Goal: Contribute content: Add original content to the website for others to see

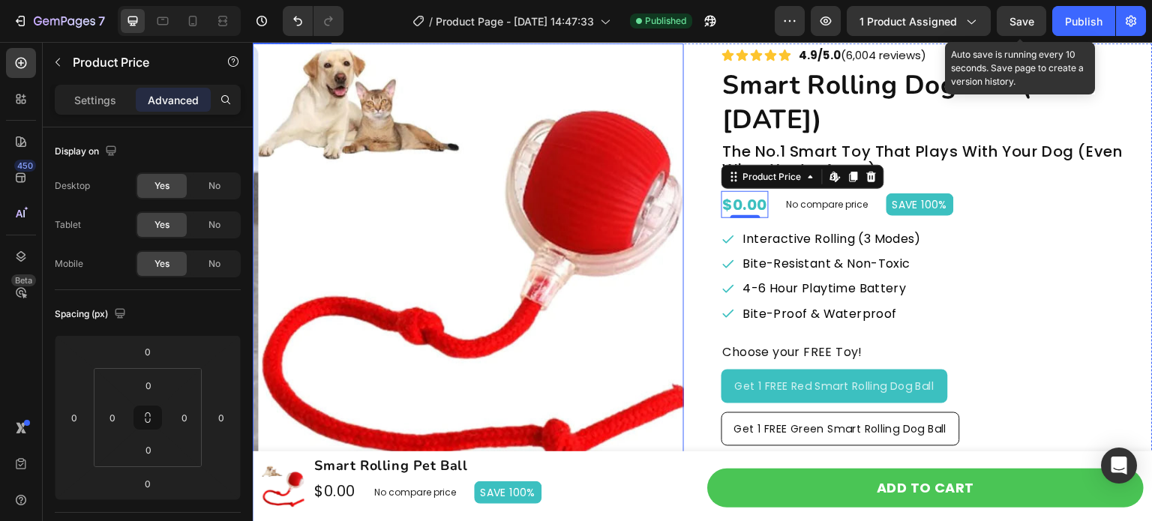
scroll to position [6560, 0]
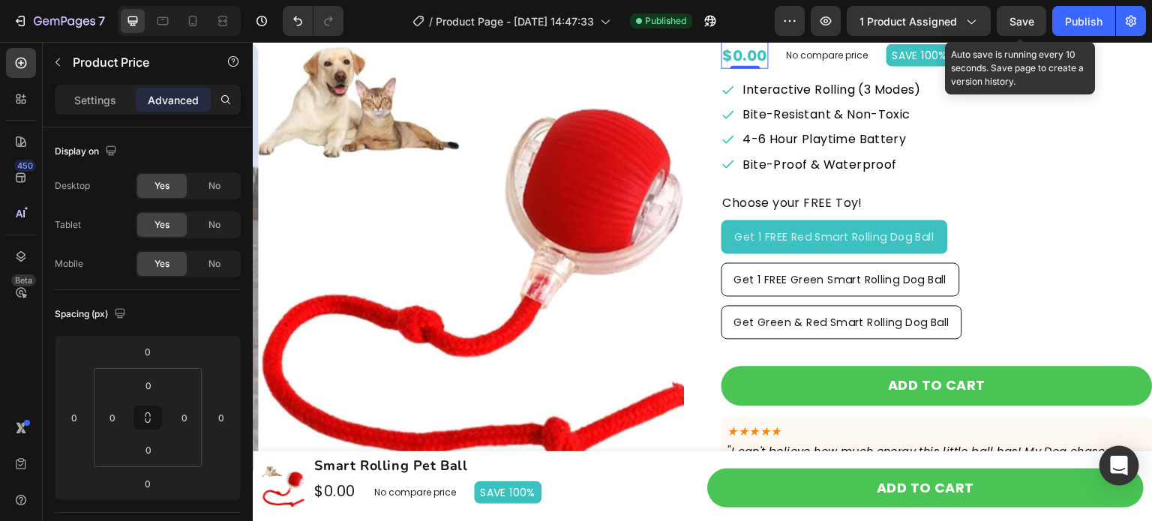
click at [1119, 466] on icon "Open Intercom Messenger" at bounding box center [1118, 465] width 17 height 19
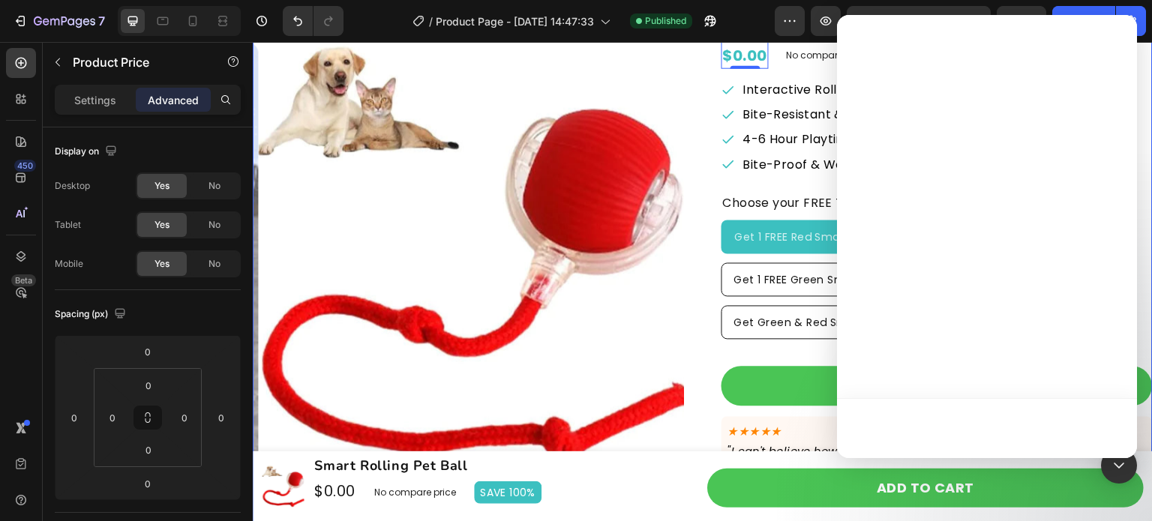
click at [706, 260] on div "Product Images Icon Icon Icon Icon Icon Icon List 4.9/5.0 (6,004 reviews) Text …" at bounding box center [703, 249] width 900 height 711
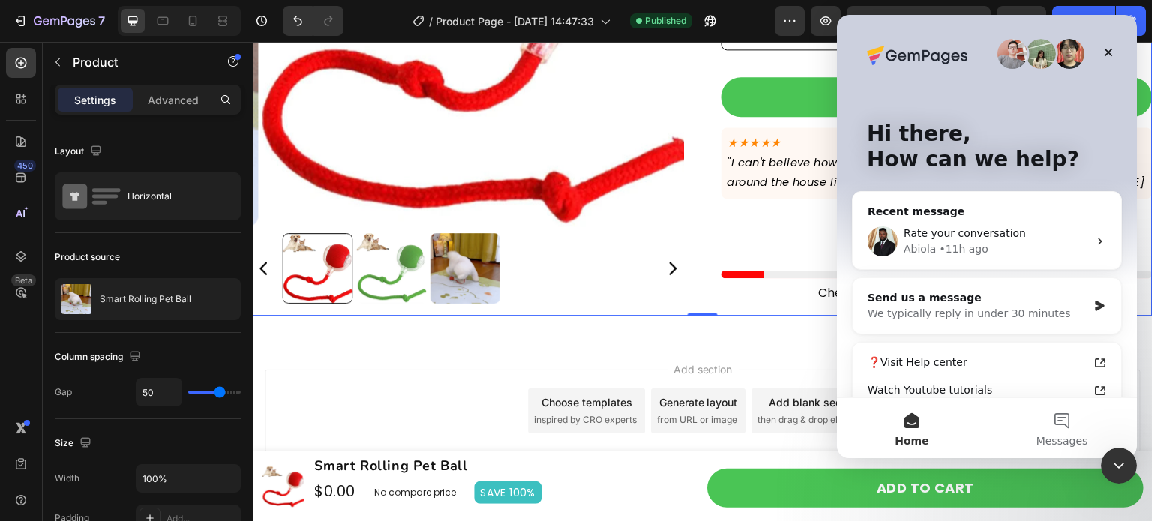
scroll to position [6880, 0]
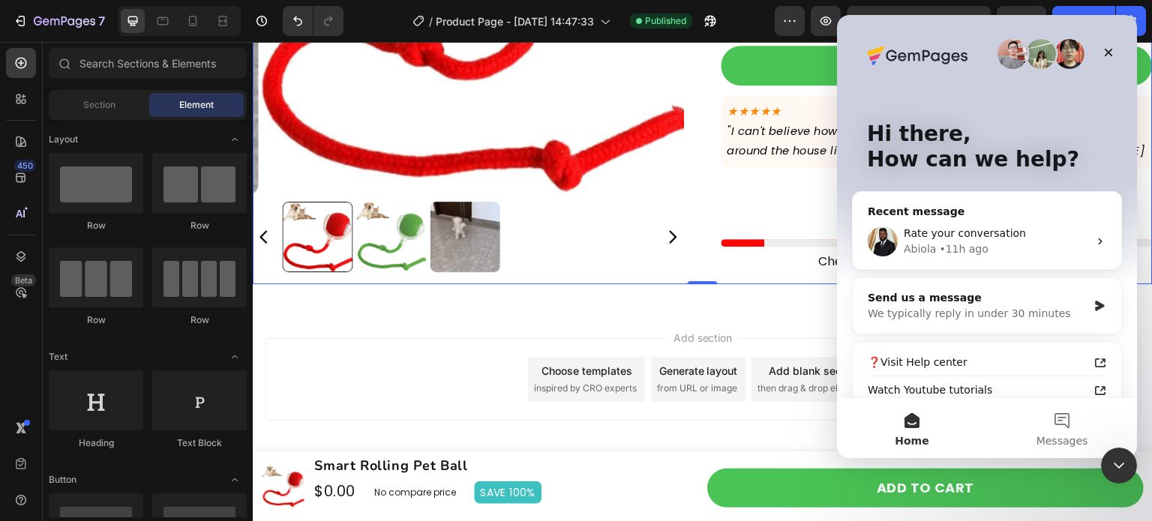
click at [604, 321] on div "Add section Choose templates inspired by CRO experts Generate layout from URL o…" at bounding box center [703, 400] width 900 height 184
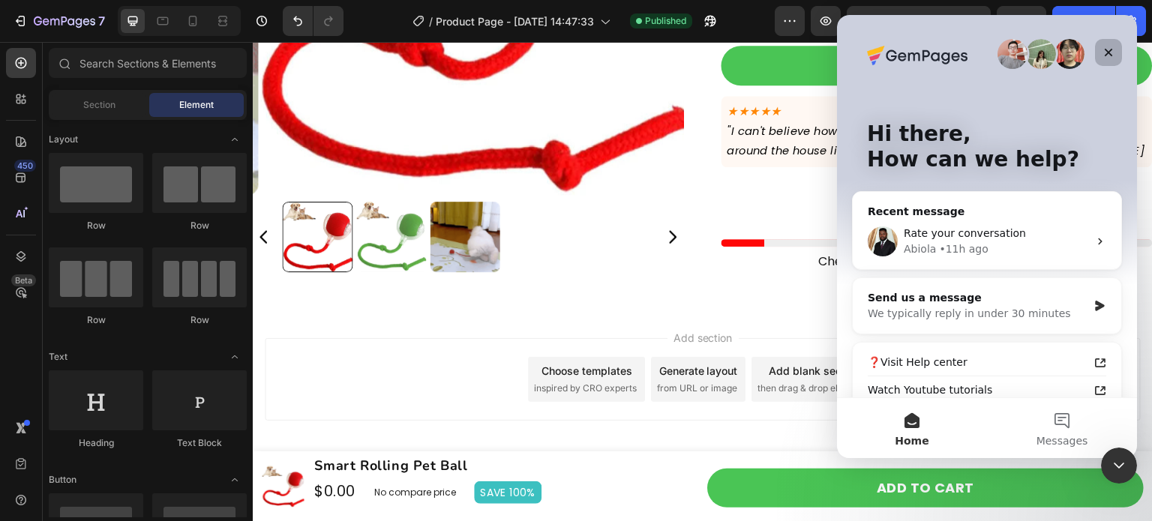
click at [1114, 53] on div "Close" at bounding box center [1108, 52] width 27 height 27
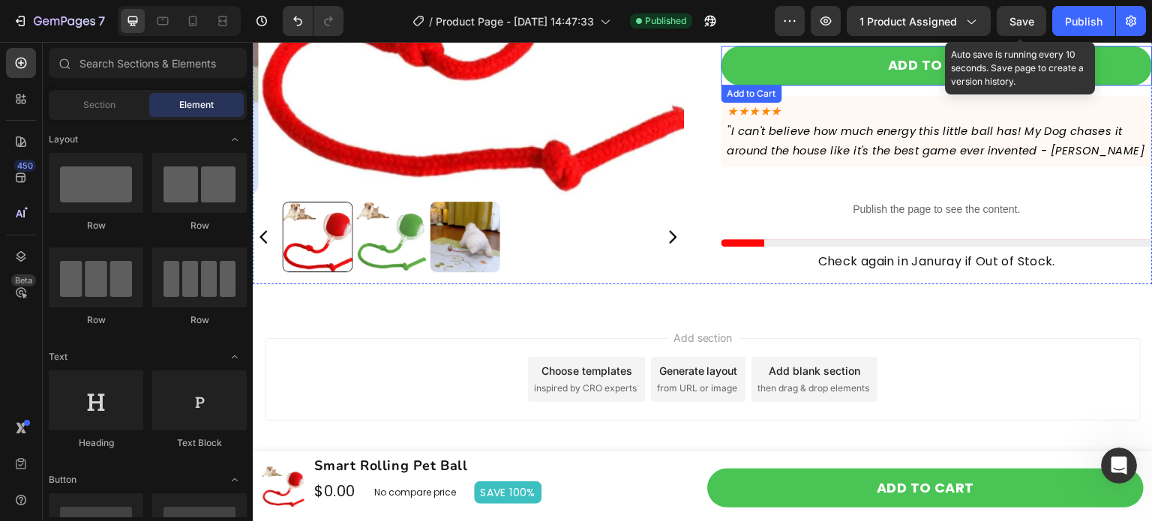
scroll to position [0, 0]
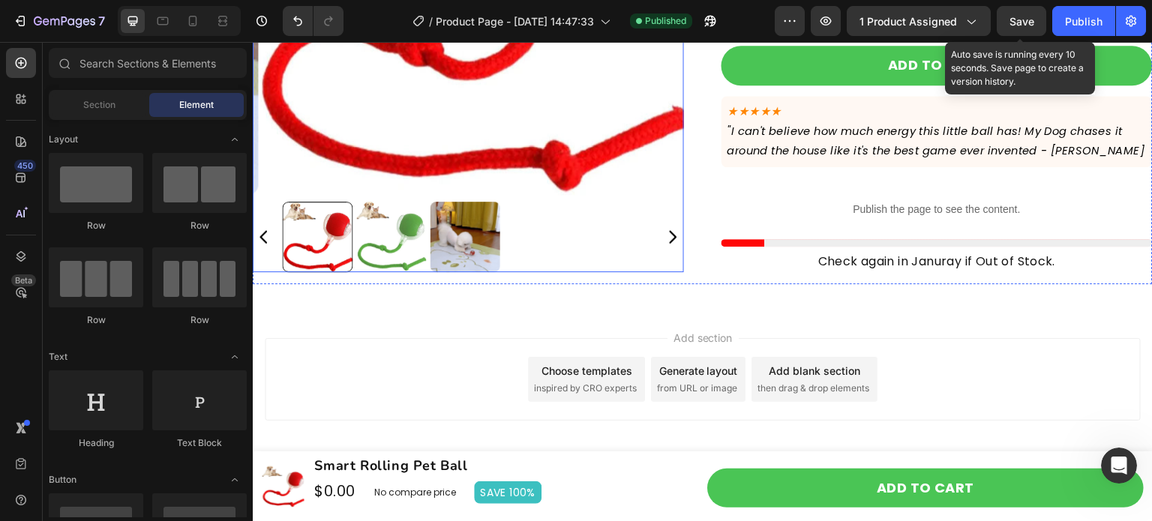
click at [568, 204] on div at bounding box center [468, 237] width 371 height 70
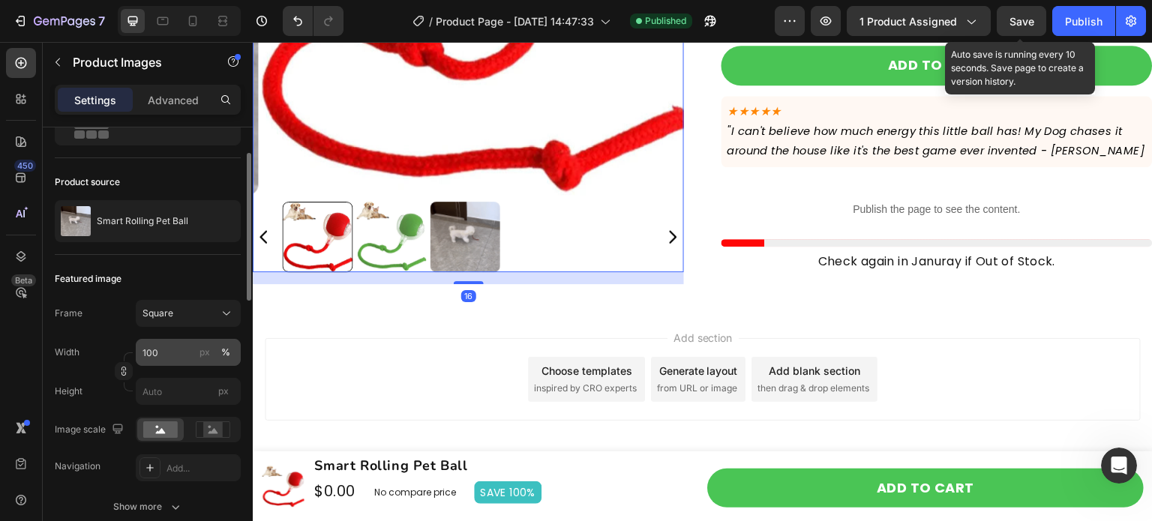
scroll to position [225, 0]
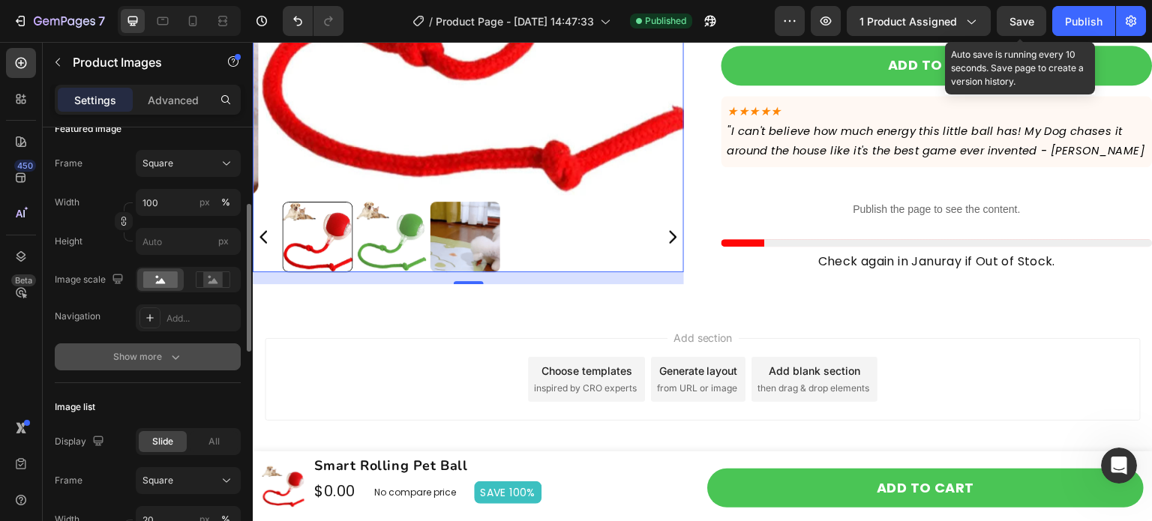
click at [171, 358] on icon "button" at bounding box center [175, 356] width 15 height 15
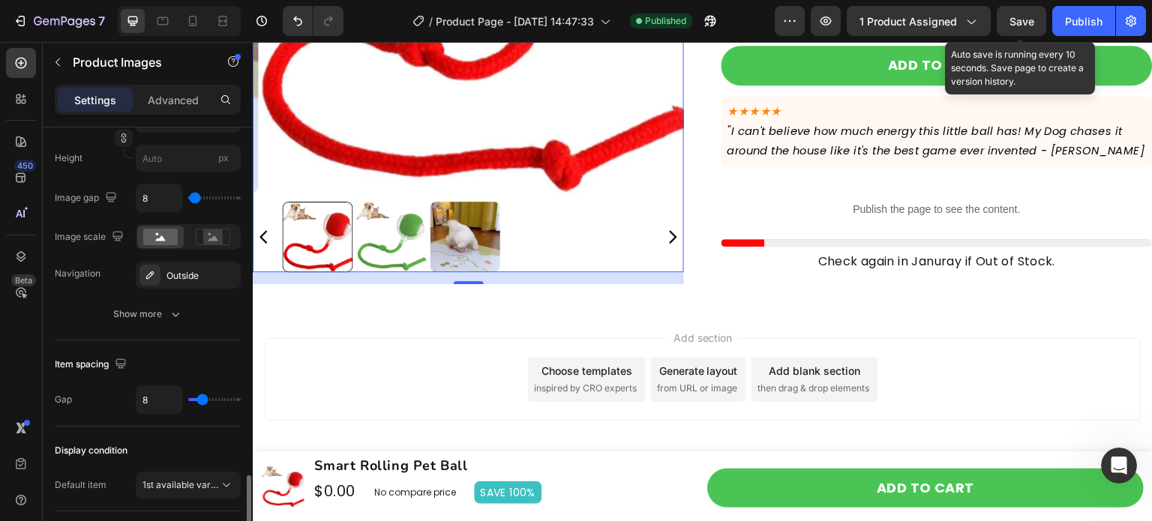
scroll to position [975, 0]
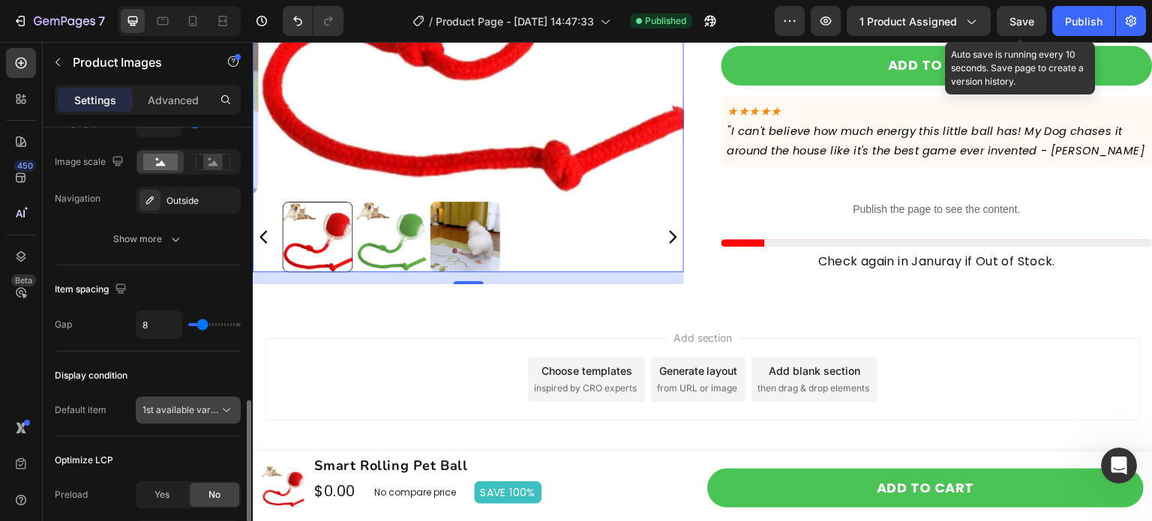
click at [216, 403] on span "1st available variant" at bounding box center [180, 409] width 76 height 13
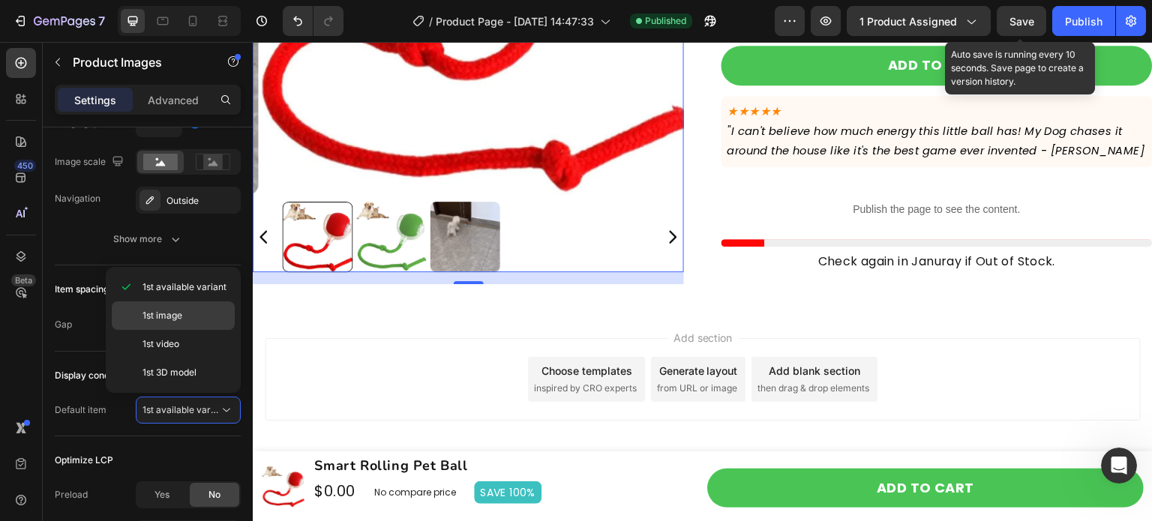
click at [212, 323] on div "1st image" at bounding box center [173, 315] width 123 height 28
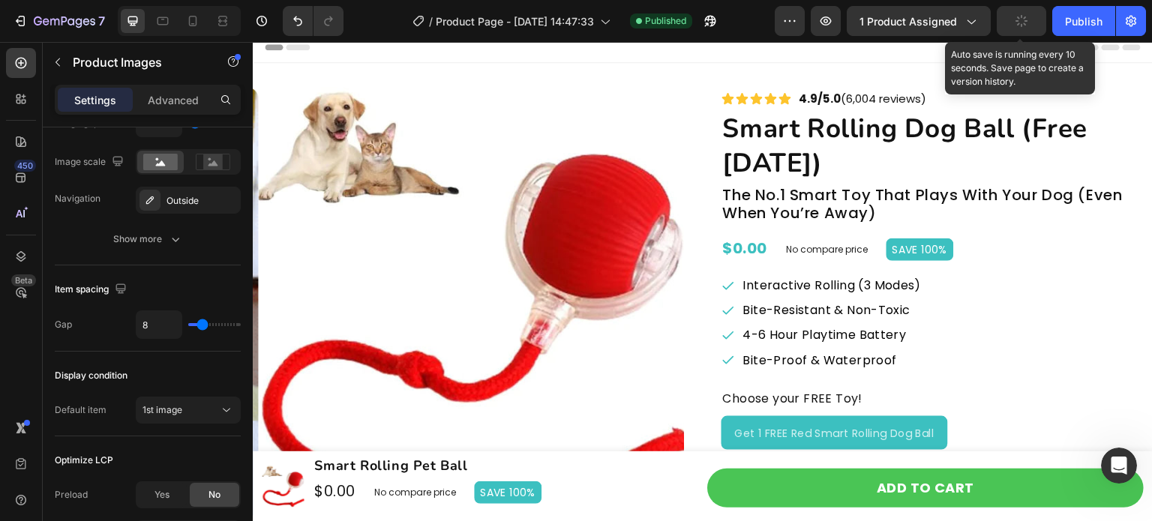
scroll to position [0, 0]
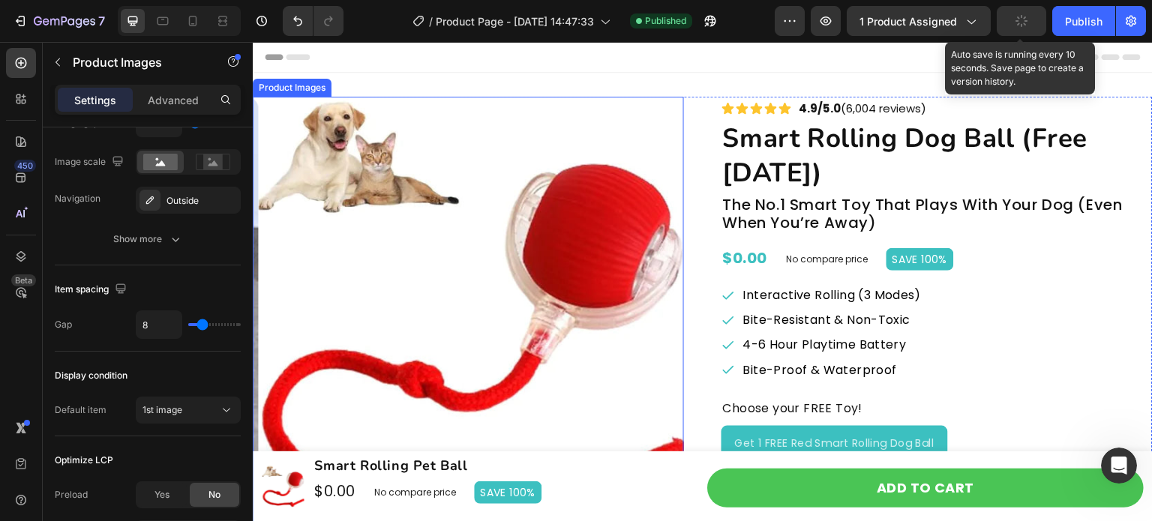
click at [664, 289] on img at bounding box center [474, 312] width 431 height 431
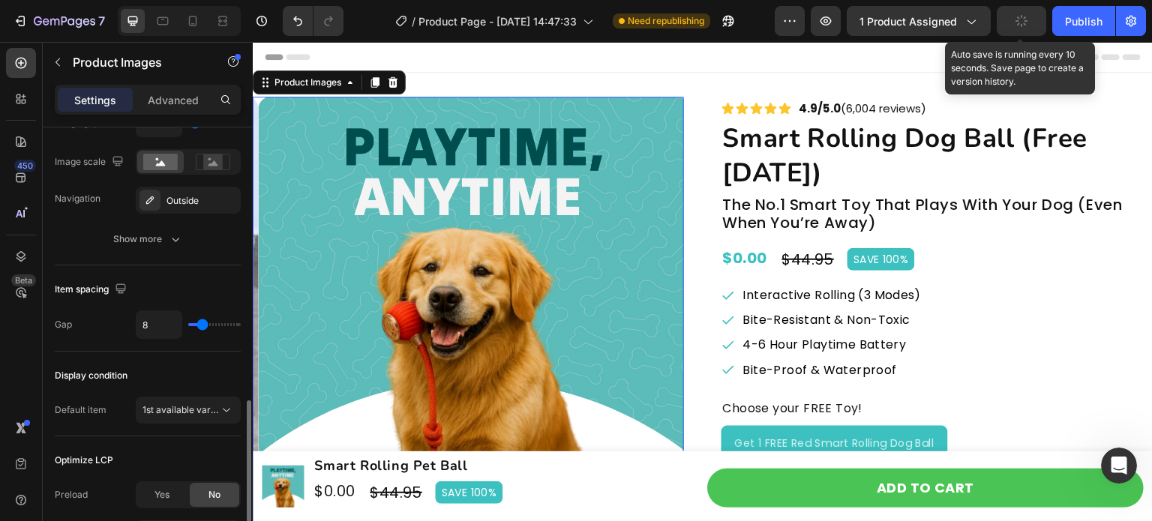
scroll to position [1050, 0]
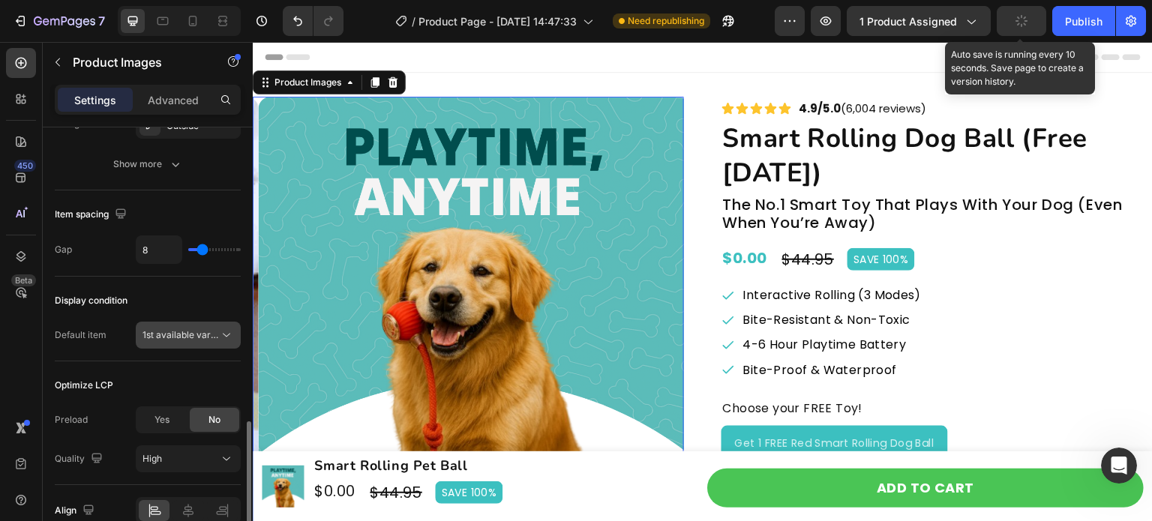
click at [203, 332] on span "1st available variant" at bounding box center [184, 334] width 84 height 11
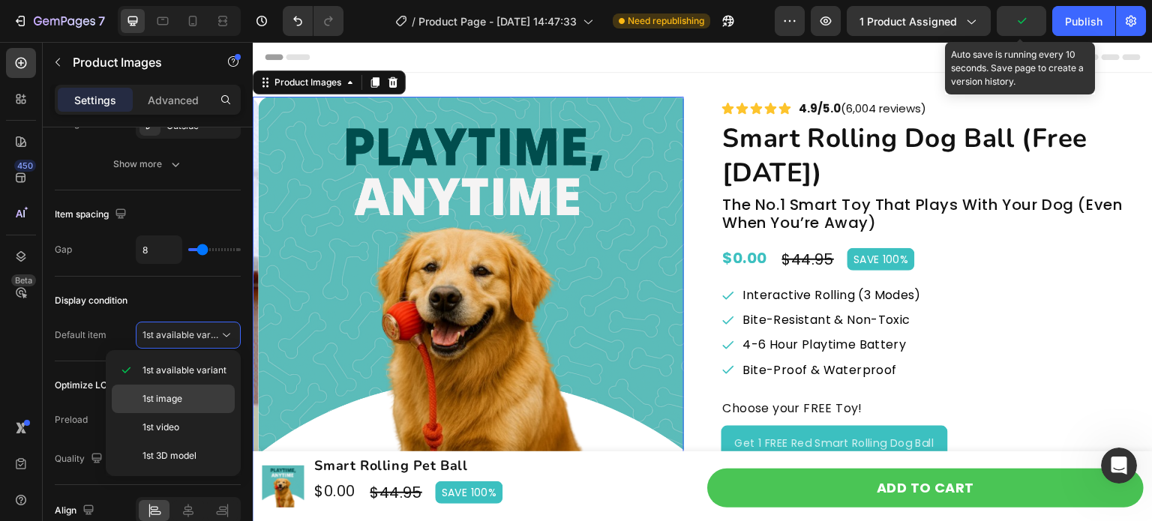
click at [186, 405] on div "1st image" at bounding box center [173, 399] width 123 height 28
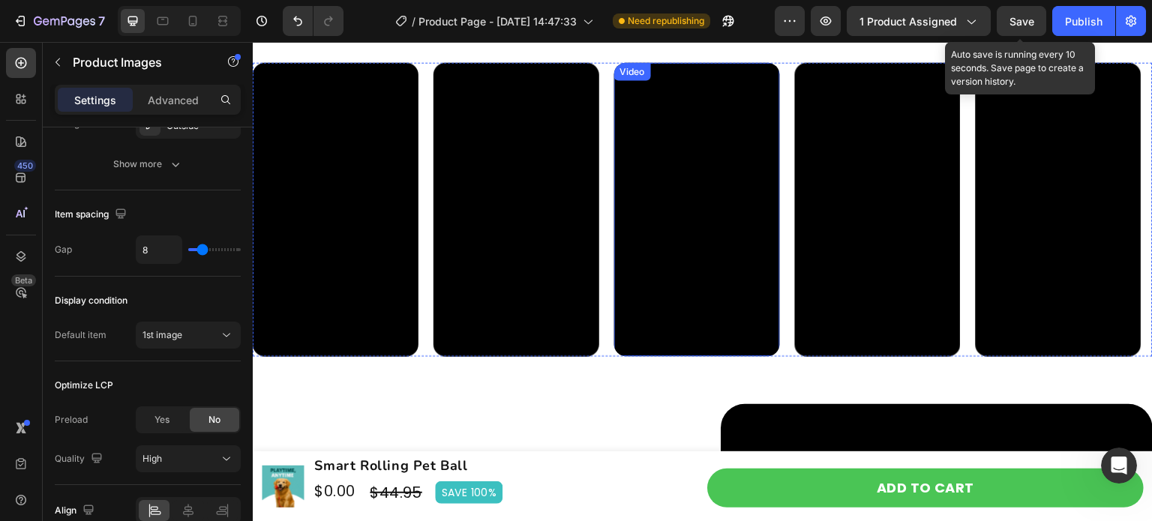
scroll to position [1200, 0]
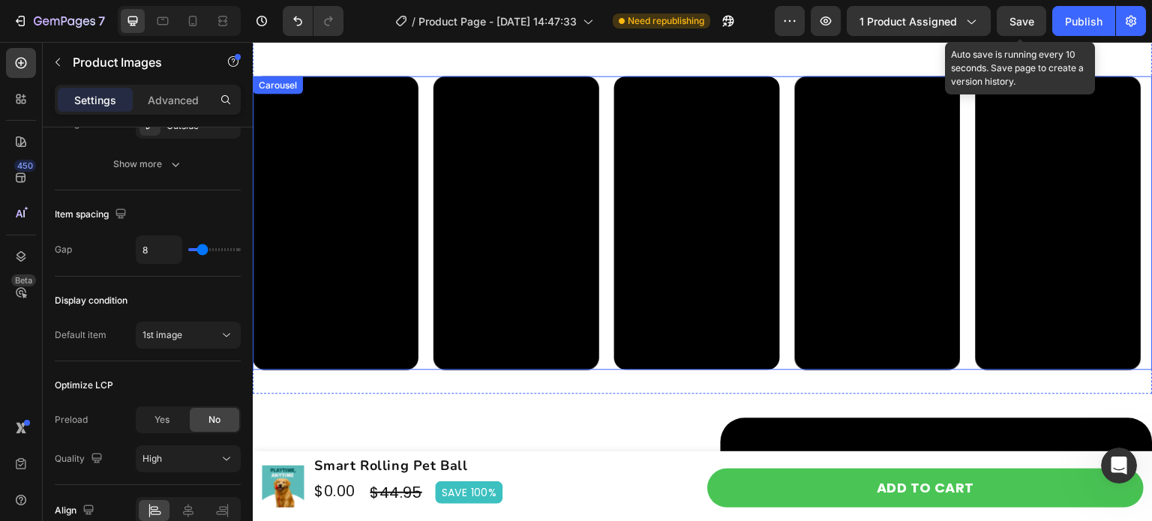
click at [606, 200] on div "Video Video Video Video Video" at bounding box center [703, 223] width 900 height 295
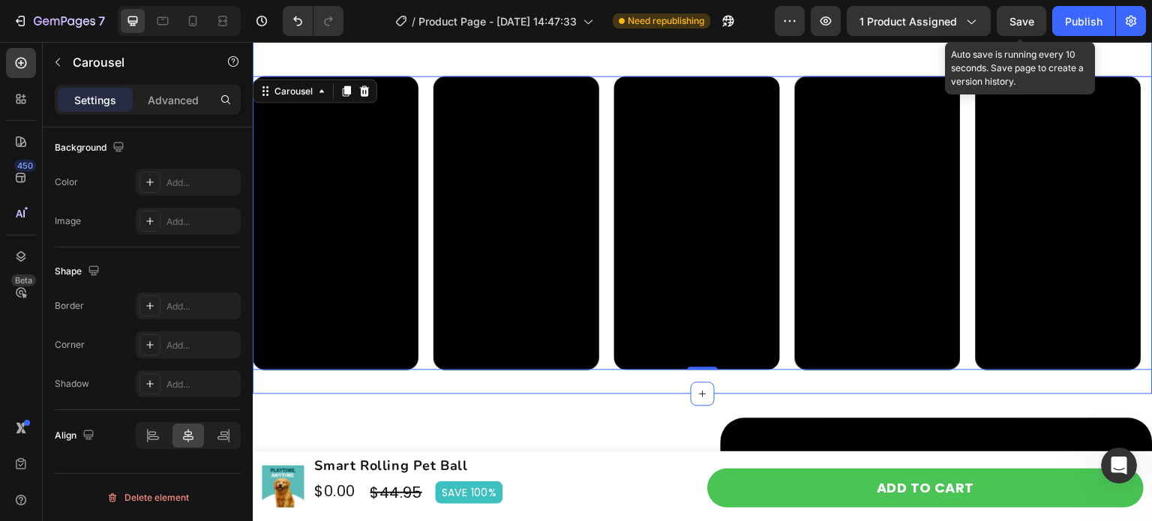
scroll to position [0, 0]
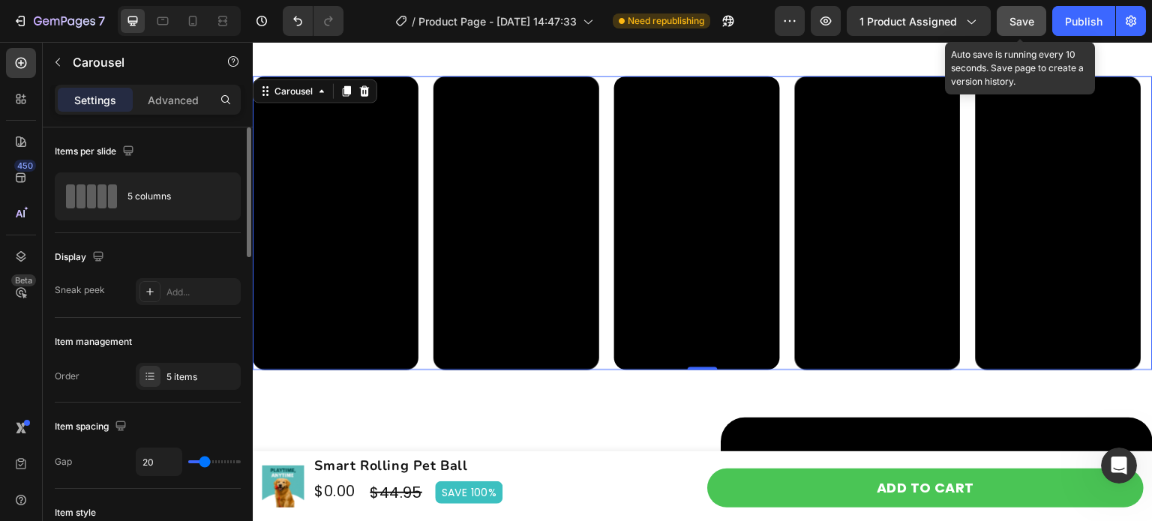
click at [1015, 11] on button "Save" at bounding box center [1021, 21] width 49 height 30
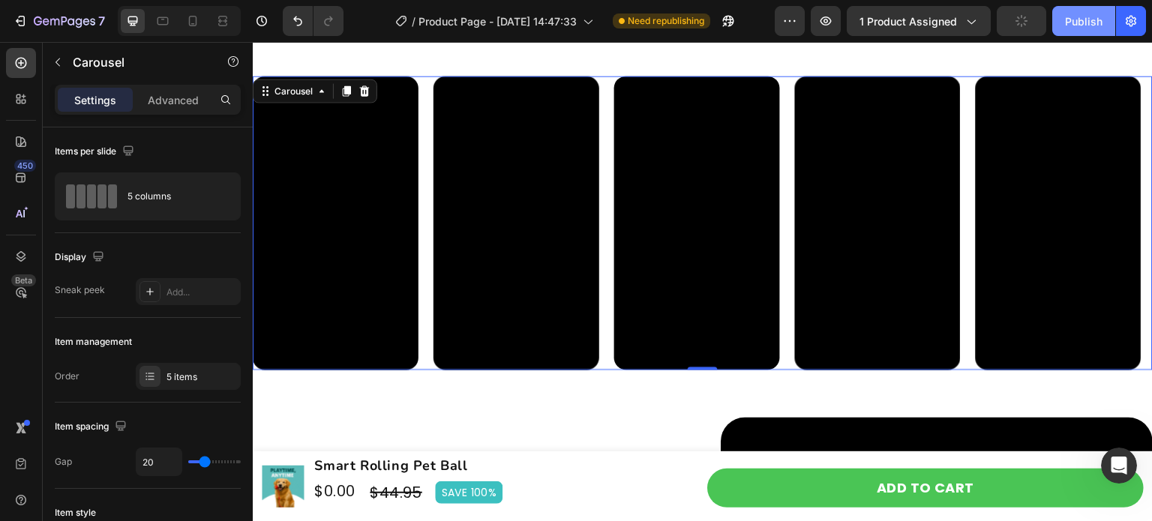
click at [1079, 26] on div "Publish" at bounding box center [1083, 21] width 37 height 16
click at [1109, 464] on icon "Open Intercom Messenger" at bounding box center [1117, 463] width 25 height 25
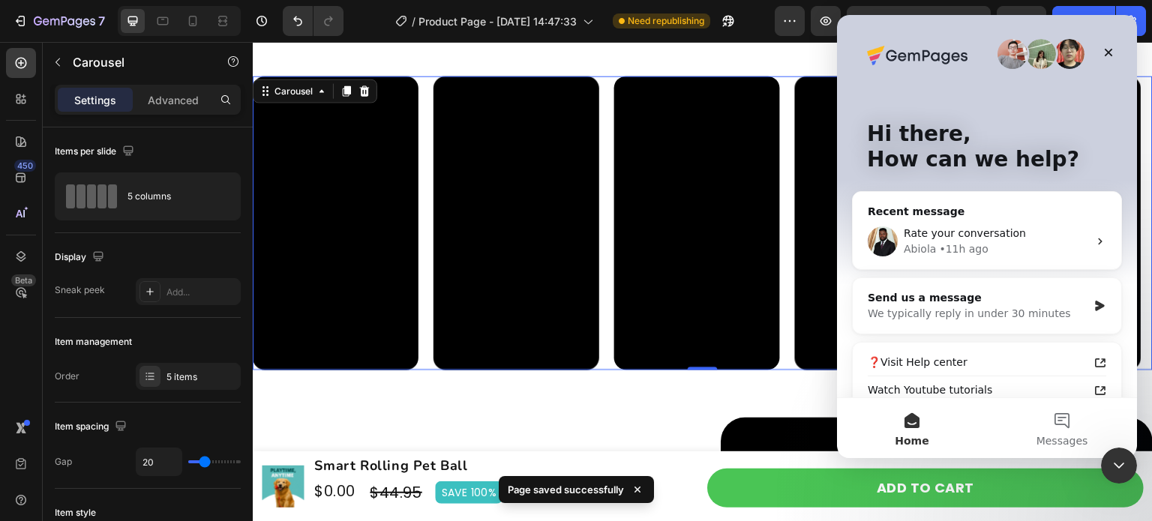
click at [1140, 339] on video at bounding box center [1059, 223] width 166 height 295
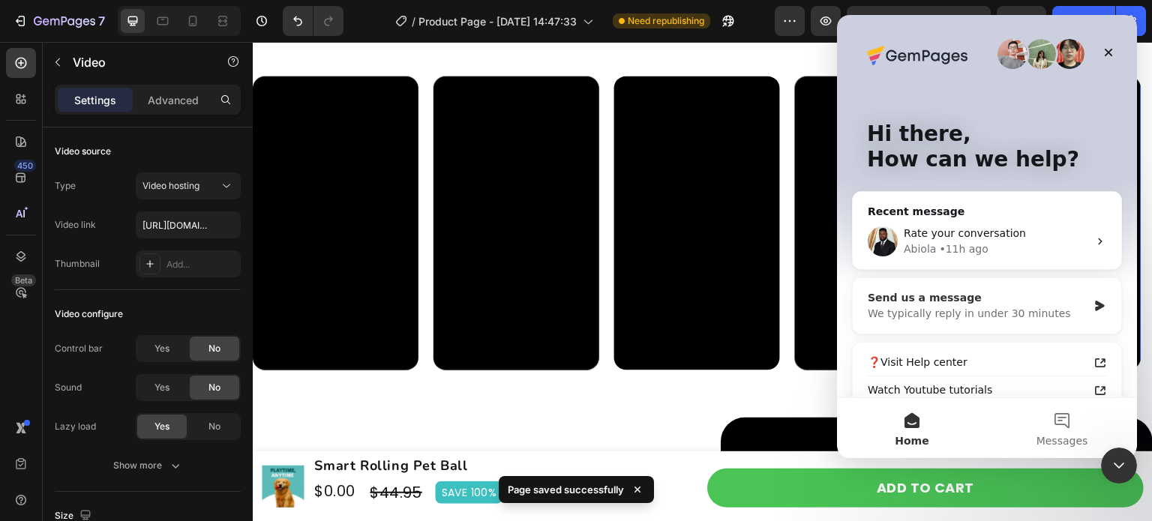
click at [1092, 312] on div "Send us a message We typically reply in under 30 minutes" at bounding box center [987, 305] width 268 height 55
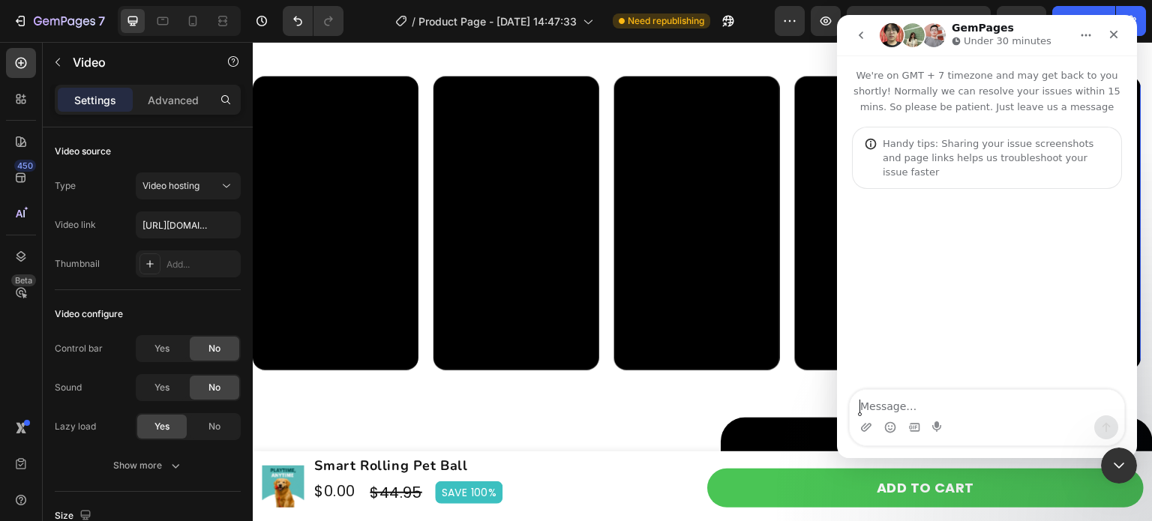
click at [958, 406] on textarea "Message…" at bounding box center [987, 402] width 274 height 25
type textarea "hello"
type textarea "i"
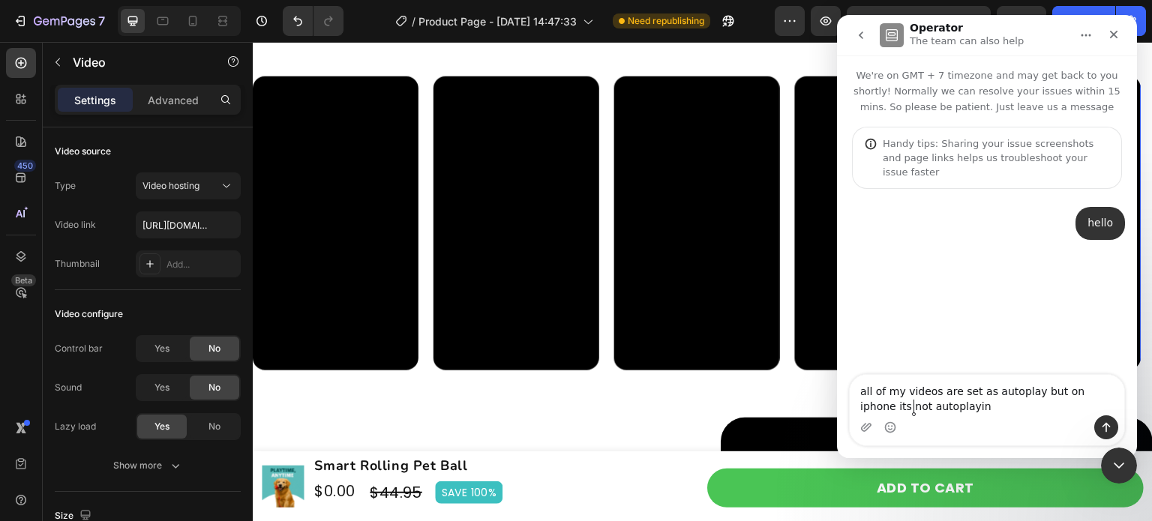
type textarea "all of my videos are set as autoplay but on iphone its not autoplaying"
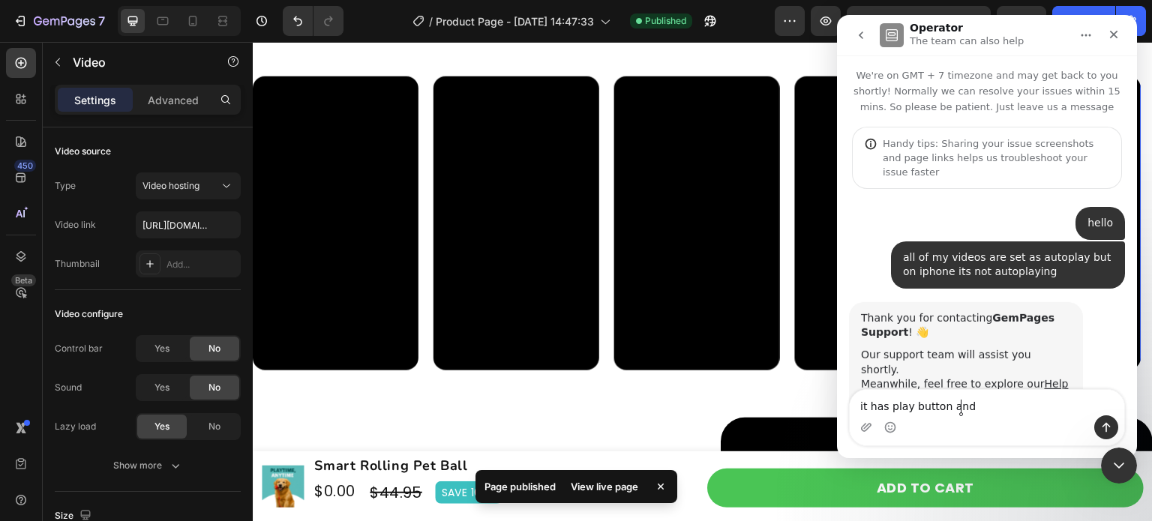
scroll to position [40, 0]
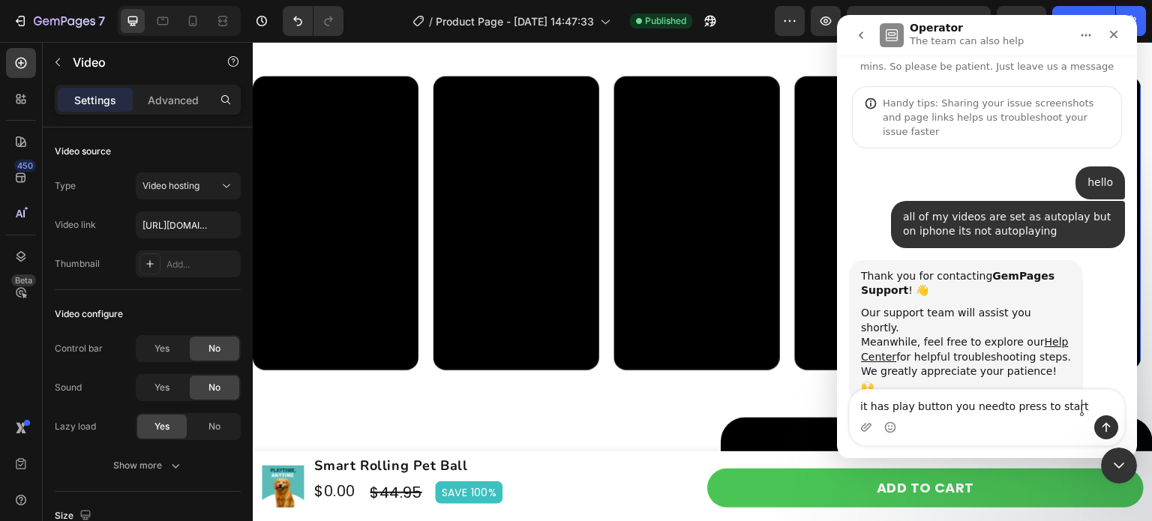
type textarea "it has play button you needto press to start videos"
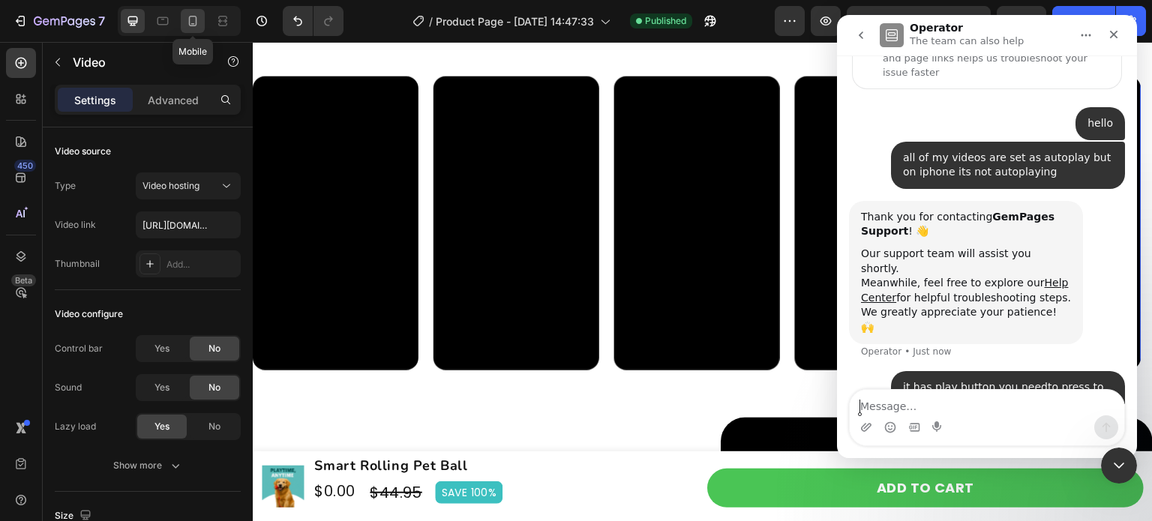
click at [196, 24] on icon at bounding box center [192, 20] width 15 height 15
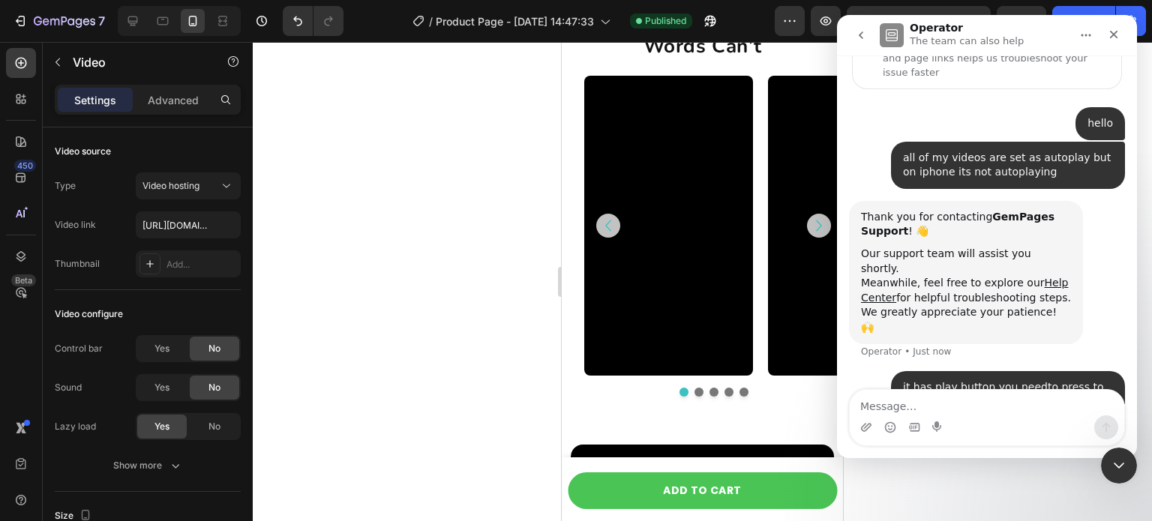
scroll to position [1177, 0]
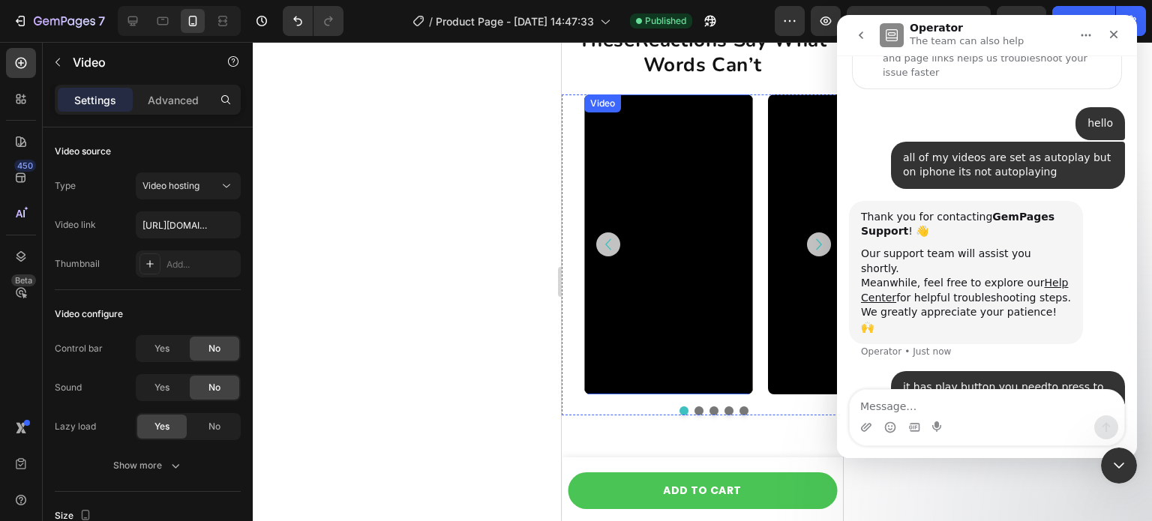
click at [706, 263] on video at bounding box center [668, 244] width 169 height 300
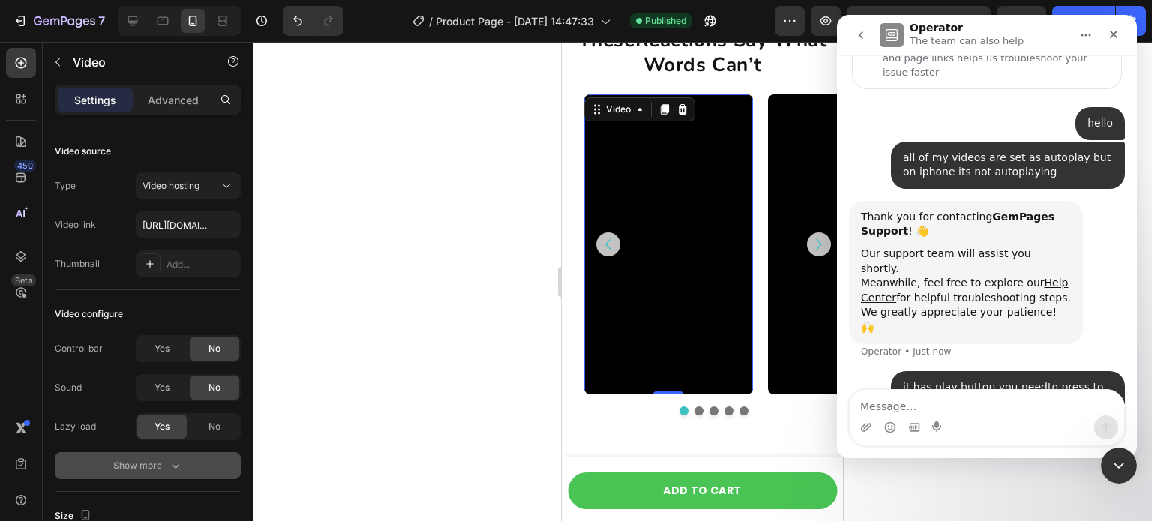
click at [175, 460] on icon "button" at bounding box center [175, 465] width 15 height 15
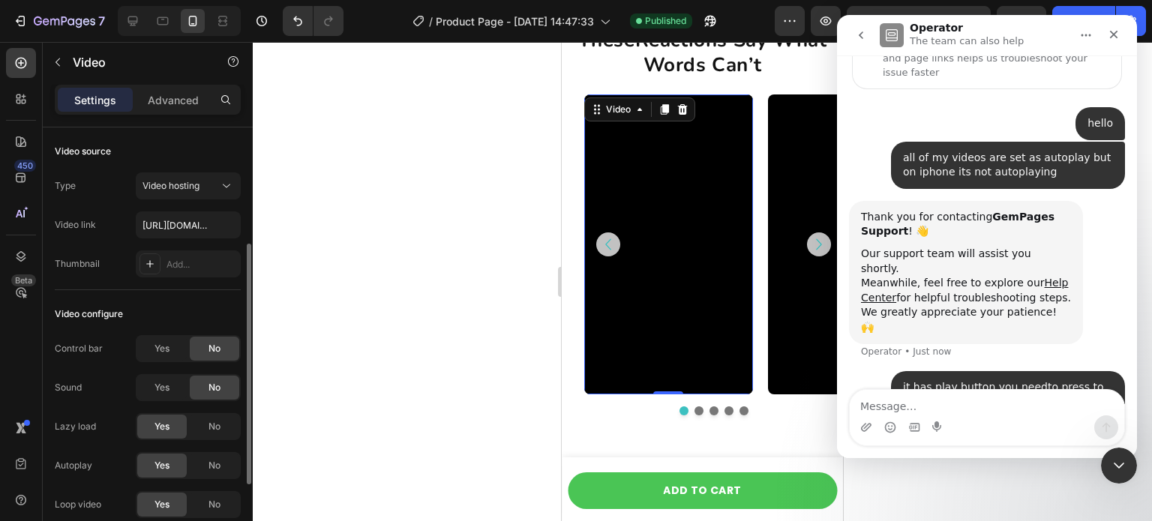
scroll to position [75, 0]
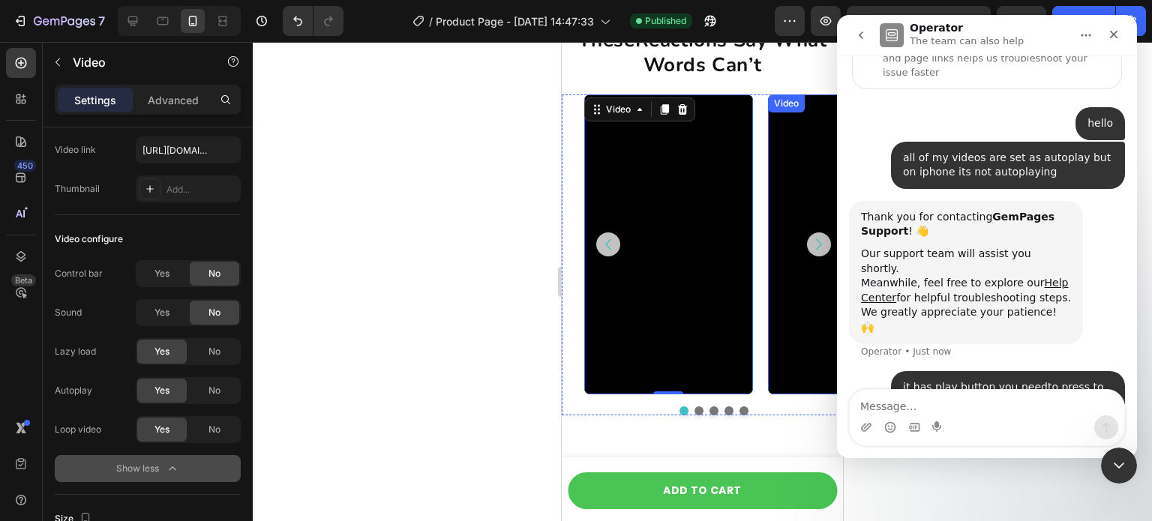
click at [788, 188] on video at bounding box center [852, 244] width 169 height 300
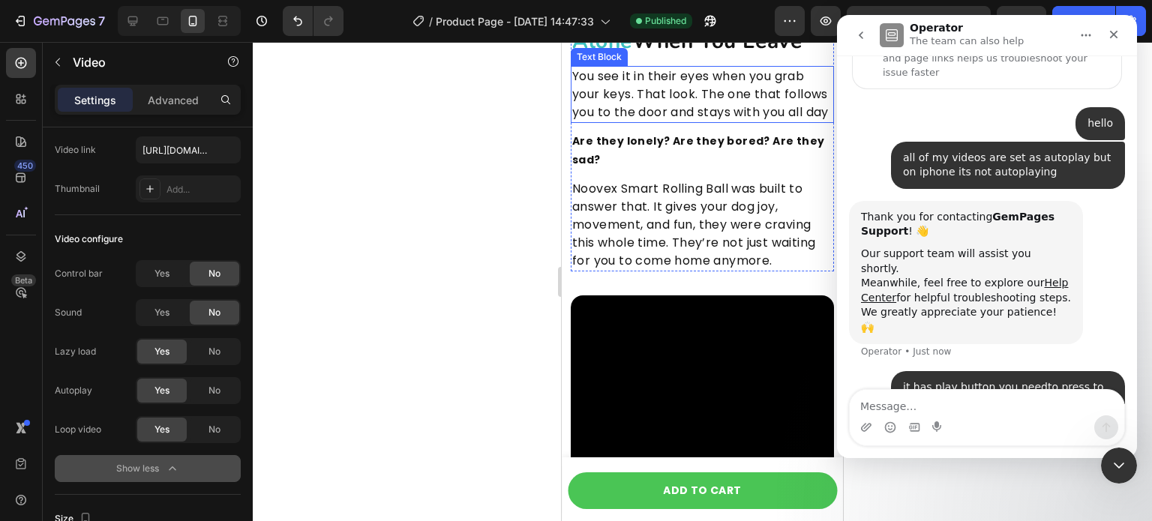
scroll to position [2002, 0]
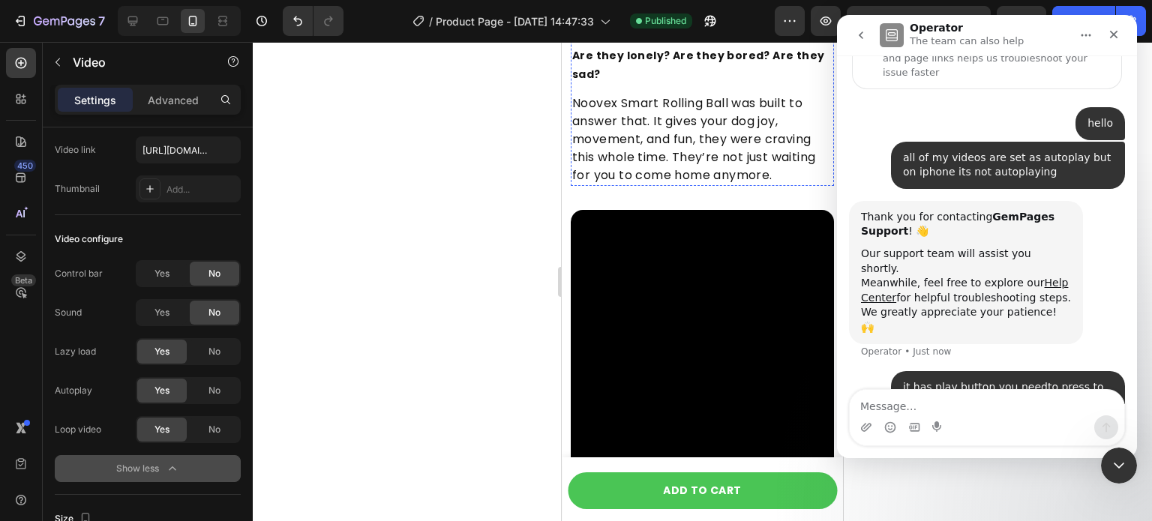
click at [746, 308] on video at bounding box center [702, 341] width 263 height 263
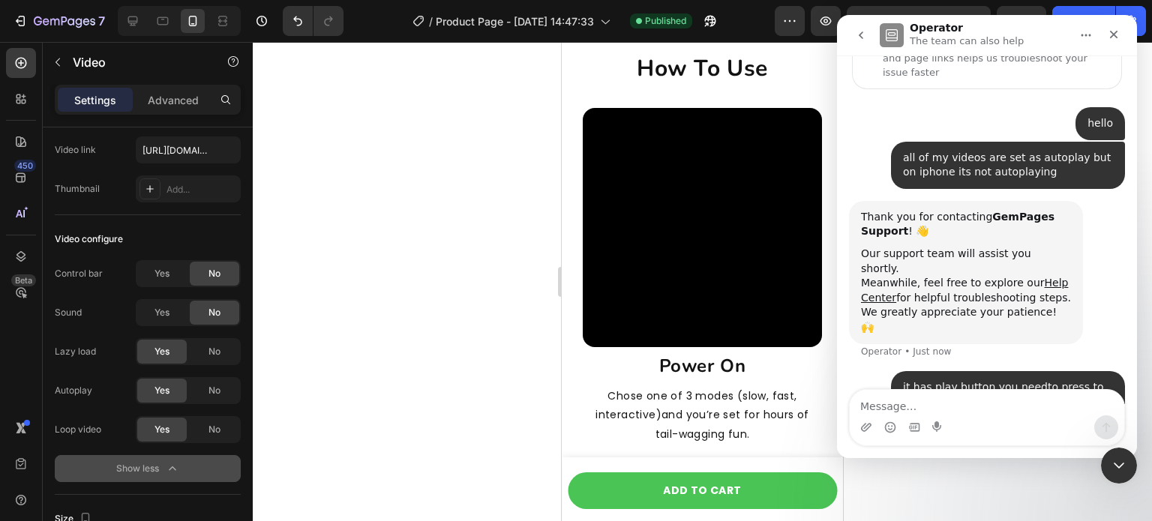
scroll to position [4027, 0]
click at [729, 236] on video at bounding box center [702, 228] width 239 height 239
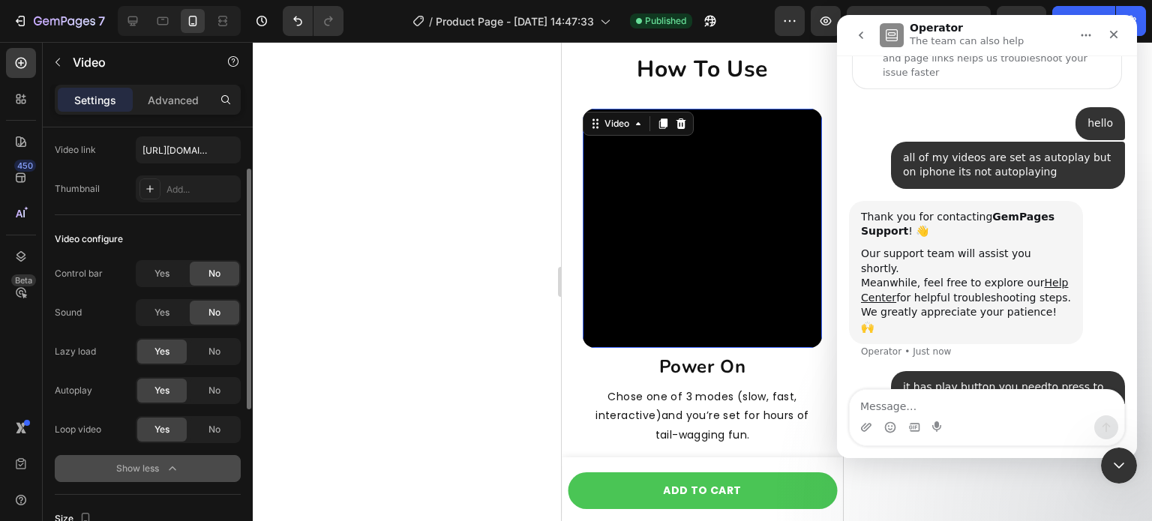
scroll to position [0, 0]
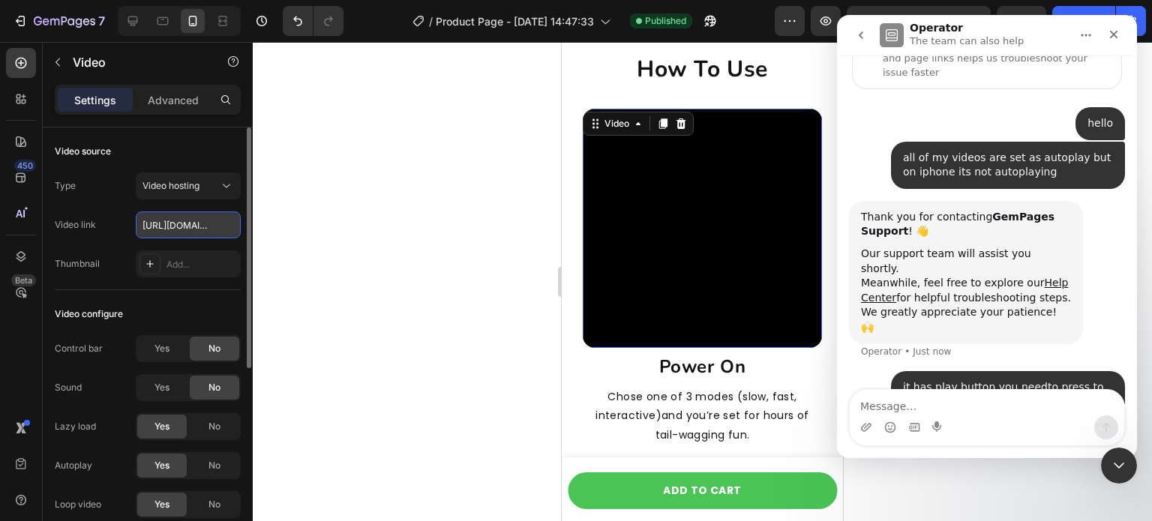
click at [176, 221] on input "[URL][DOMAIN_NAME]" at bounding box center [188, 224] width 105 height 27
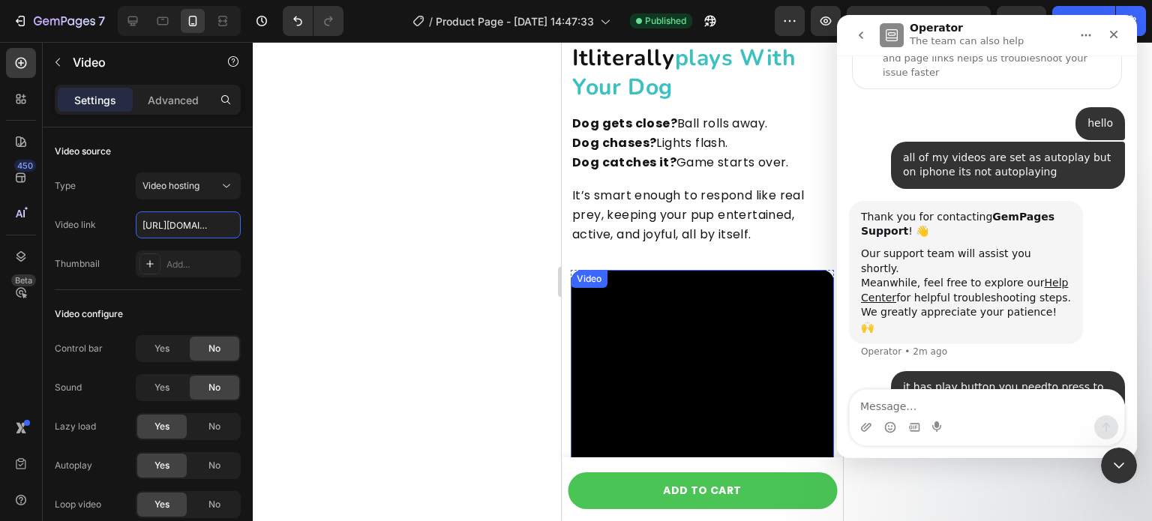
scroll to position [2002, 0]
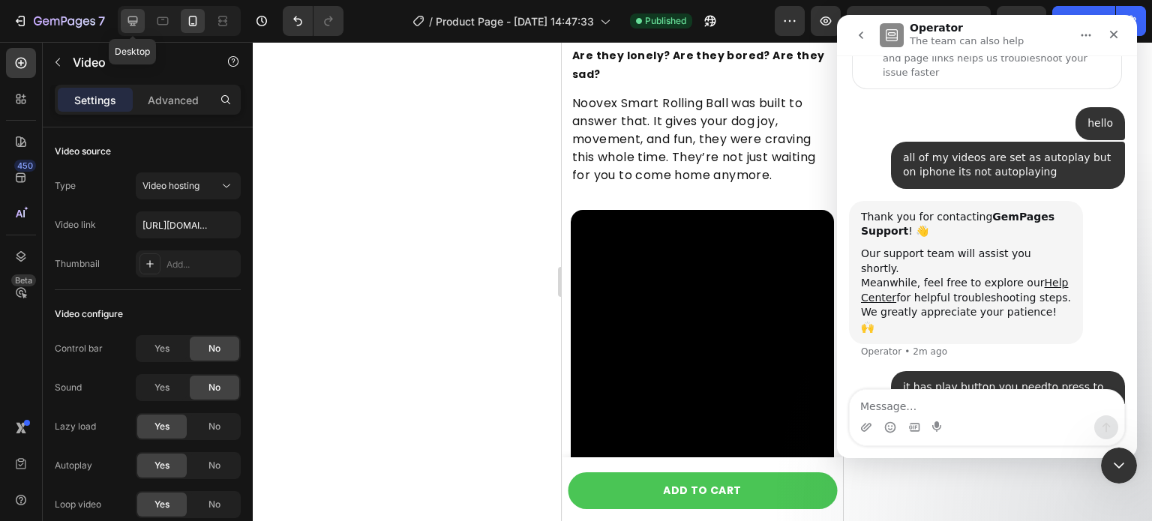
click at [135, 21] on icon at bounding box center [133, 21] width 10 height 10
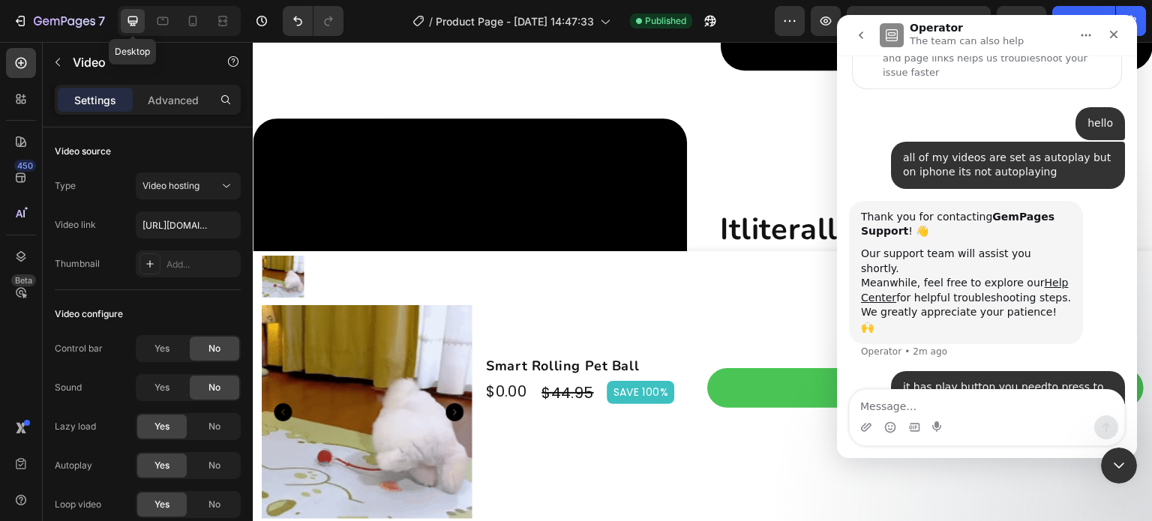
scroll to position [2173, 0]
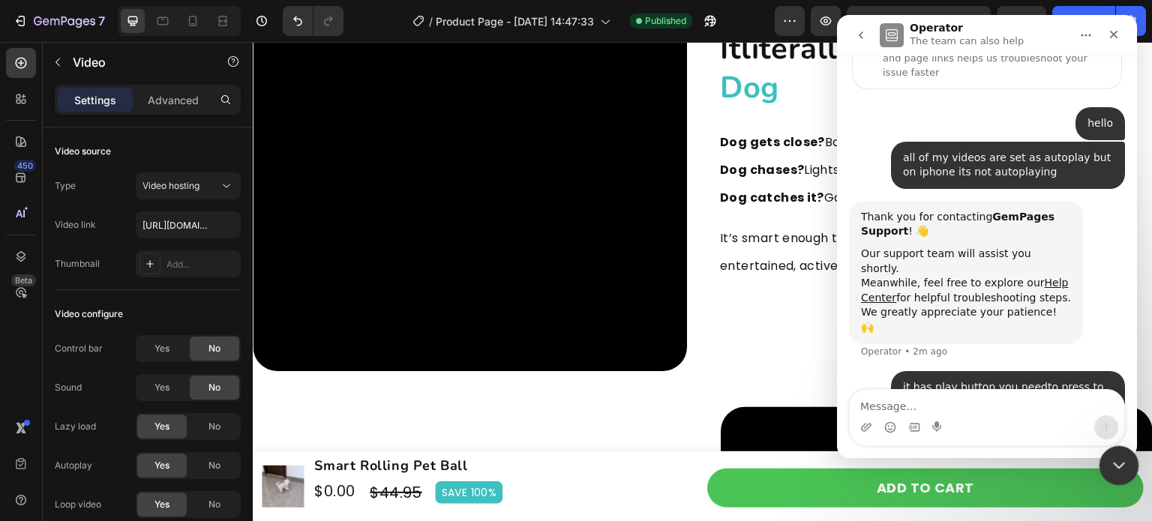
click at [1120, 455] on icon "Close Intercom Messenger" at bounding box center [1117, 463] width 18 height 18
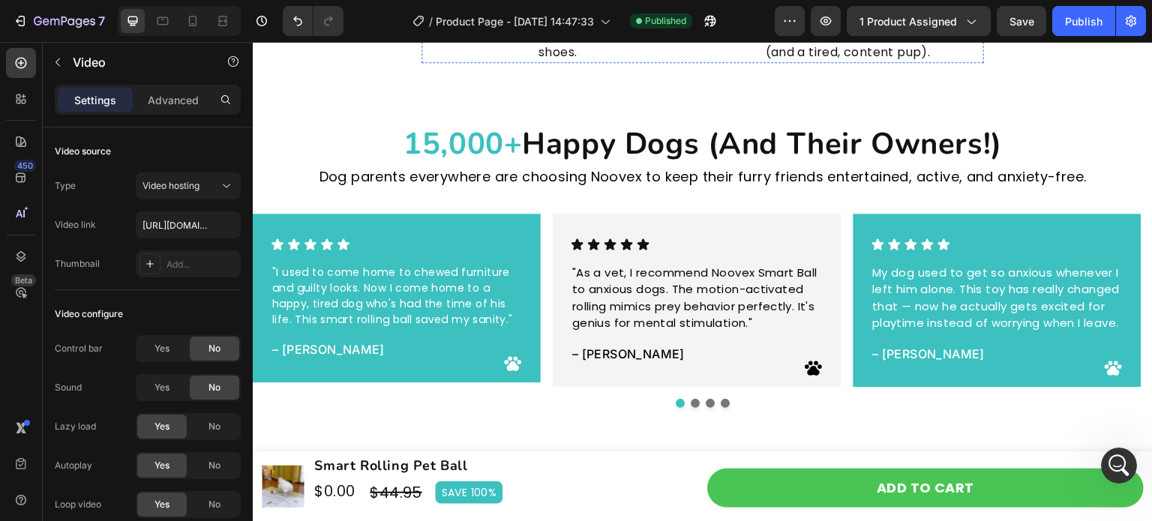
scroll to position [3147, 0]
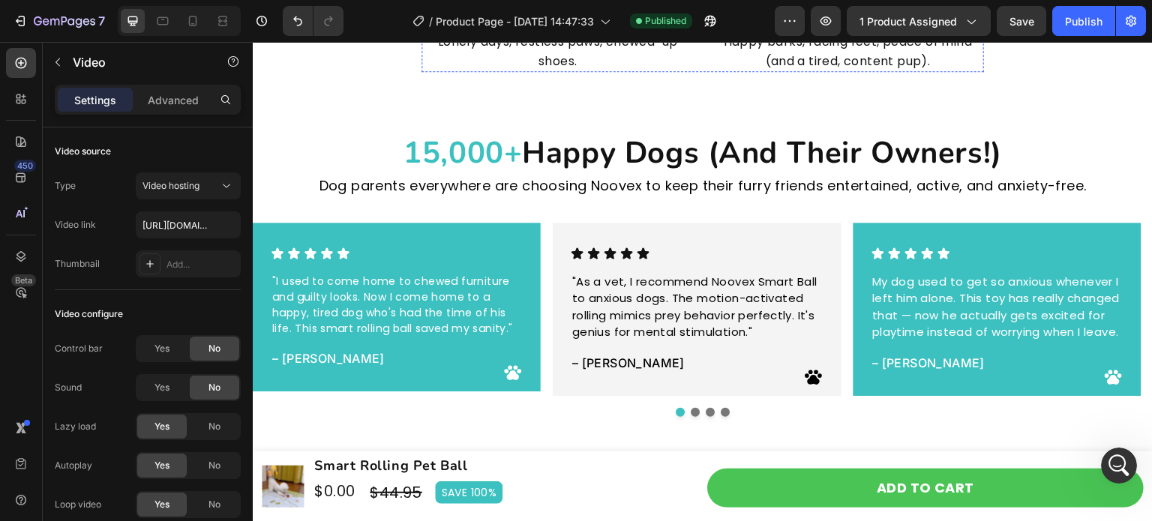
click at [557, 22] on img at bounding box center [557, 22] width 272 height 0
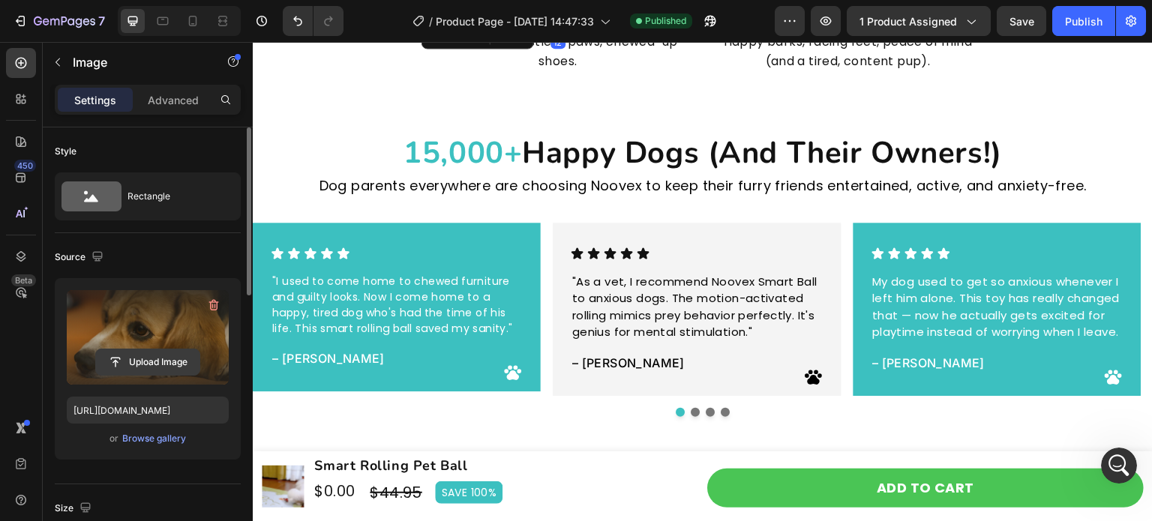
click at [158, 368] on input "file" at bounding box center [147, 361] width 103 height 25
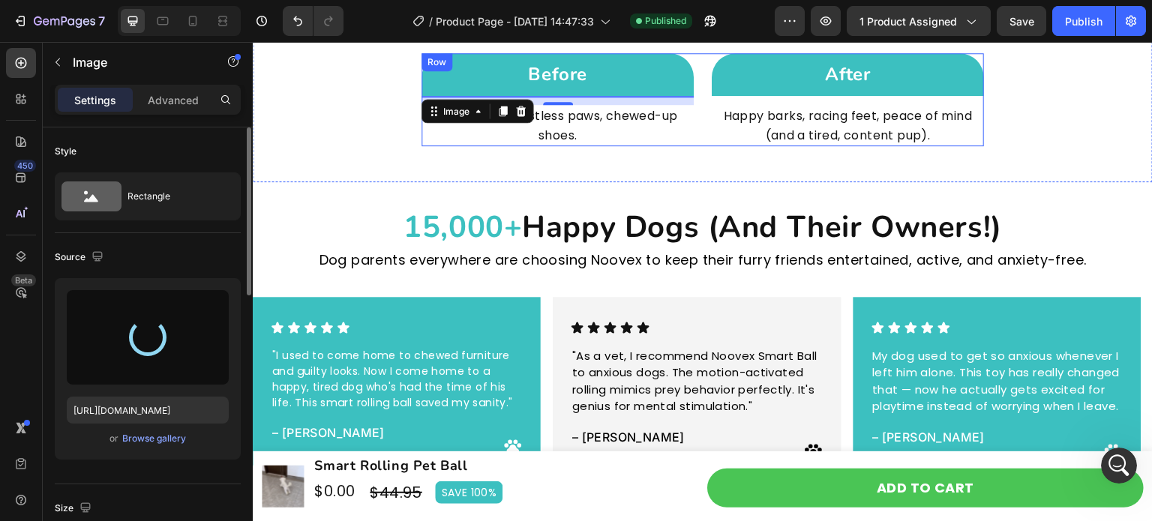
scroll to position [3072, 0]
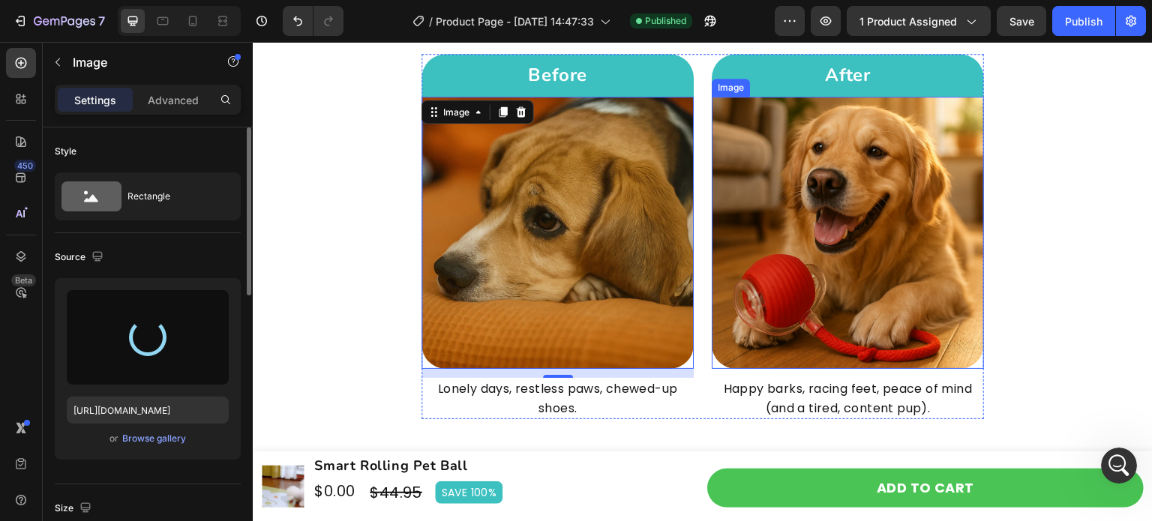
type input "[URL][DOMAIN_NAME]"
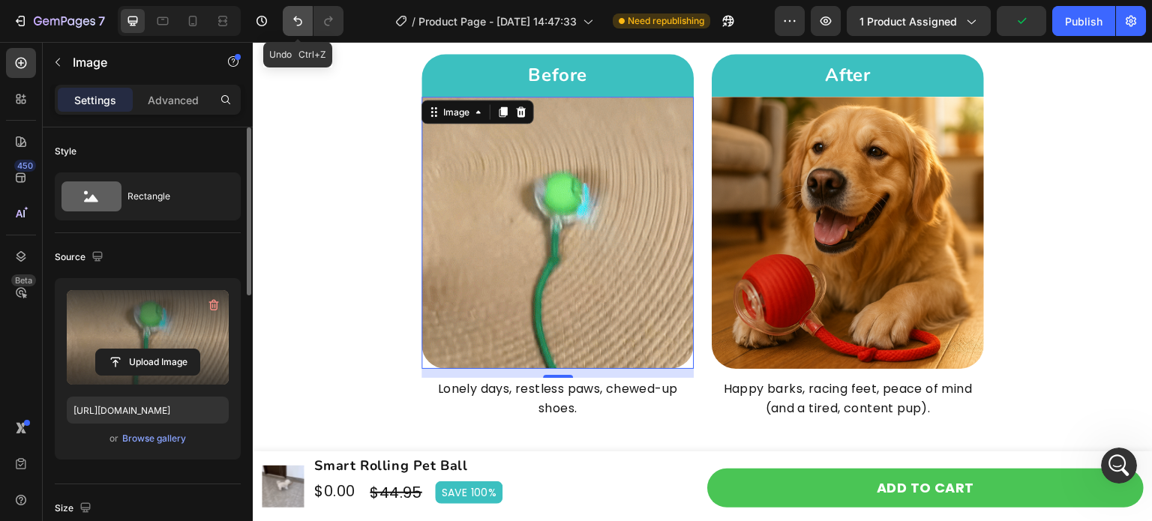
click at [302, 20] on icon "Undo/Redo" at bounding box center [297, 20] width 15 height 15
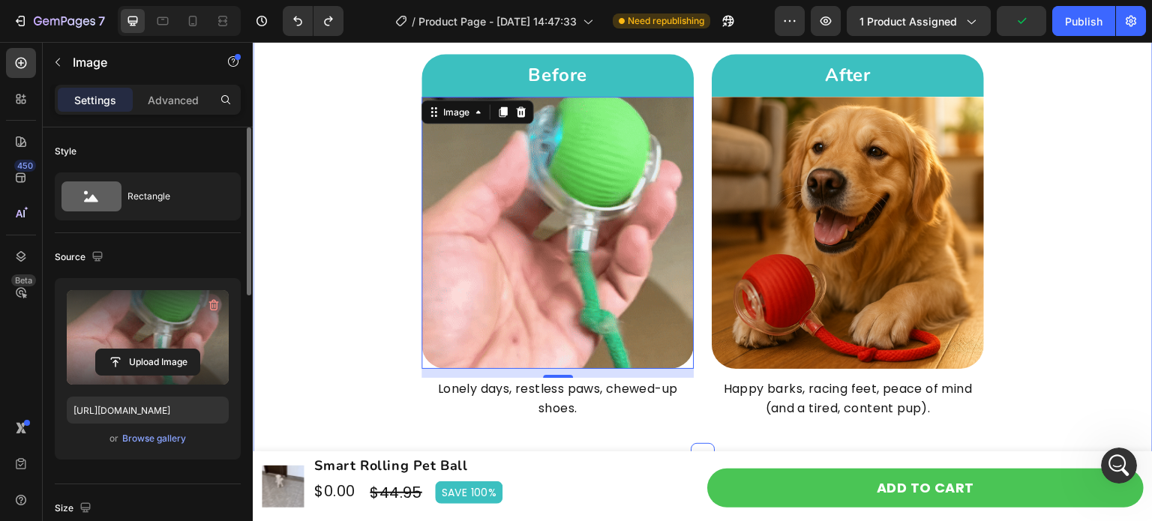
click at [369, 193] on div "See the Change in Just One Roll Heading Row Before Heading Row Image 12 Lonely …" at bounding box center [703, 203] width 900 height 431
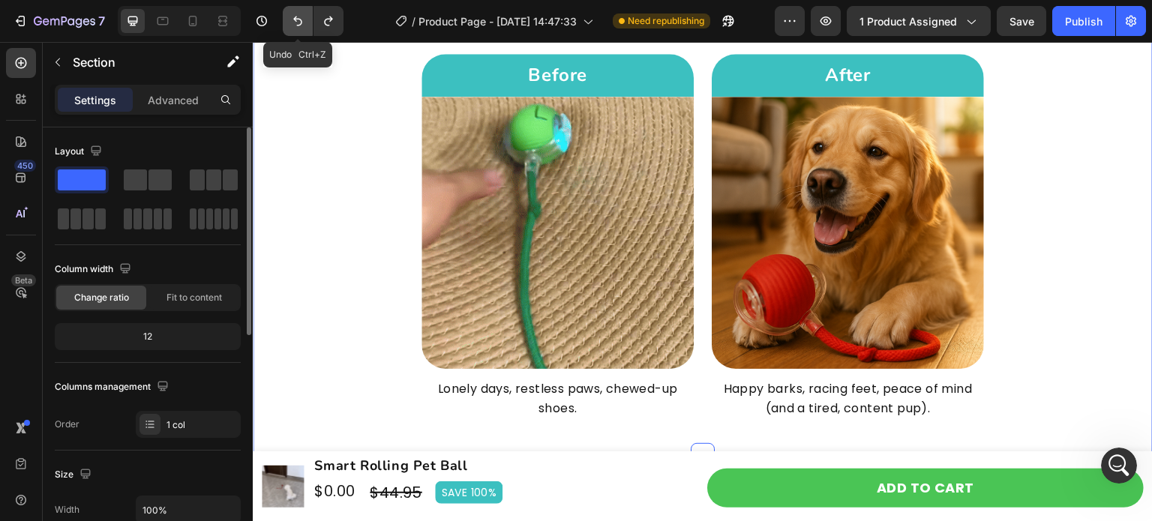
click at [305, 27] on button "Undo/Redo" at bounding box center [298, 21] width 30 height 30
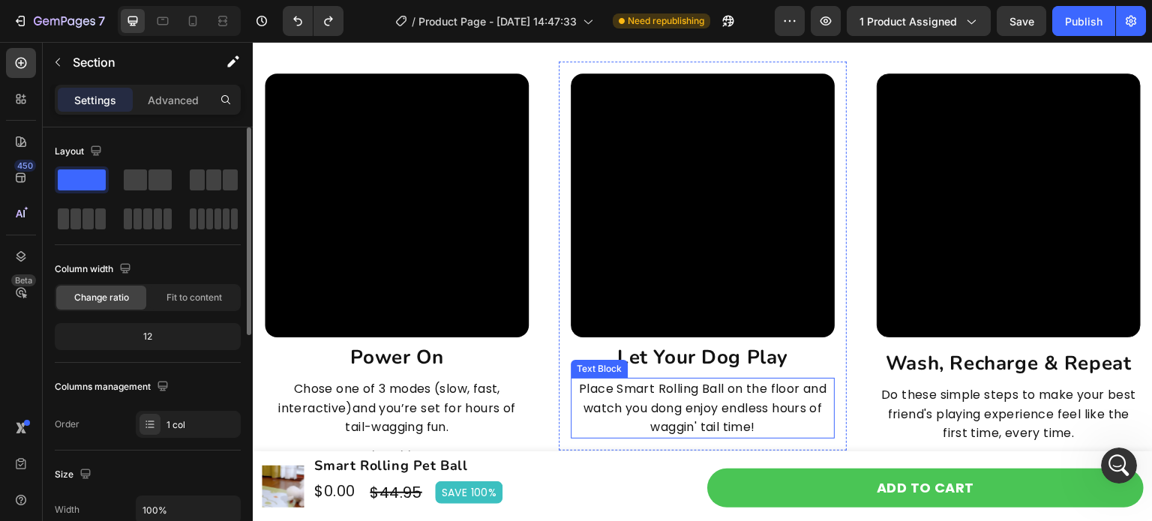
scroll to position [3897, 0]
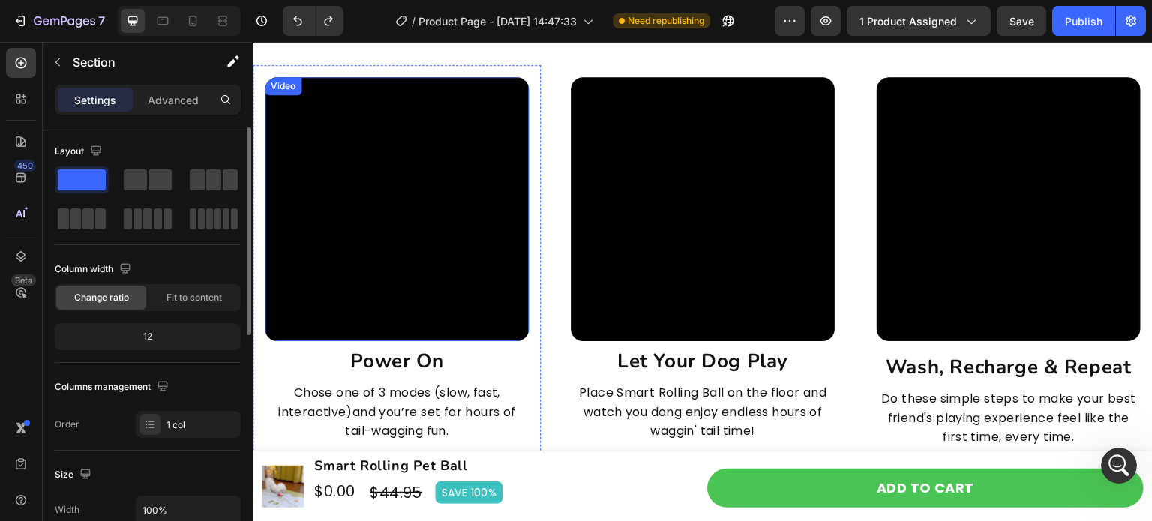
click at [400, 256] on video at bounding box center [397, 209] width 264 height 264
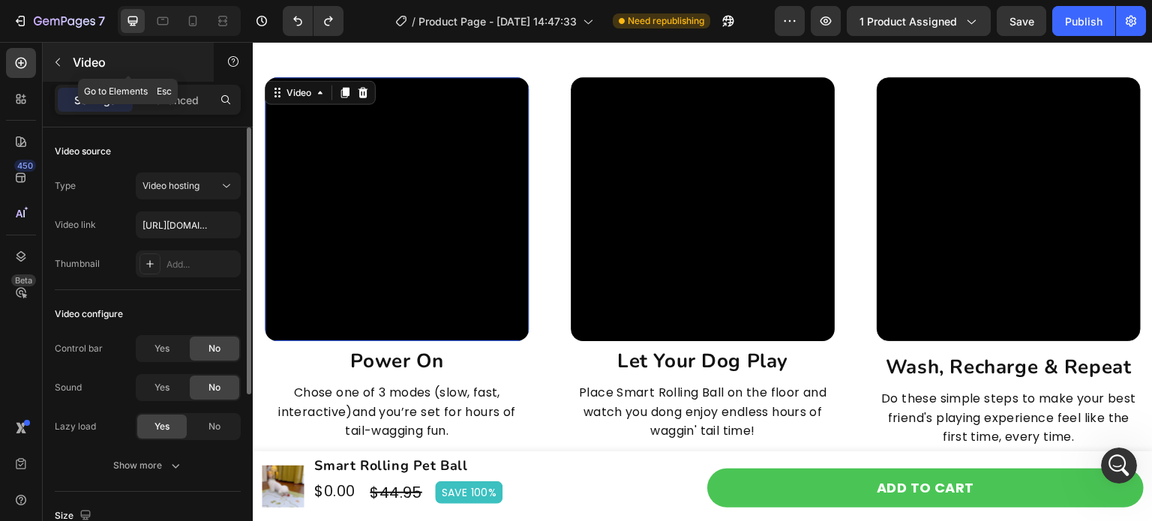
click at [82, 56] on p "Video" at bounding box center [136, 62] width 127 height 18
click at [0, 0] on input "text" at bounding box center [0, 0] width 0 height 0
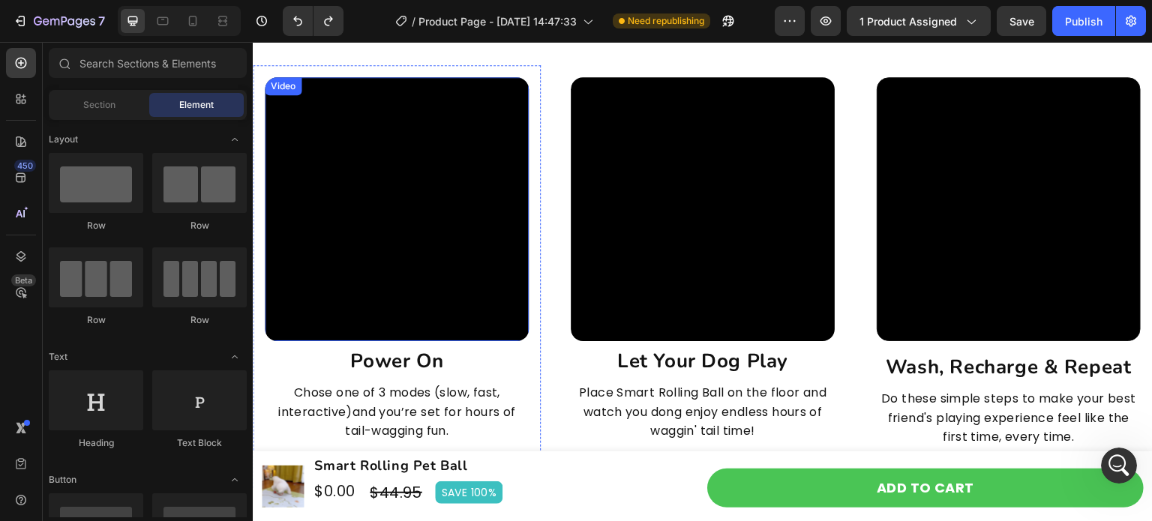
click at [372, 225] on video at bounding box center [397, 209] width 264 height 264
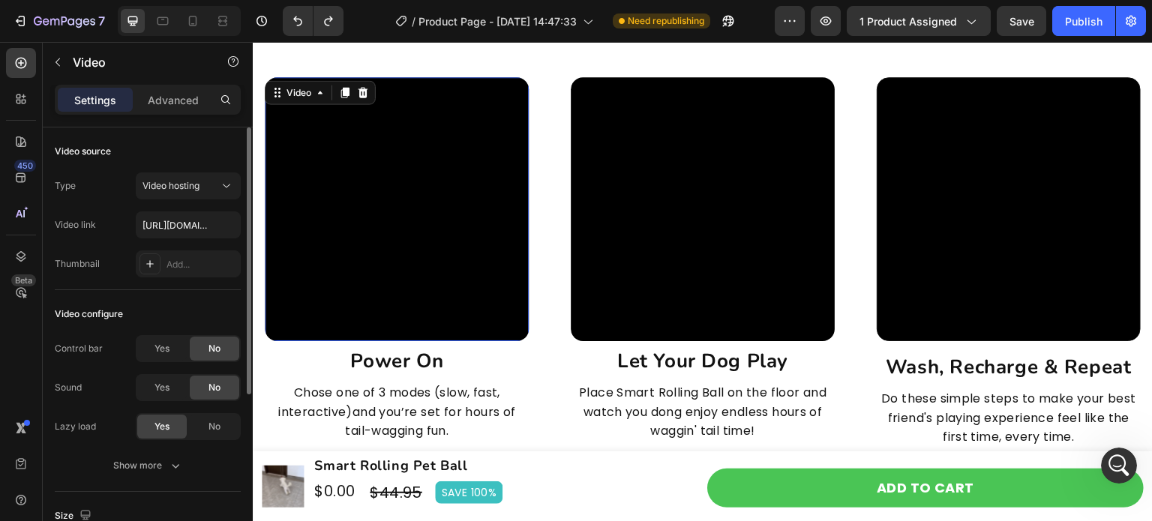
scroll to position [225, 0]
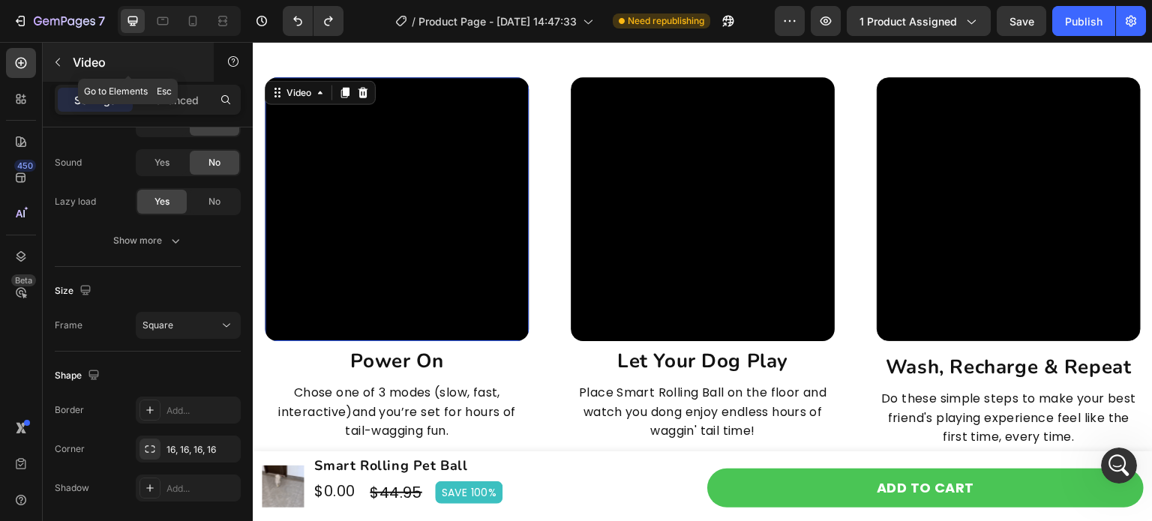
click at [92, 53] on p "Video" at bounding box center [136, 62] width 127 height 18
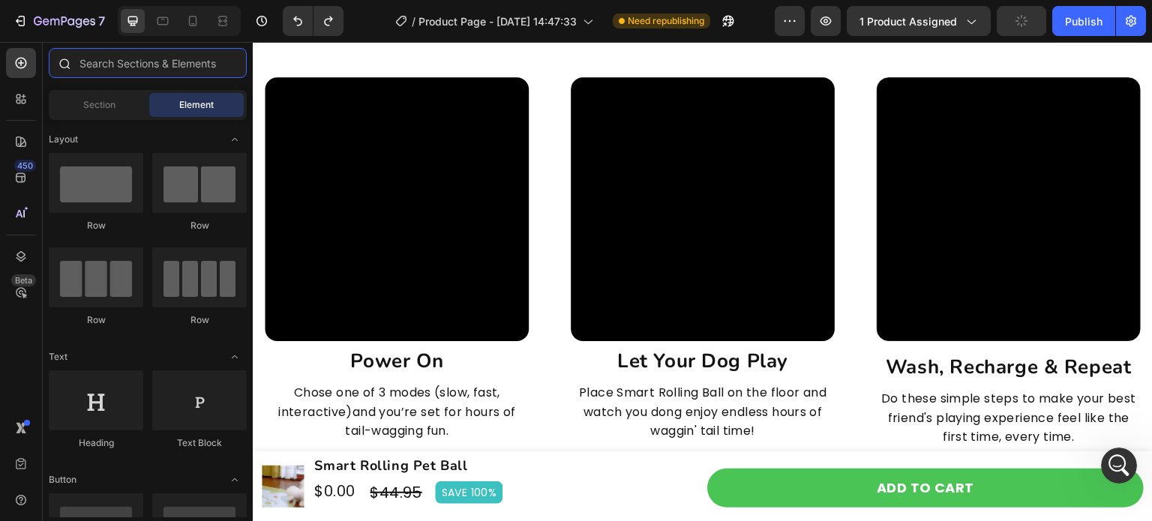
click at [130, 67] on input "text" at bounding box center [148, 63] width 198 height 30
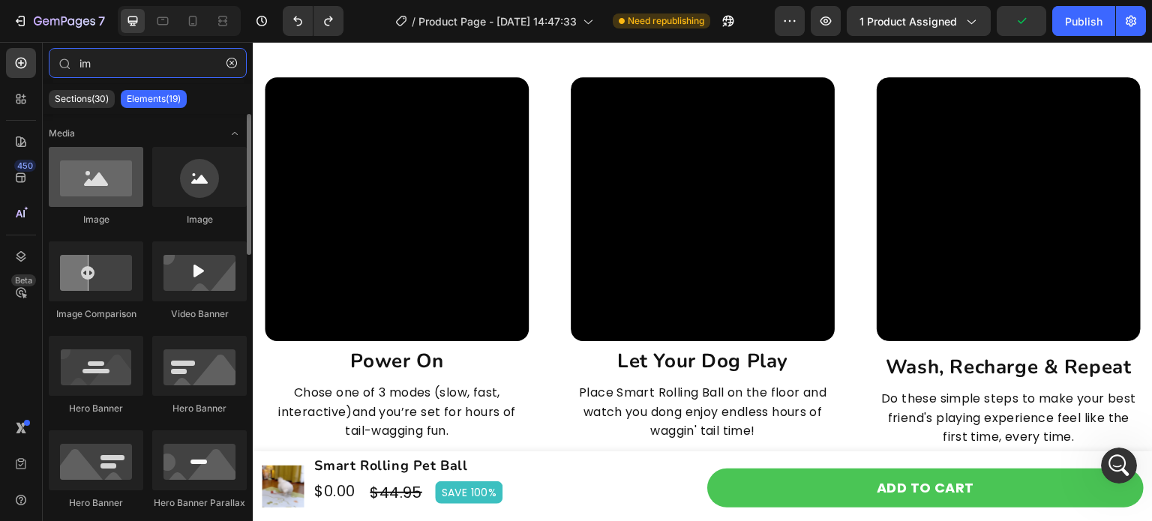
type input "im"
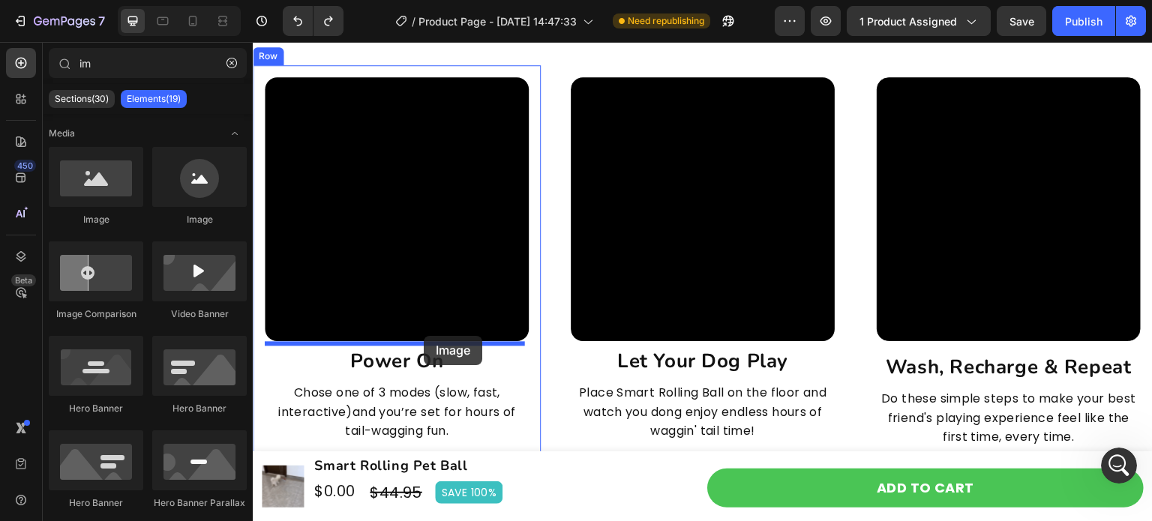
drag, startPoint x: 361, startPoint y: 224, endPoint x: 424, endPoint y: 336, distance: 127.9
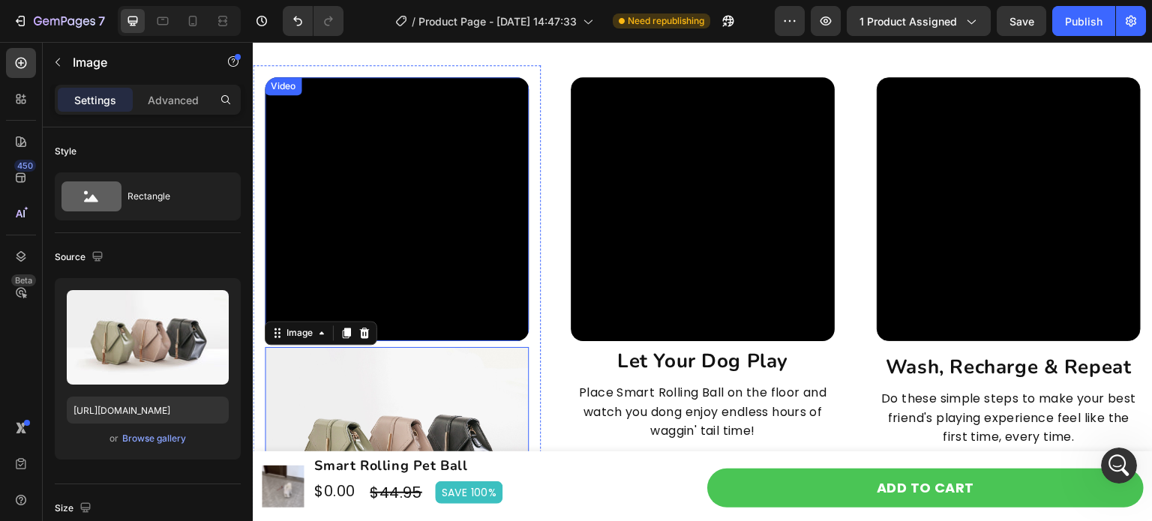
drag, startPoint x: 405, startPoint y: 221, endPoint x: 360, endPoint y: 207, distance: 47.2
click at [405, 221] on video at bounding box center [397, 209] width 264 height 264
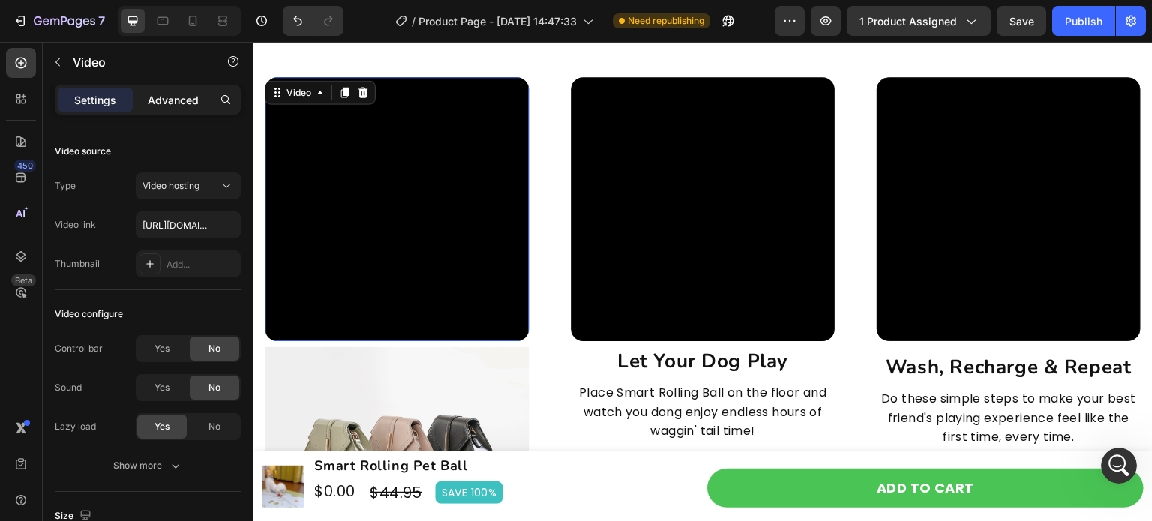
click at [174, 100] on p "Advanced" at bounding box center [173, 100] width 51 height 16
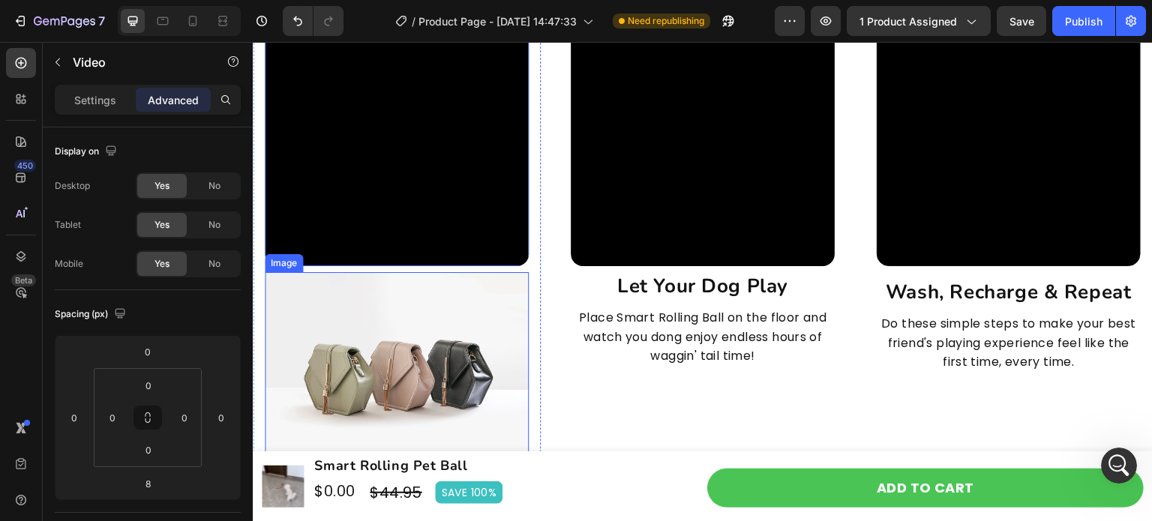
scroll to position [4047, 0]
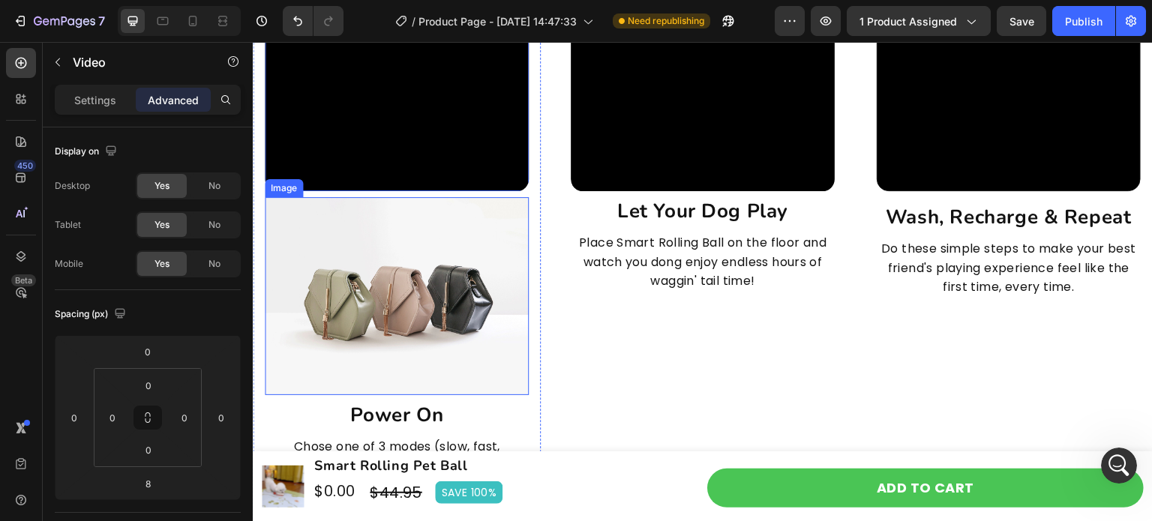
click at [423, 291] on img at bounding box center [397, 296] width 264 height 198
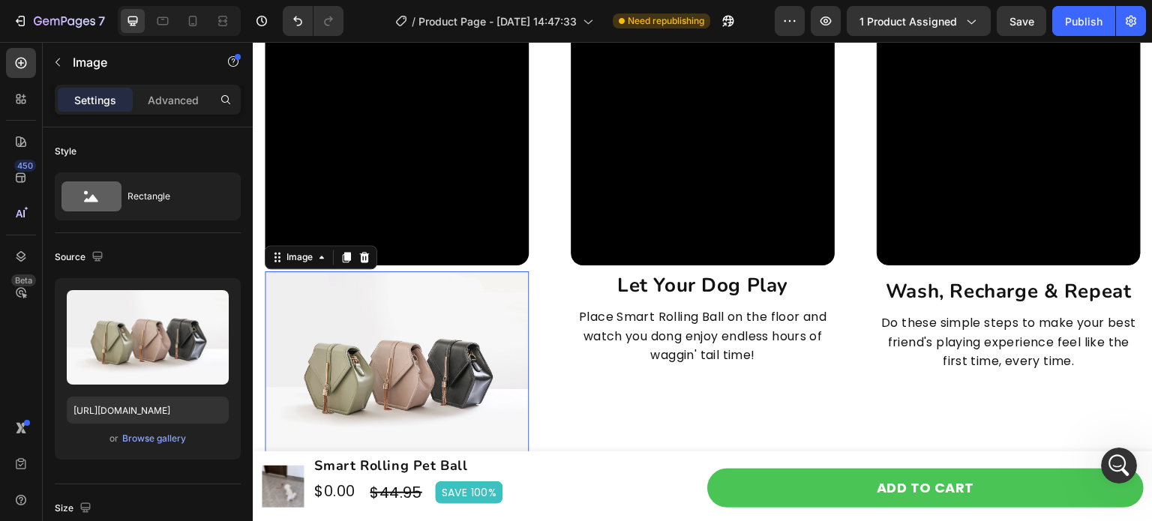
scroll to position [3897, 0]
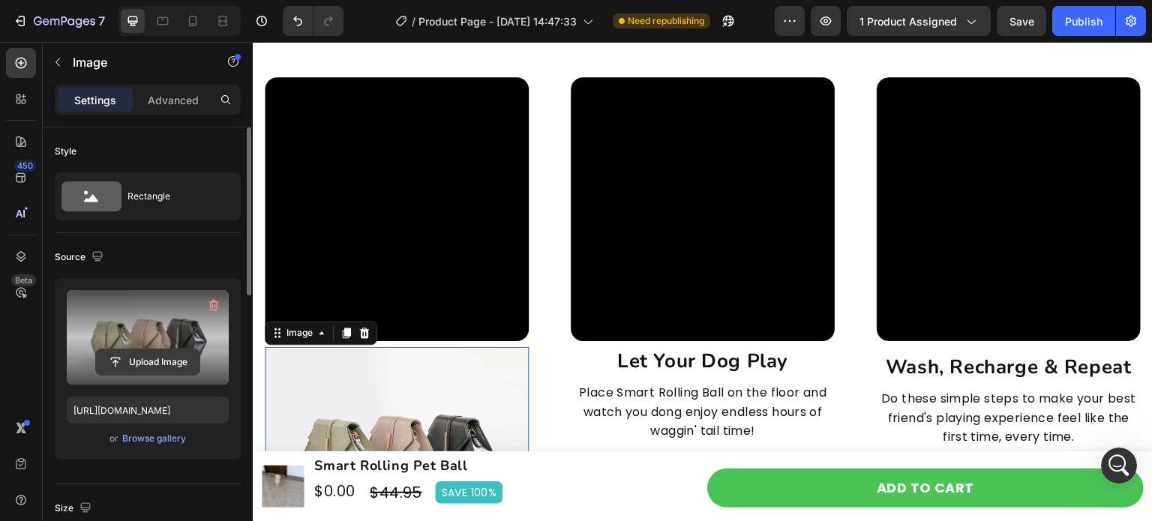
click at [163, 363] on input "file" at bounding box center [147, 361] width 103 height 25
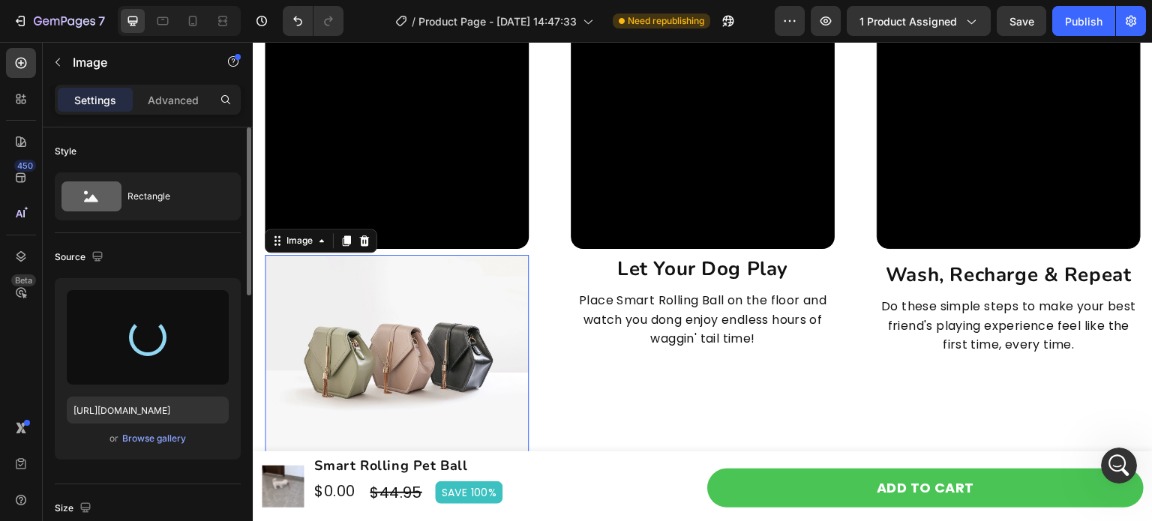
scroll to position [4047, 0]
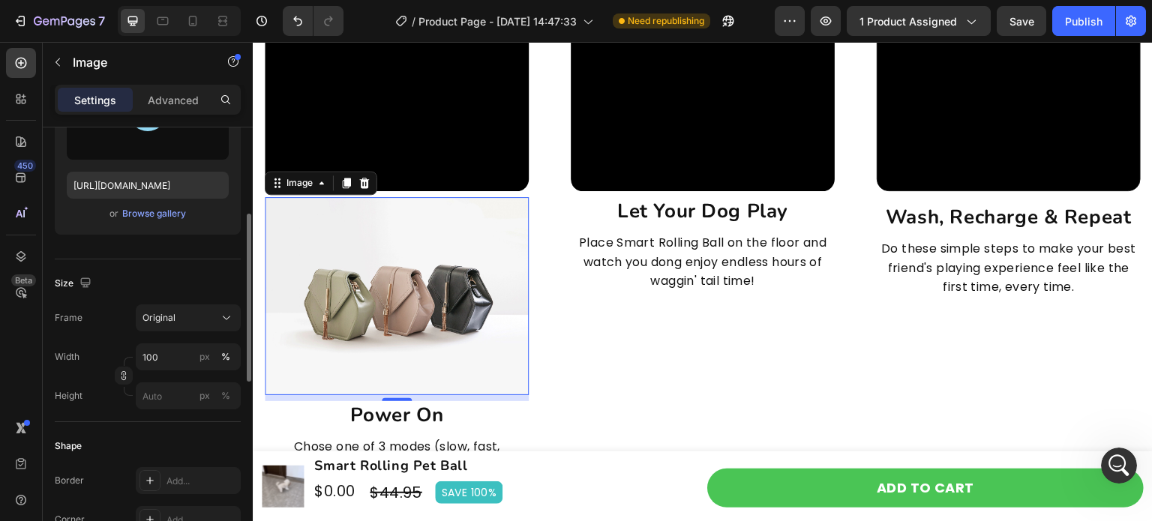
type input "[URL][DOMAIN_NAME]"
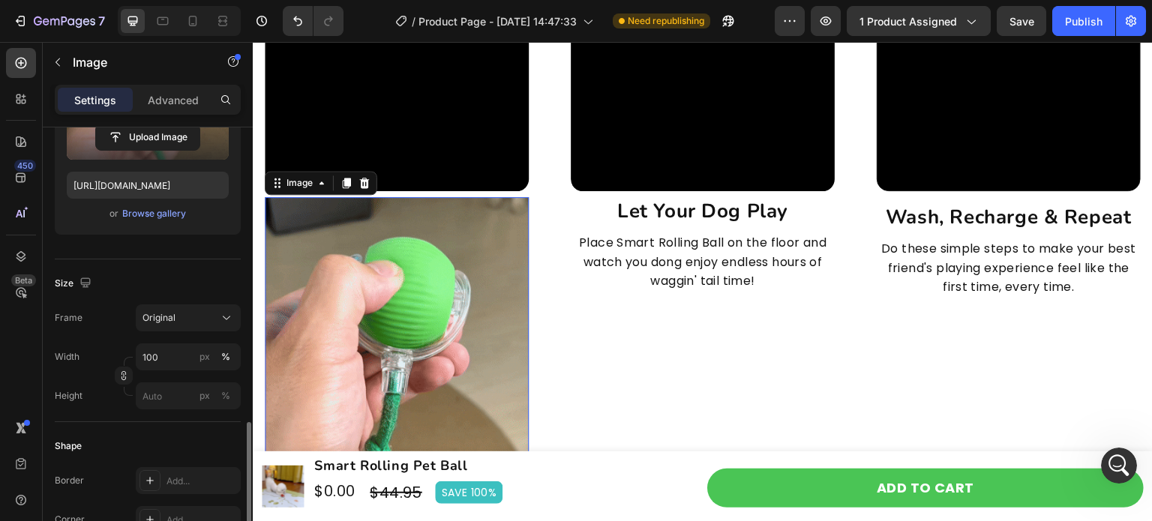
scroll to position [375, 0]
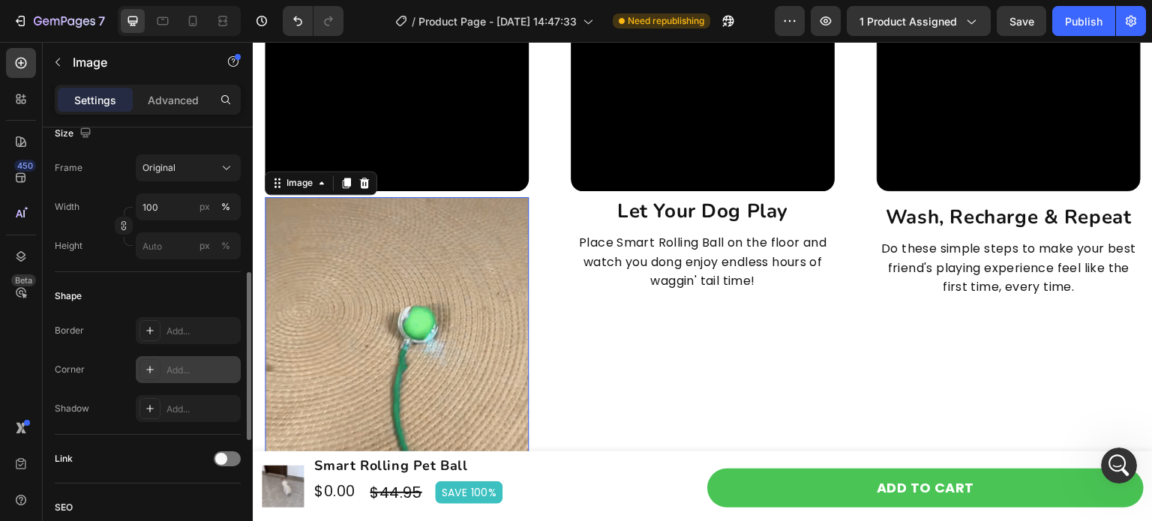
click at [204, 377] on div "Add..." at bounding box center [188, 369] width 105 height 27
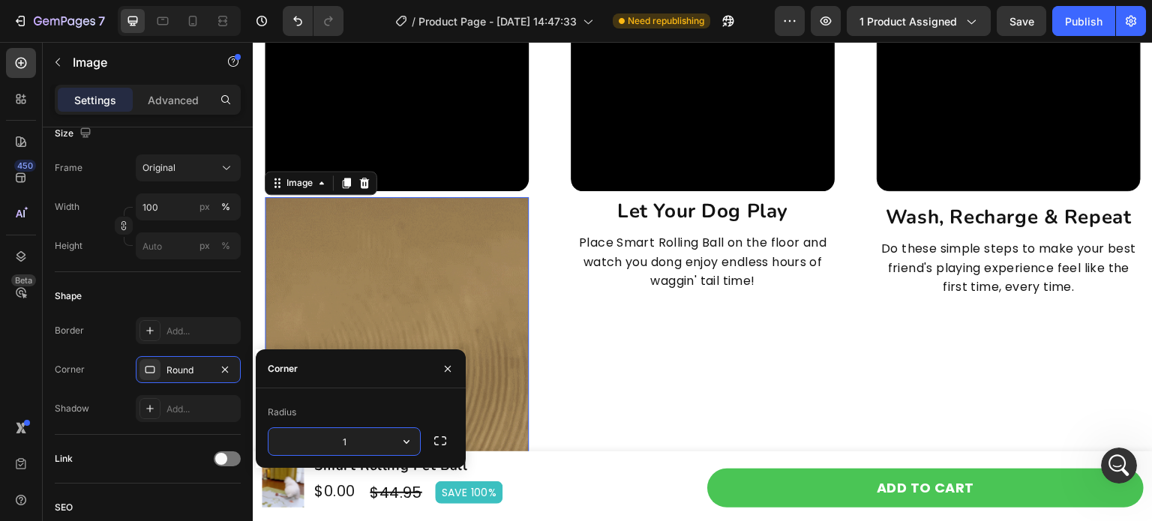
type input "16"
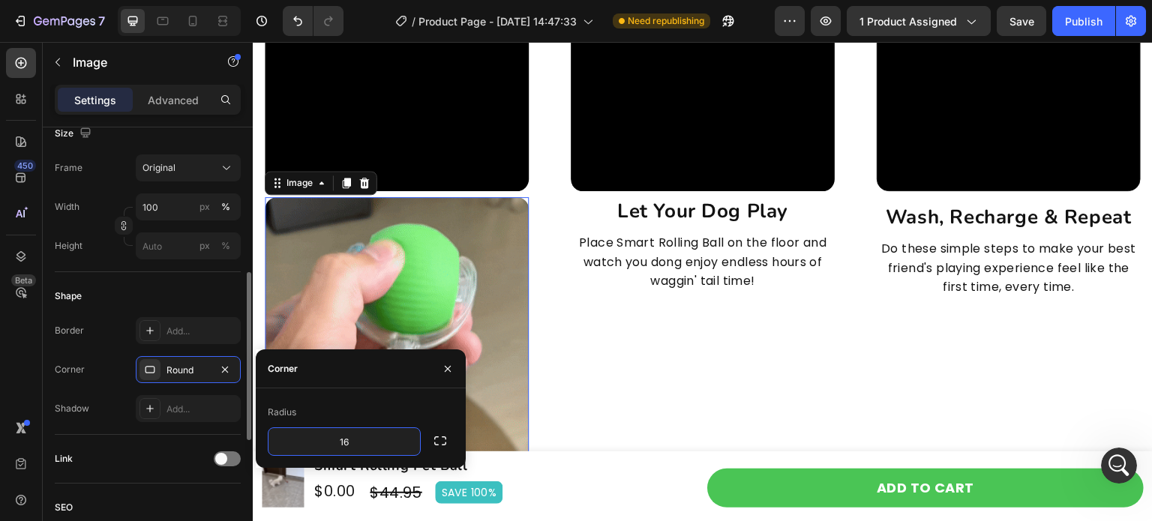
click at [202, 298] on div "Shape" at bounding box center [148, 296] width 186 height 24
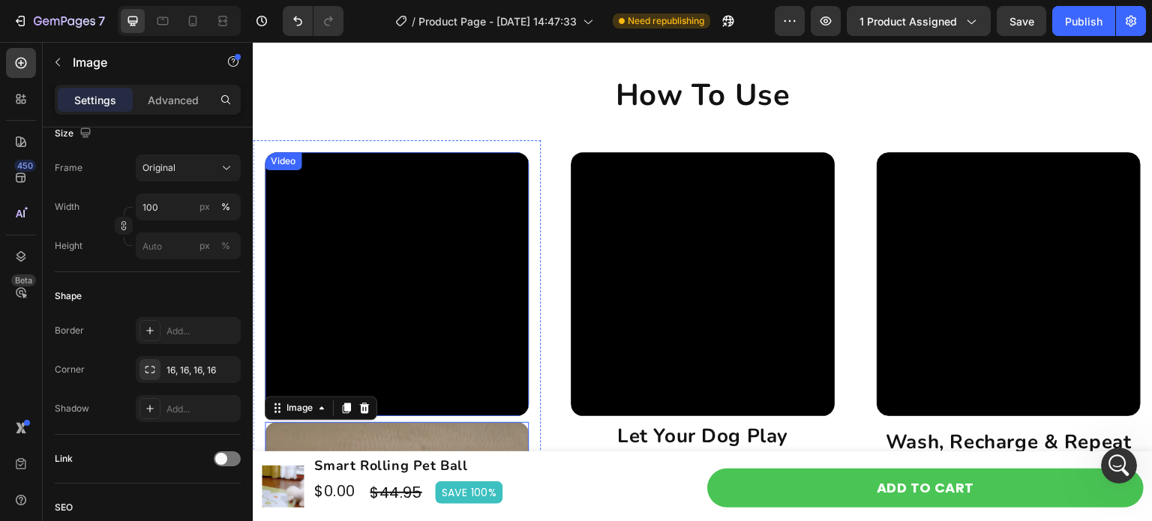
scroll to position [3972, 0]
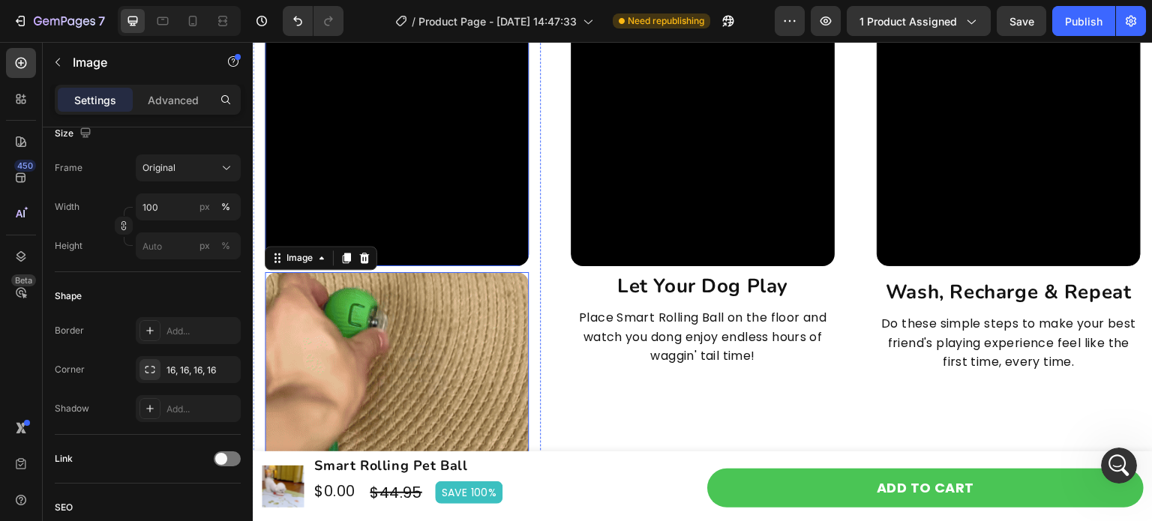
click at [471, 209] on video at bounding box center [397, 134] width 264 height 264
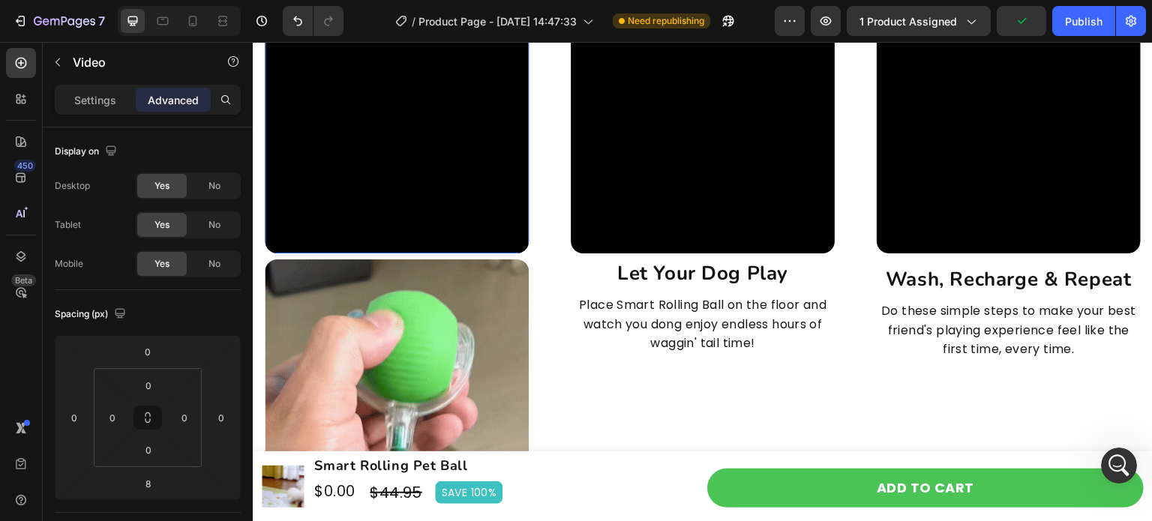
scroll to position [3897, 0]
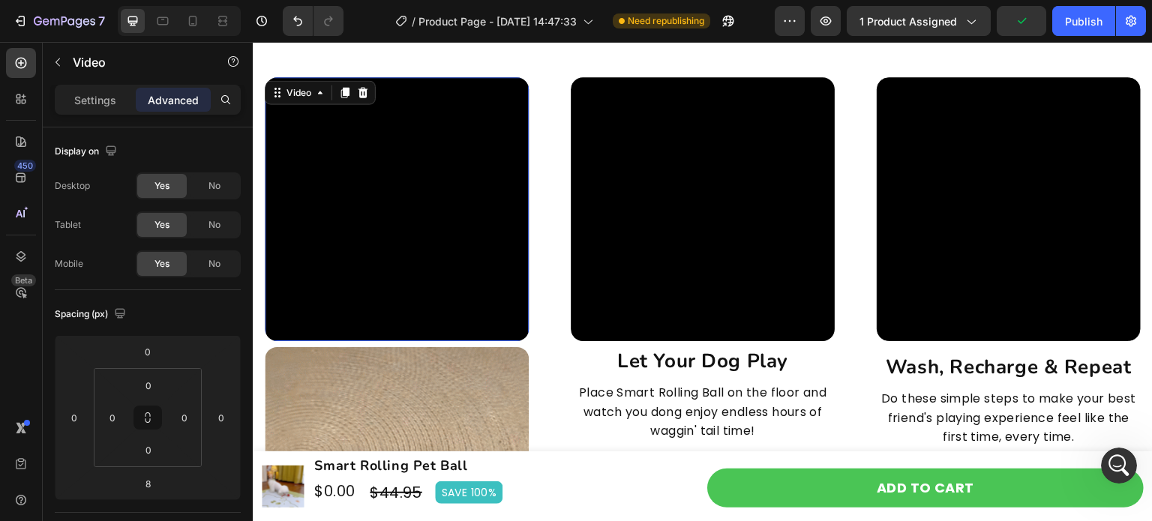
click at [434, 218] on video at bounding box center [397, 209] width 264 height 264
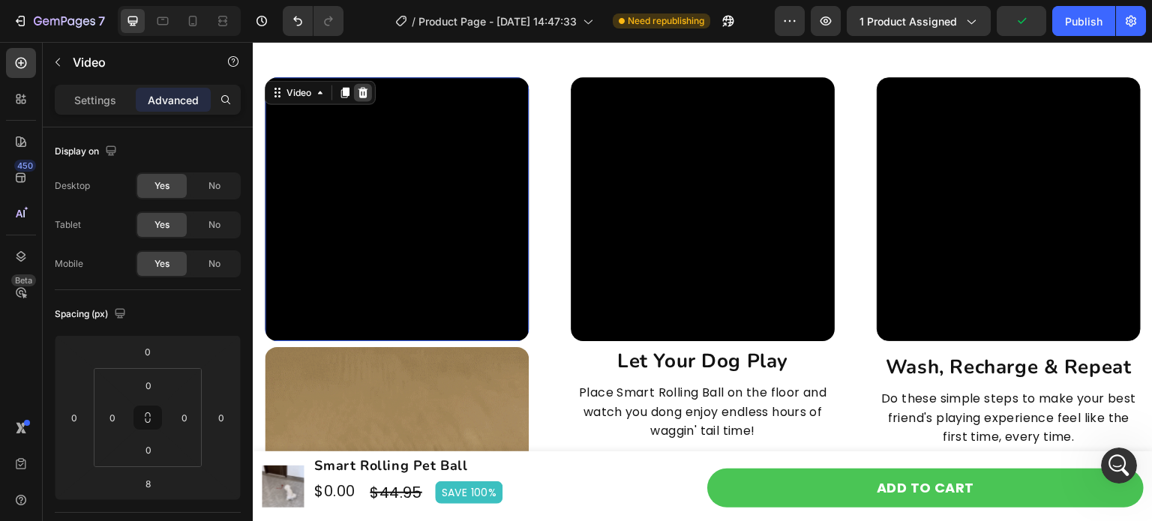
click at [367, 94] on icon at bounding box center [363, 92] width 12 height 12
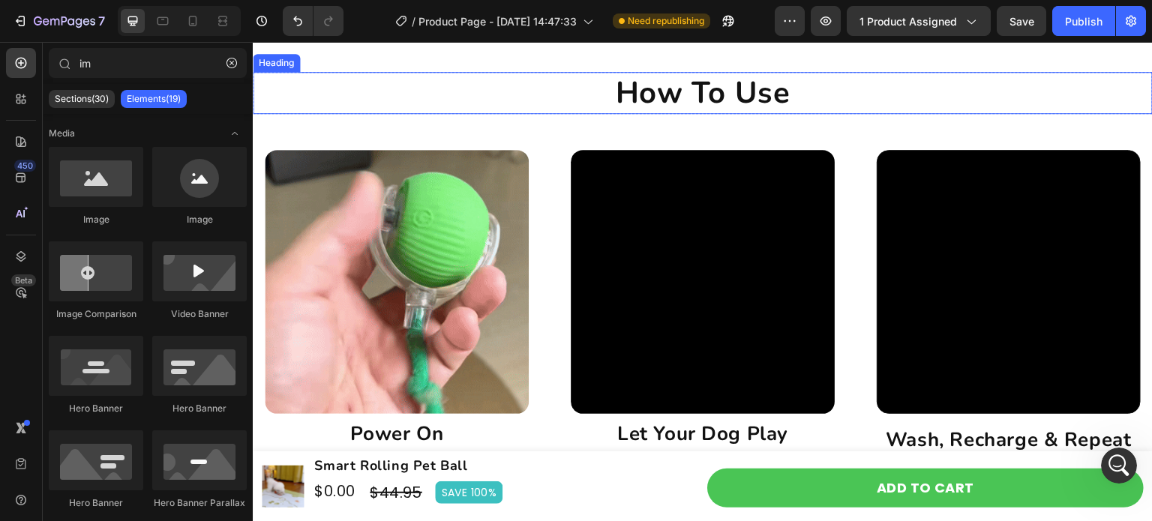
scroll to position [3856, 0]
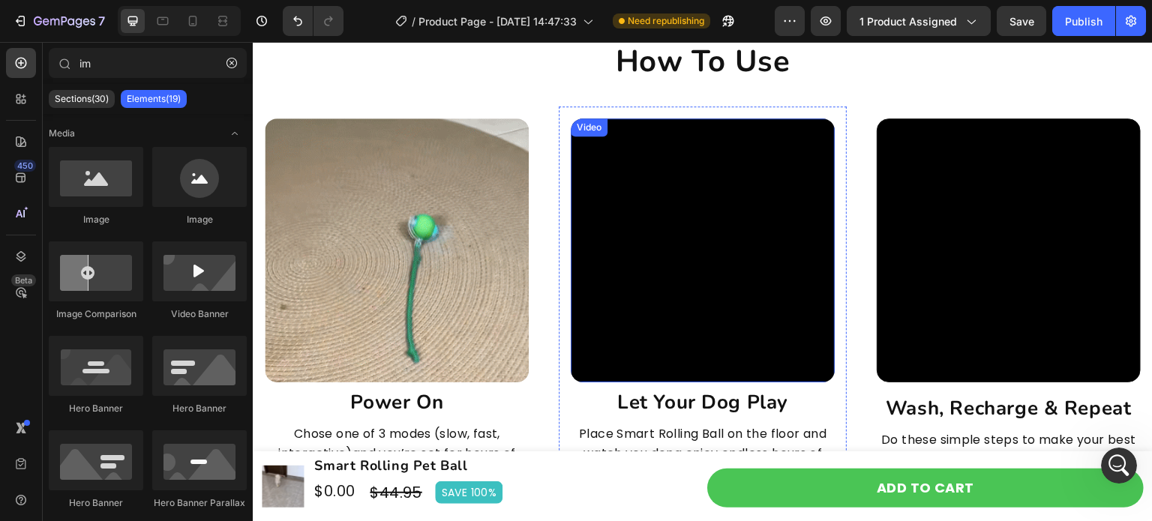
click at [701, 296] on video at bounding box center [703, 250] width 264 height 264
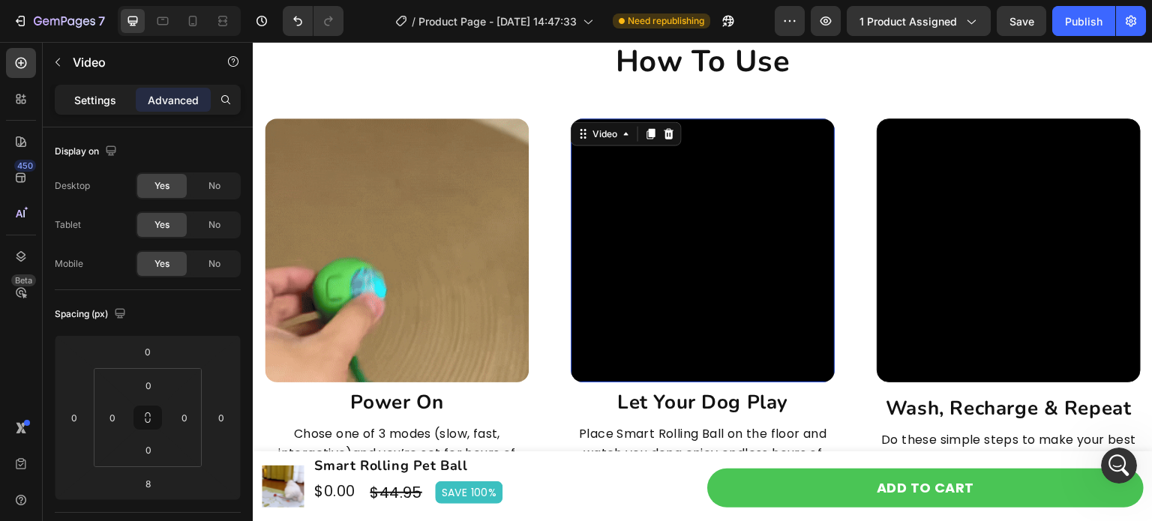
click at [108, 110] on div "Settings" at bounding box center [95, 100] width 75 height 24
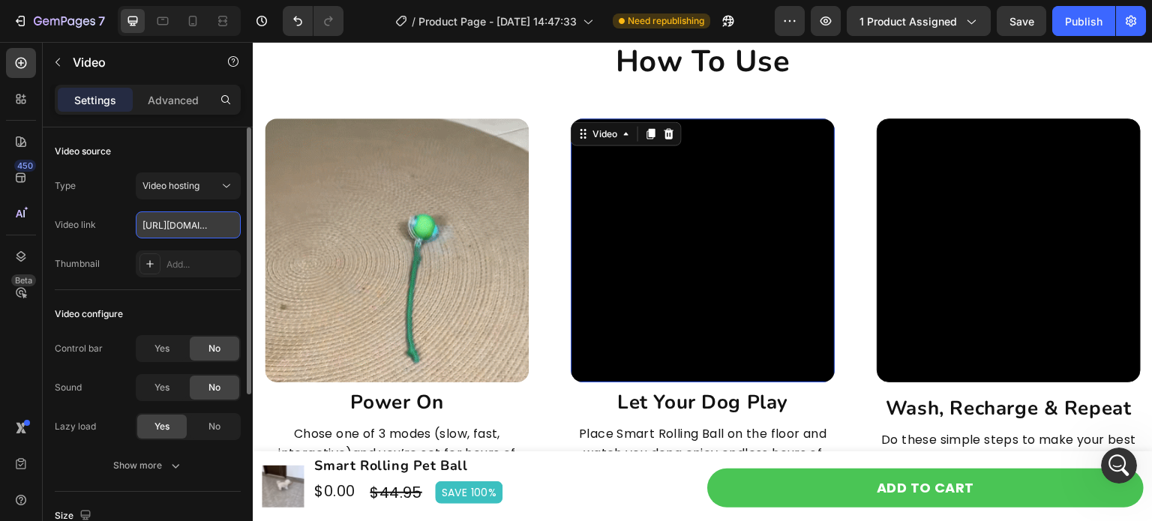
click at [186, 234] on input "[URL][DOMAIN_NAME]" at bounding box center [188, 224] width 105 height 27
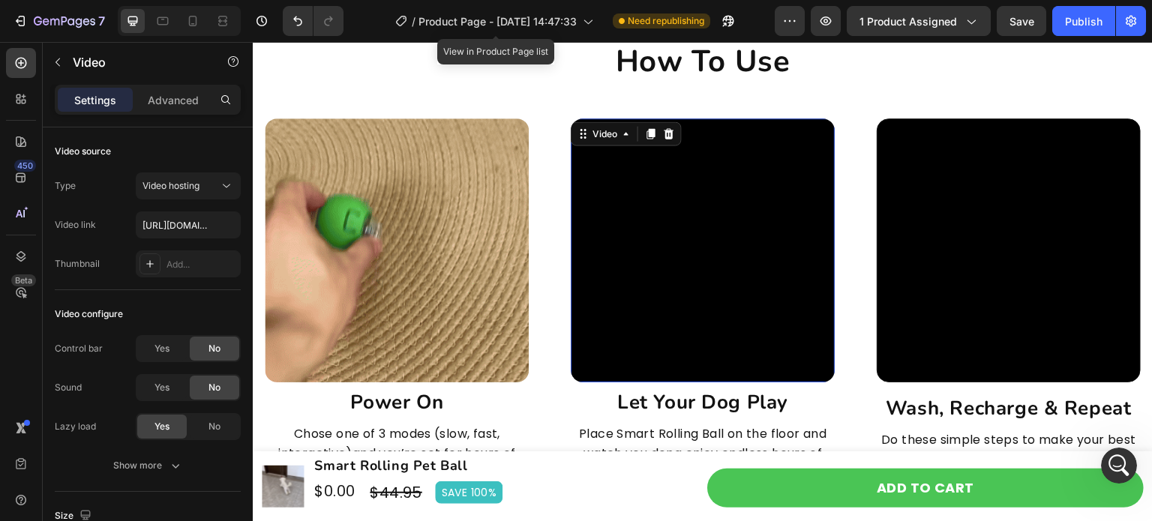
click at [718, 247] on video at bounding box center [703, 250] width 264 height 264
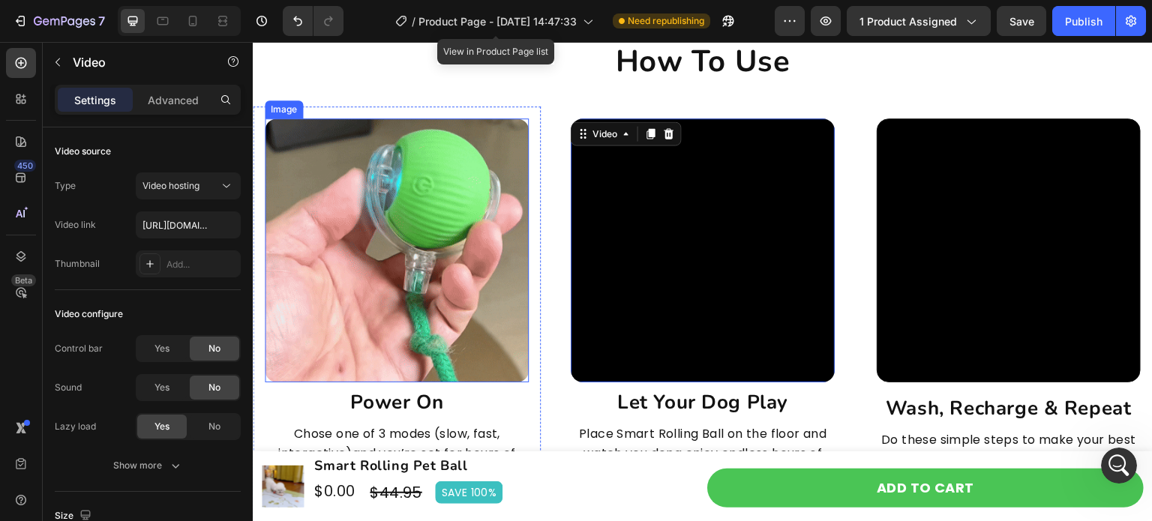
click at [372, 251] on img at bounding box center [397, 250] width 264 height 264
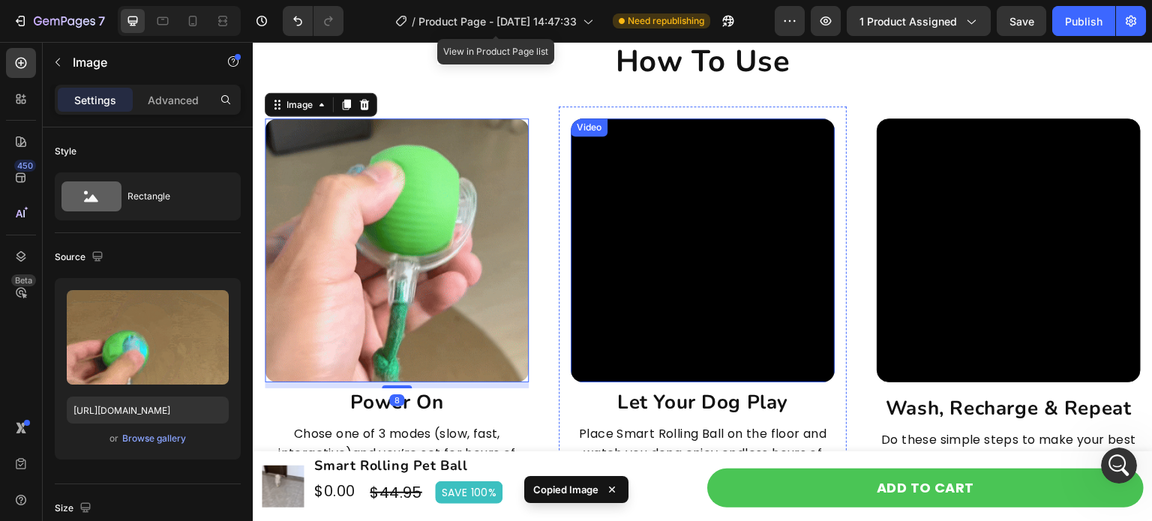
click at [703, 255] on video at bounding box center [703, 250] width 264 height 264
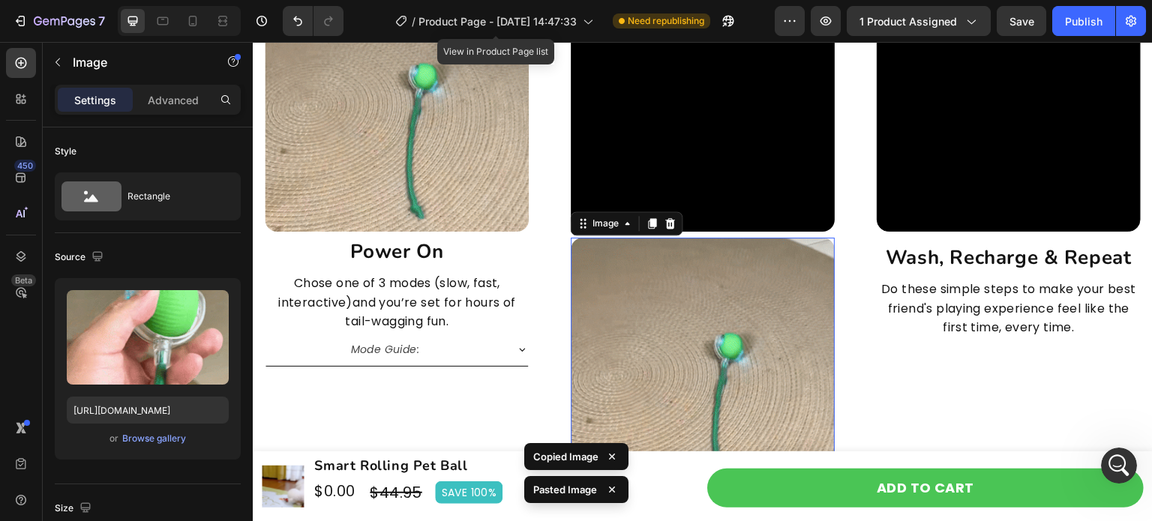
scroll to position [3921, 0]
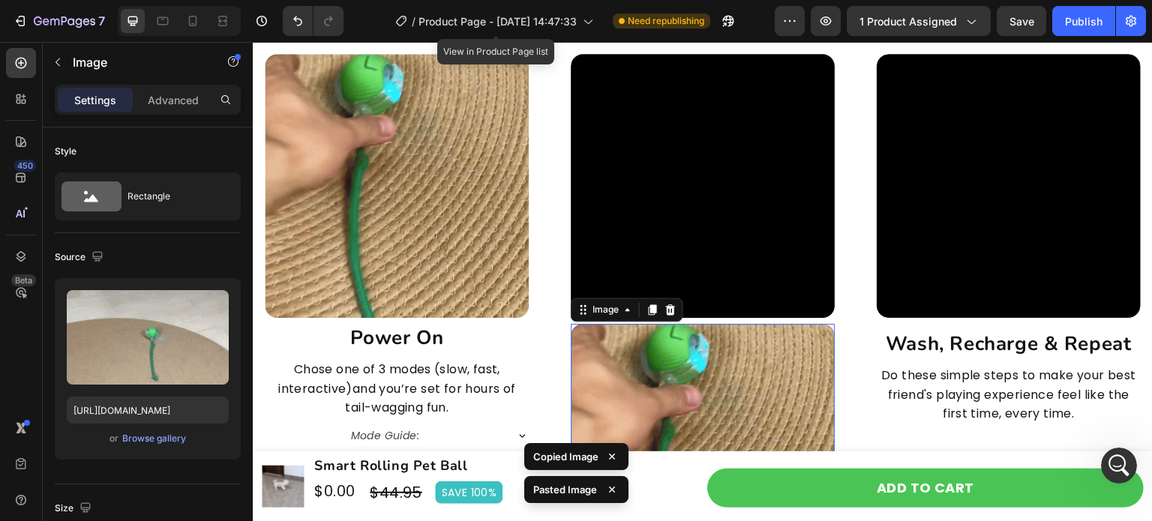
click at [680, 182] on video at bounding box center [703, 186] width 264 height 264
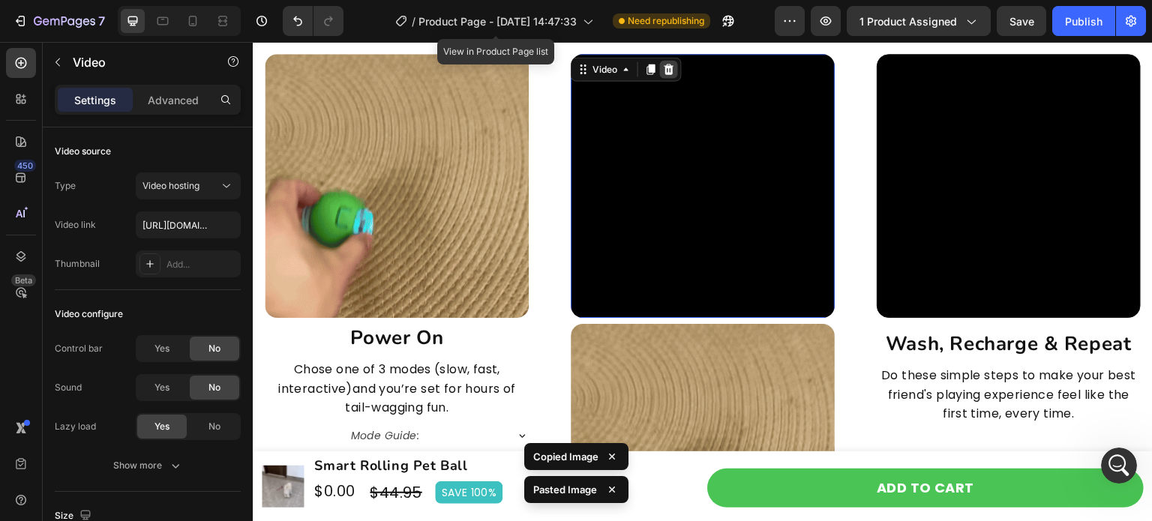
click at [663, 65] on icon at bounding box center [669, 69] width 12 height 12
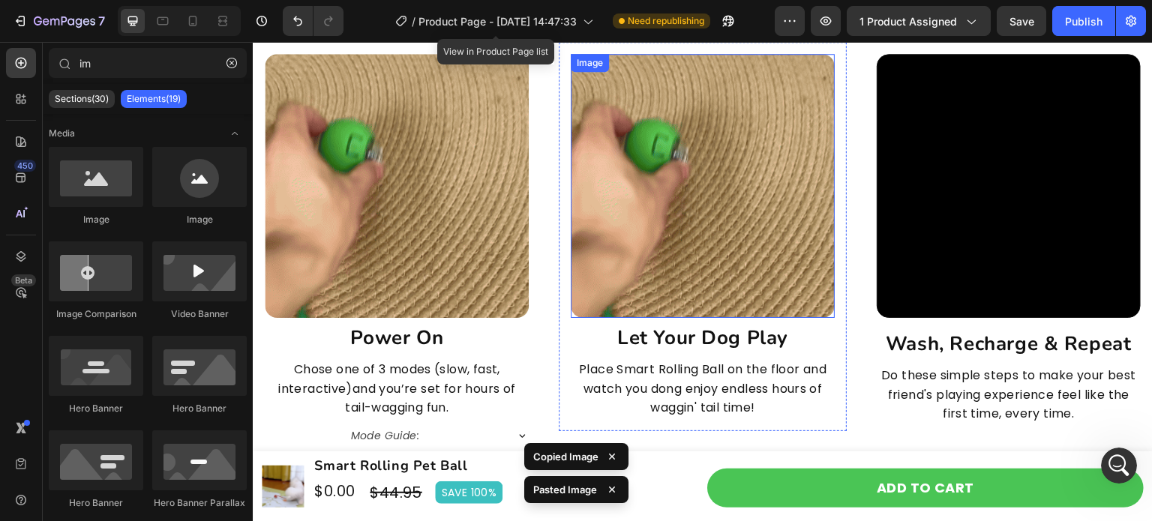
click at [686, 191] on img at bounding box center [703, 186] width 264 height 264
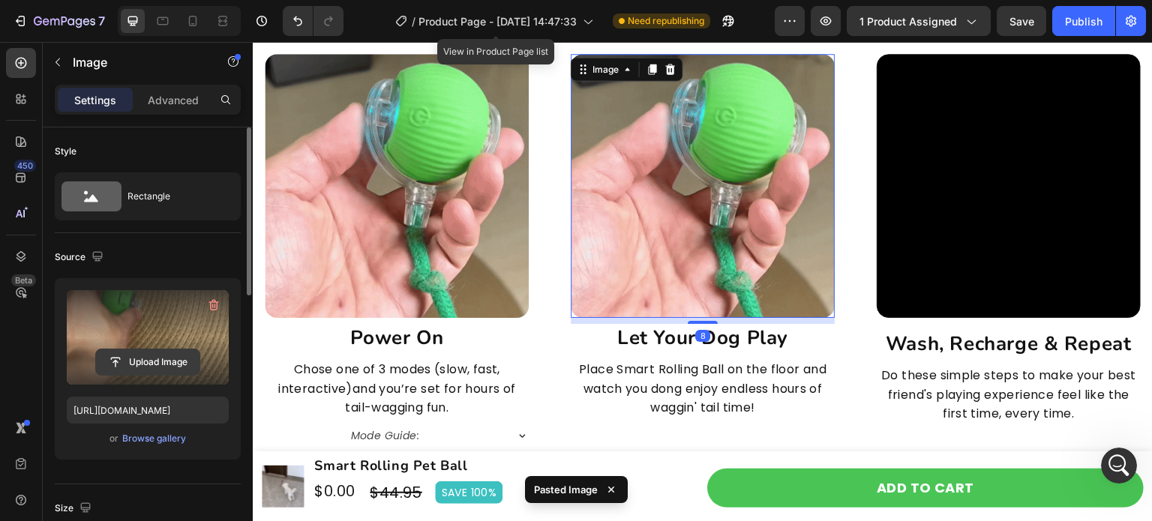
click at [154, 365] on input "file" at bounding box center [147, 361] width 103 height 25
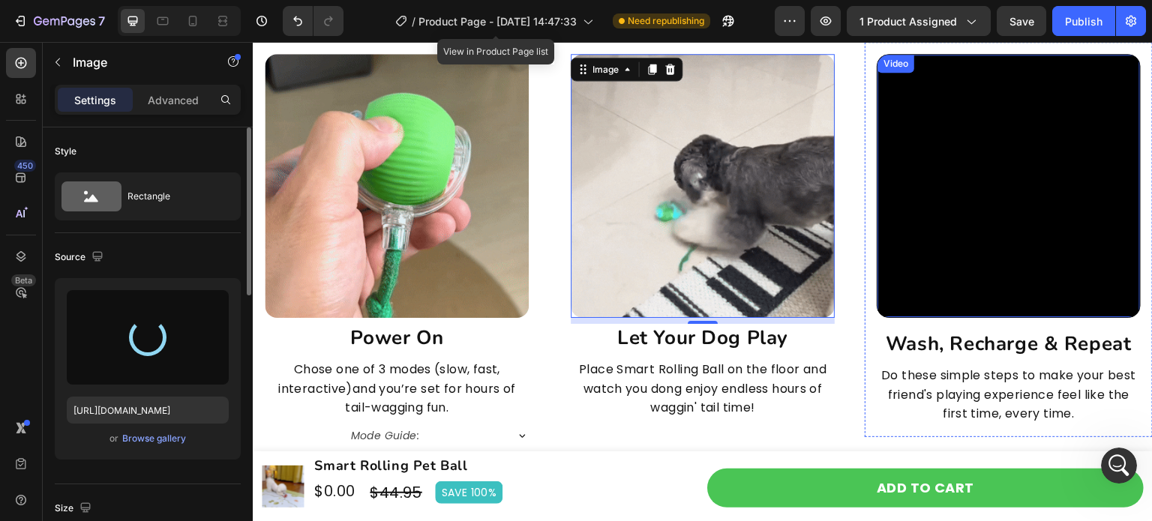
type input "[URL][DOMAIN_NAME]"
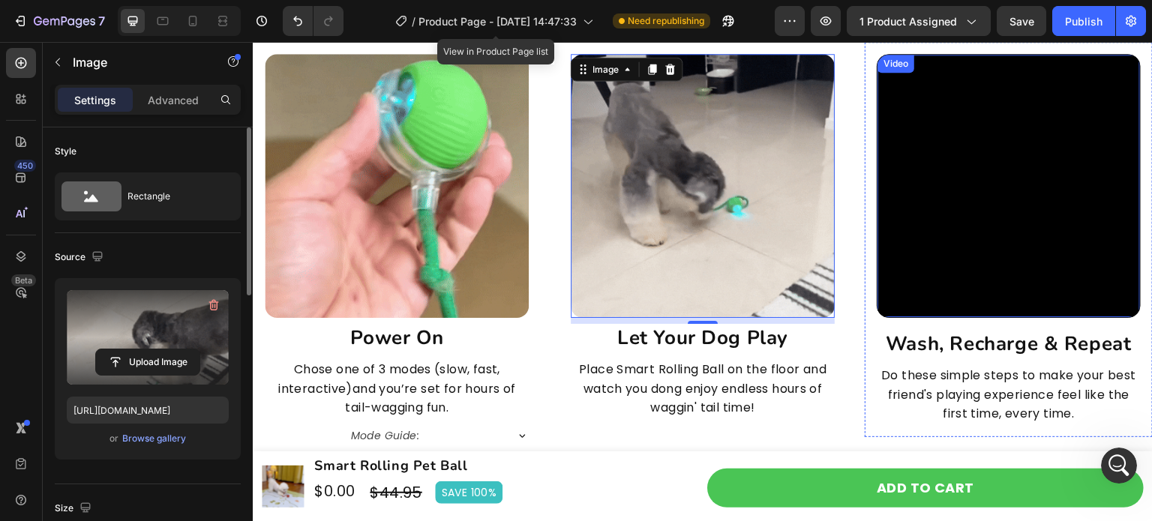
click at [1003, 228] on video at bounding box center [1008, 186] width 262 height 262
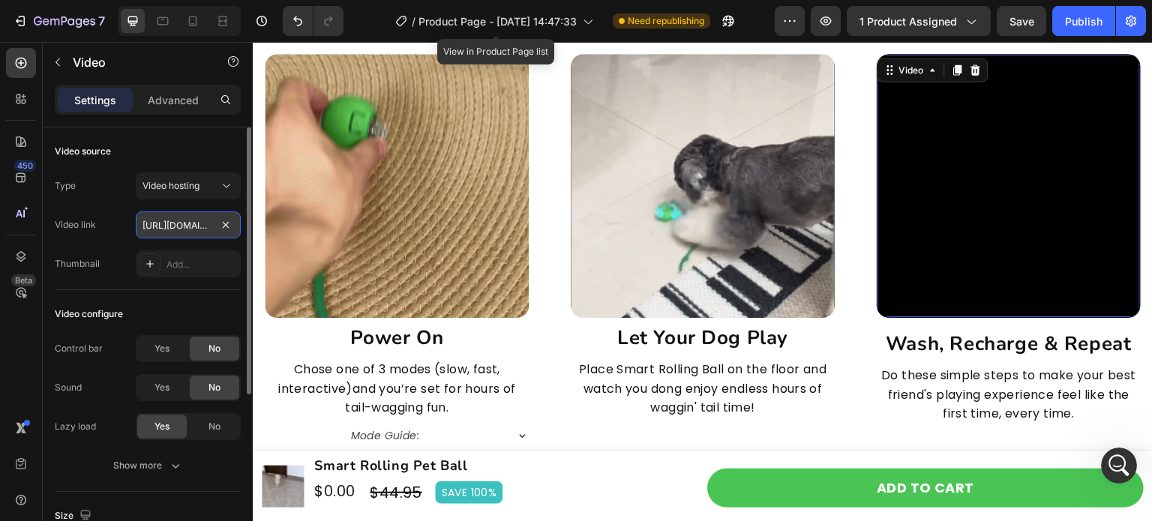
click at [164, 216] on input "[URL][DOMAIN_NAME]" at bounding box center [188, 224] width 105 height 27
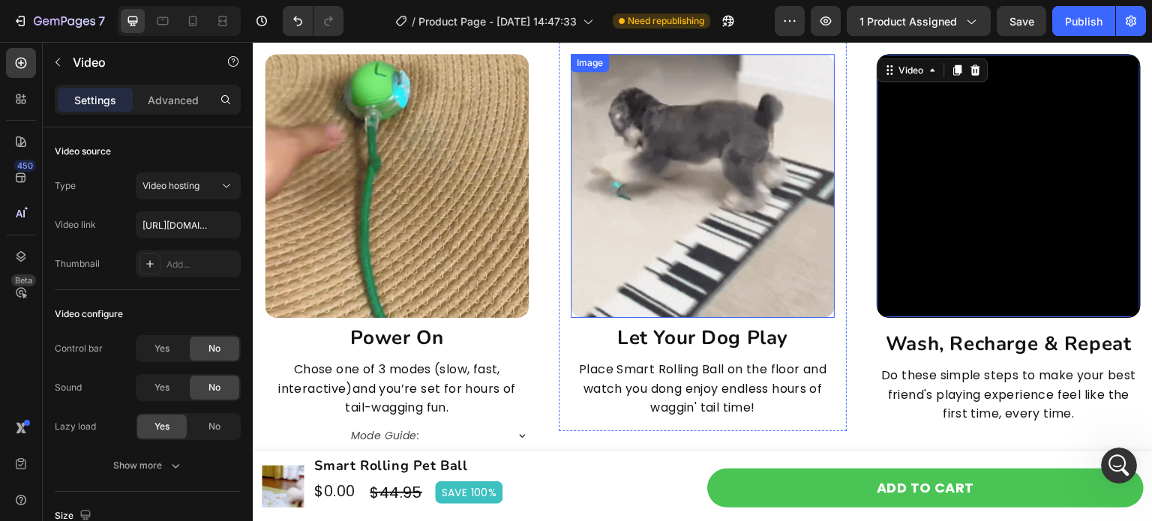
click at [707, 251] on img at bounding box center [703, 186] width 264 height 264
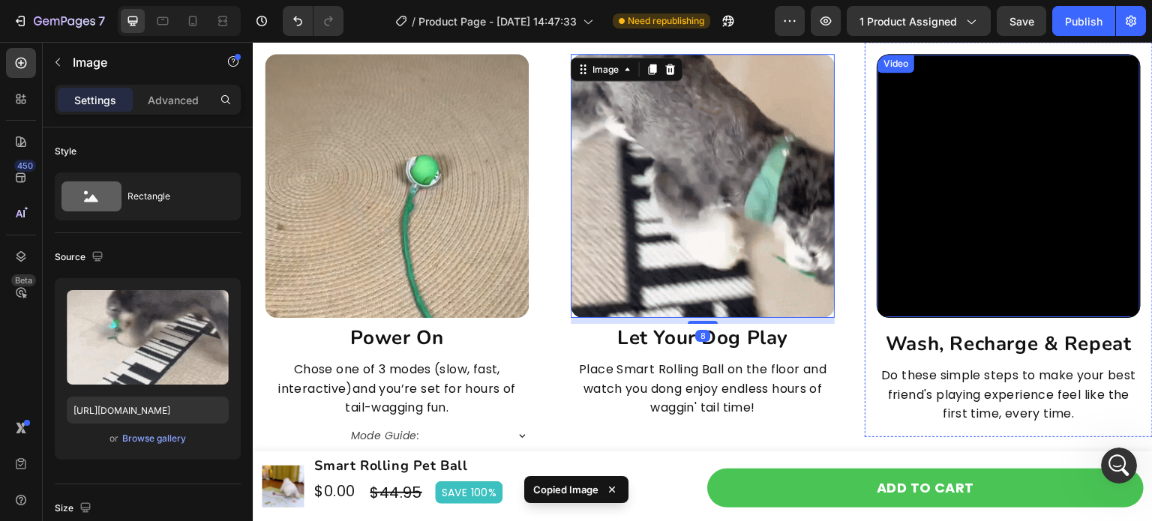
click at [1005, 202] on video at bounding box center [1008, 186] width 262 height 262
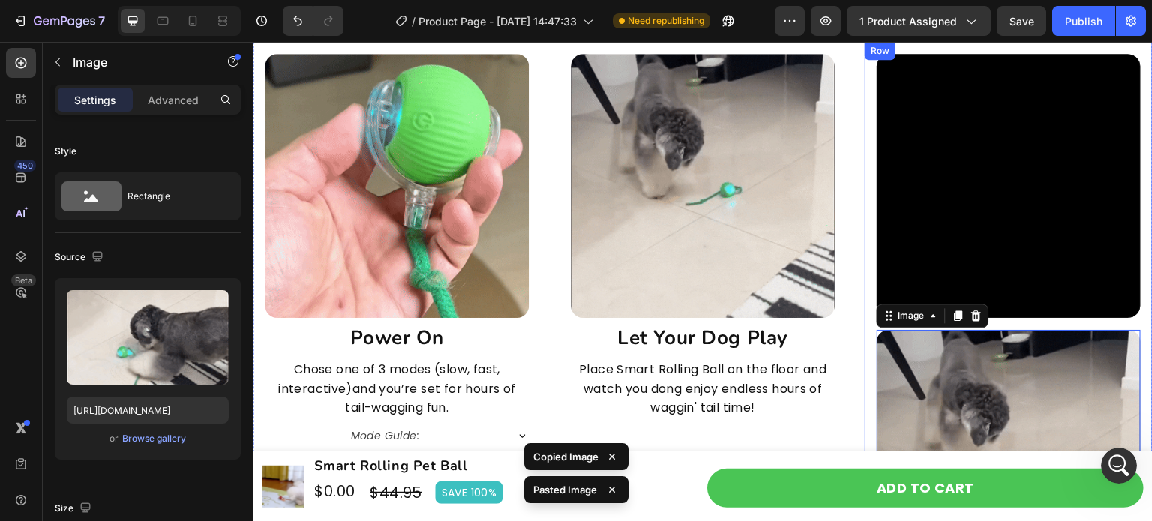
click at [877, 186] on video at bounding box center [1008, 186] width 262 height 262
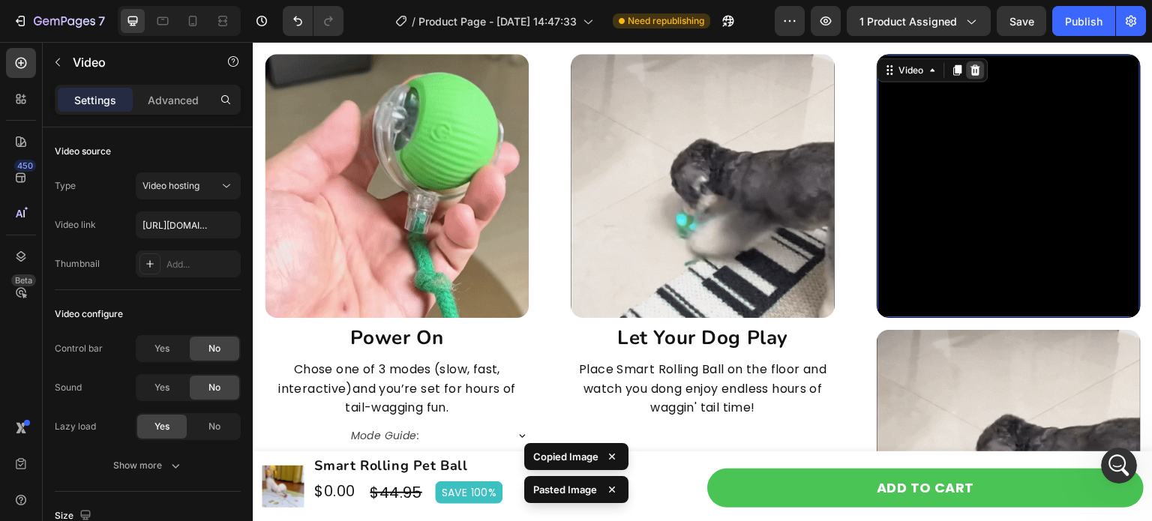
click at [970, 68] on icon at bounding box center [976, 70] width 12 height 12
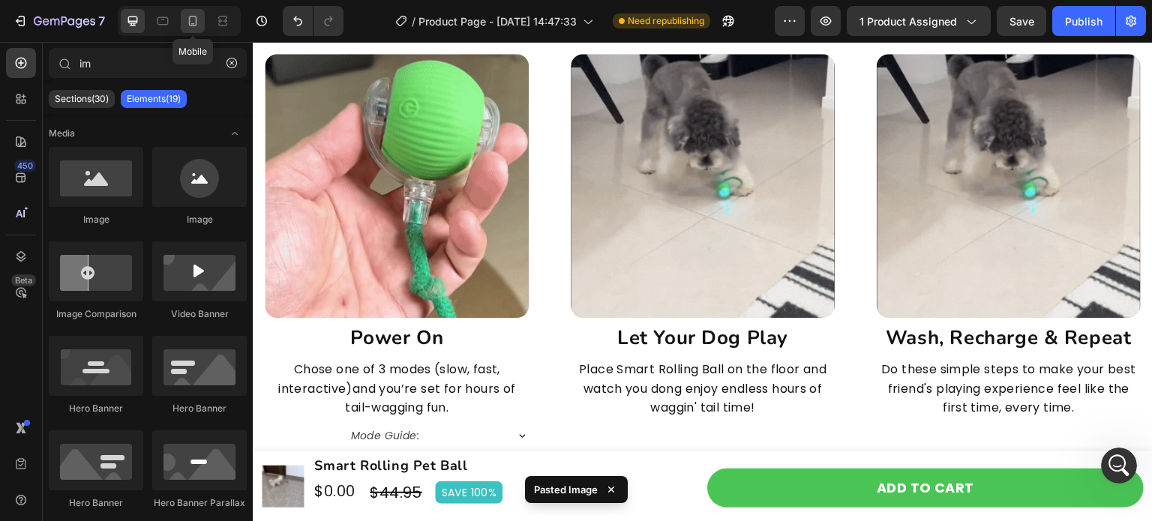
click at [196, 28] on div at bounding box center [193, 21] width 24 height 24
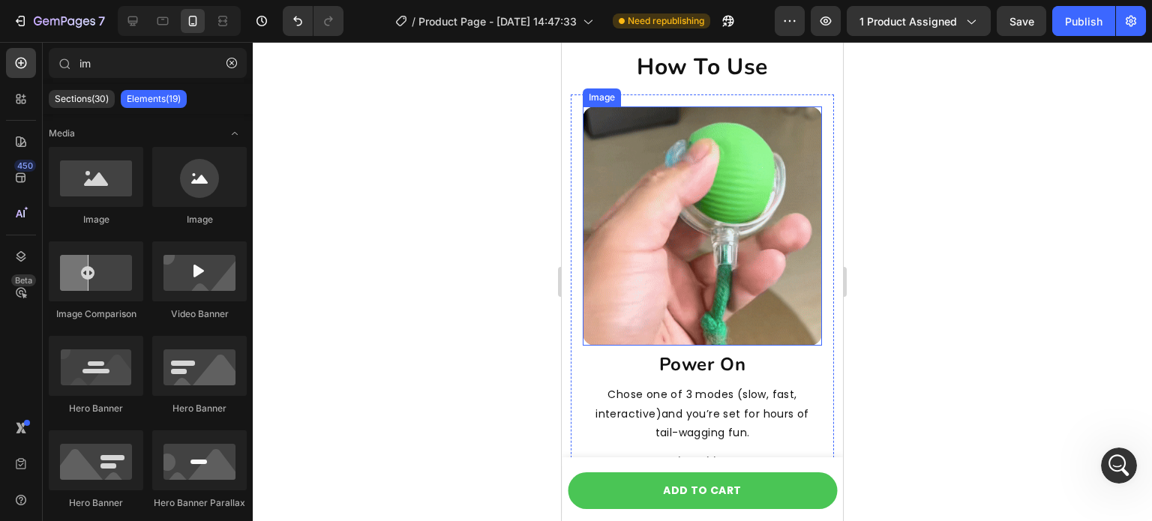
scroll to position [4221, 0]
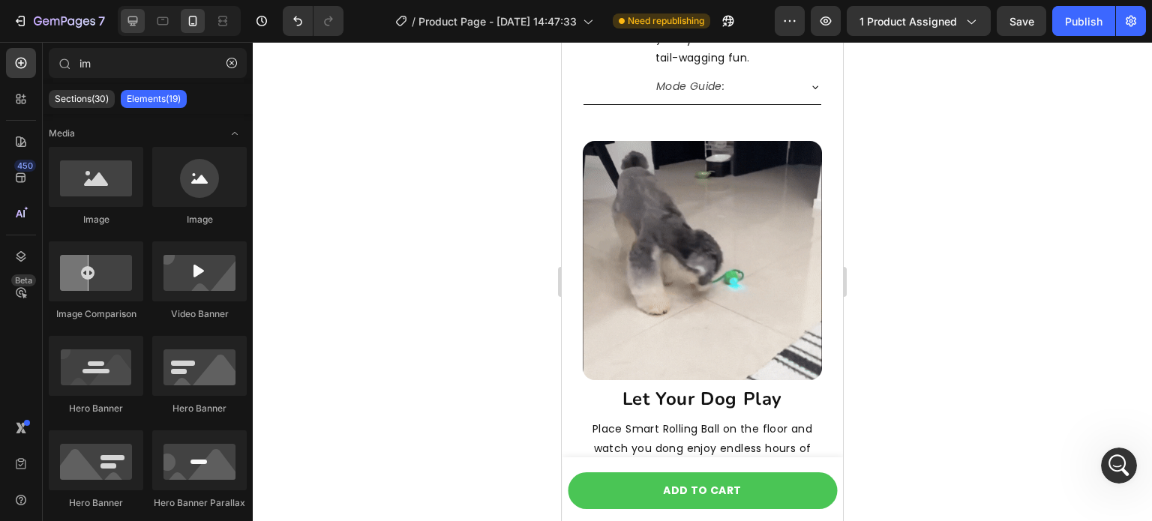
click at [133, 22] on icon at bounding box center [133, 21] width 10 height 10
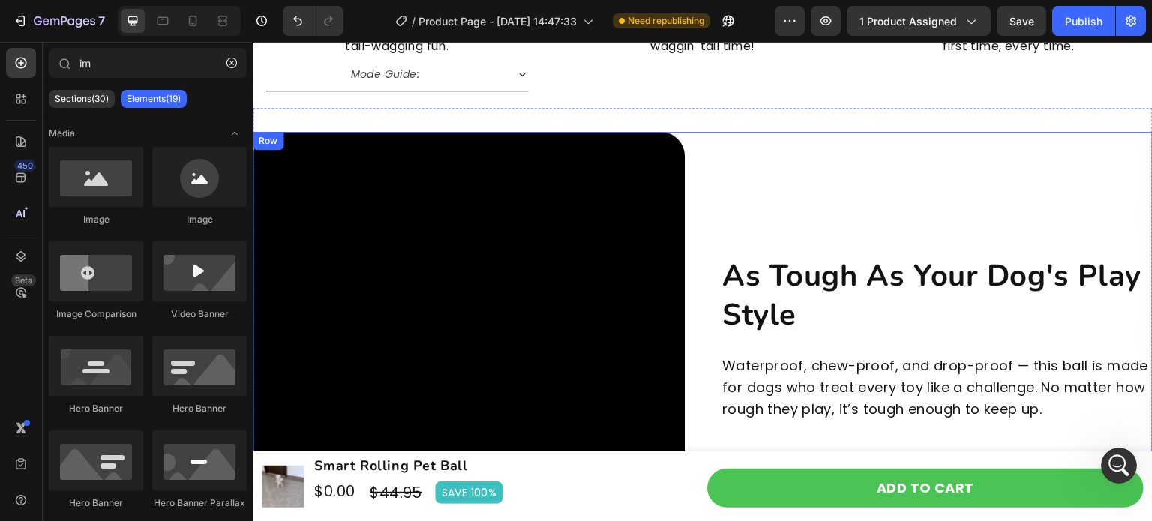
scroll to position [3907, 0]
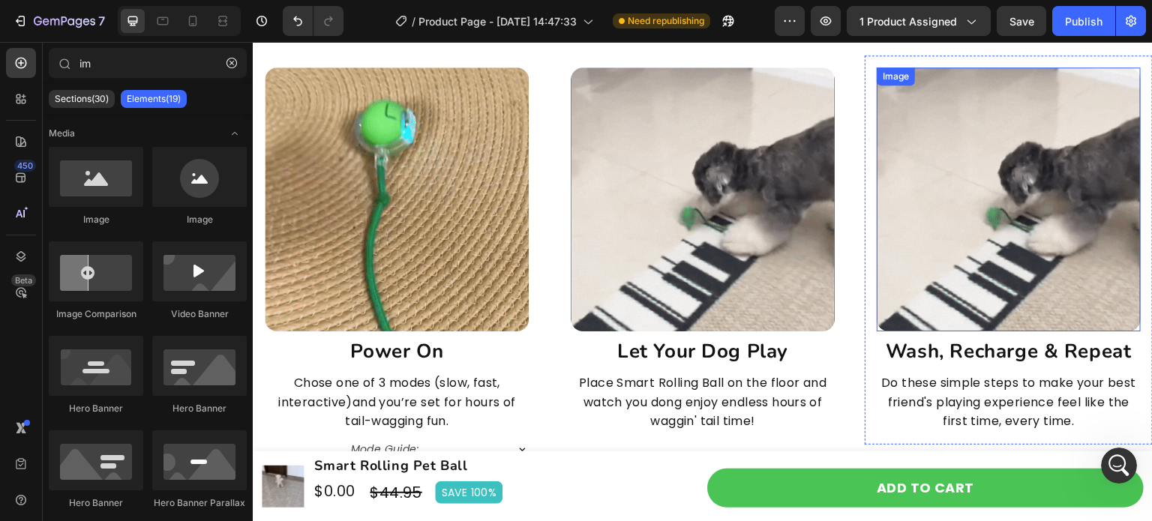
click at [993, 239] on img at bounding box center [1009, 199] width 264 height 264
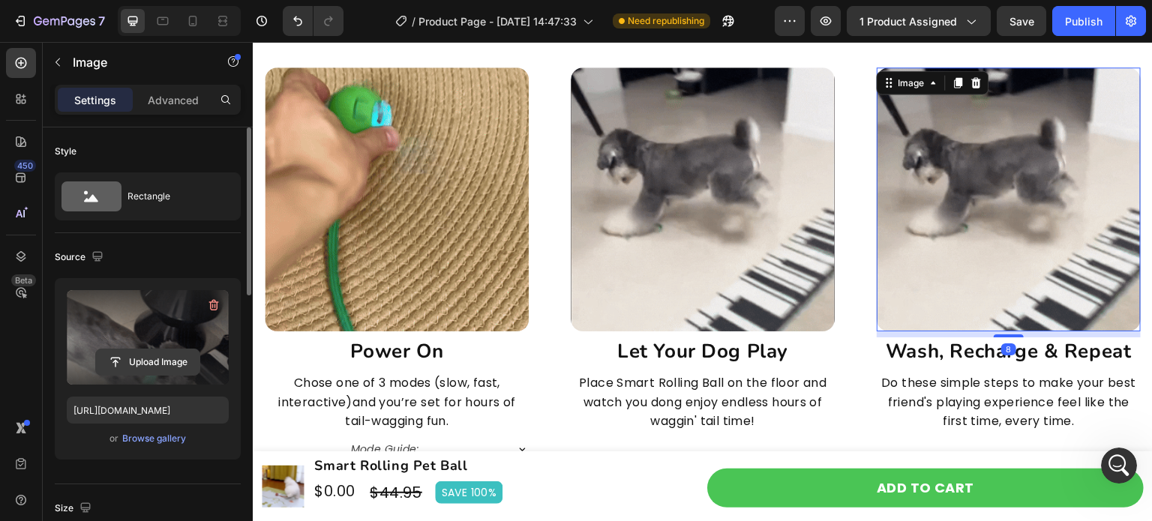
click at [170, 366] on input "file" at bounding box center [147, 361] width 103 height 25
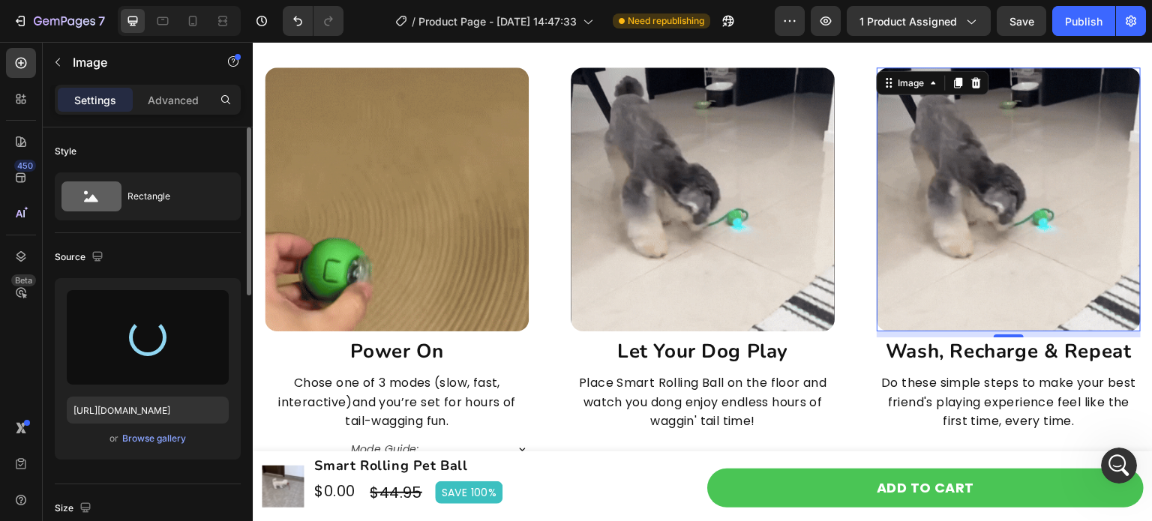
type input "[URL][DOMAIN_NAME]"
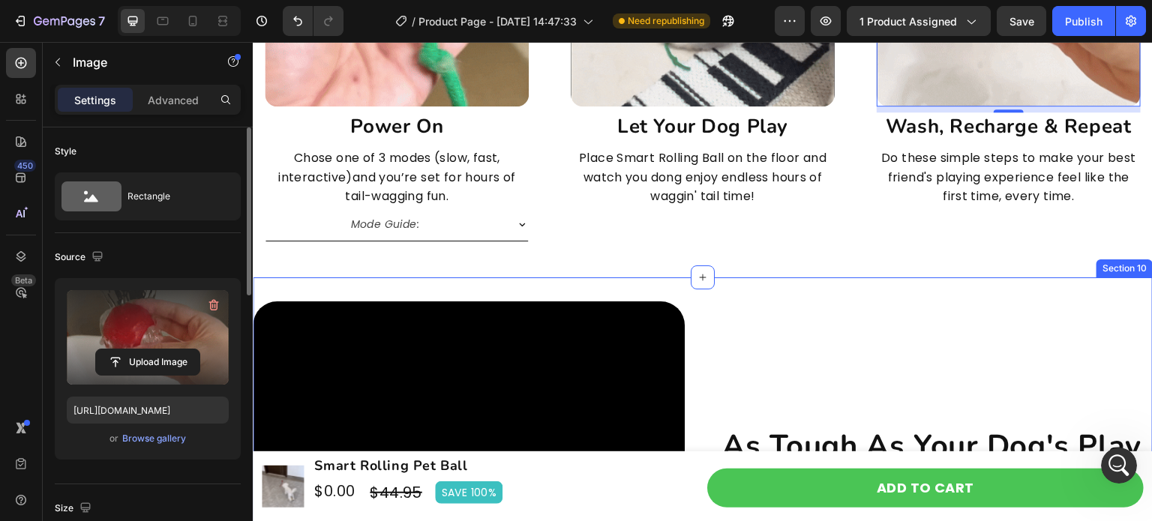
scroll to position [4282, 0]
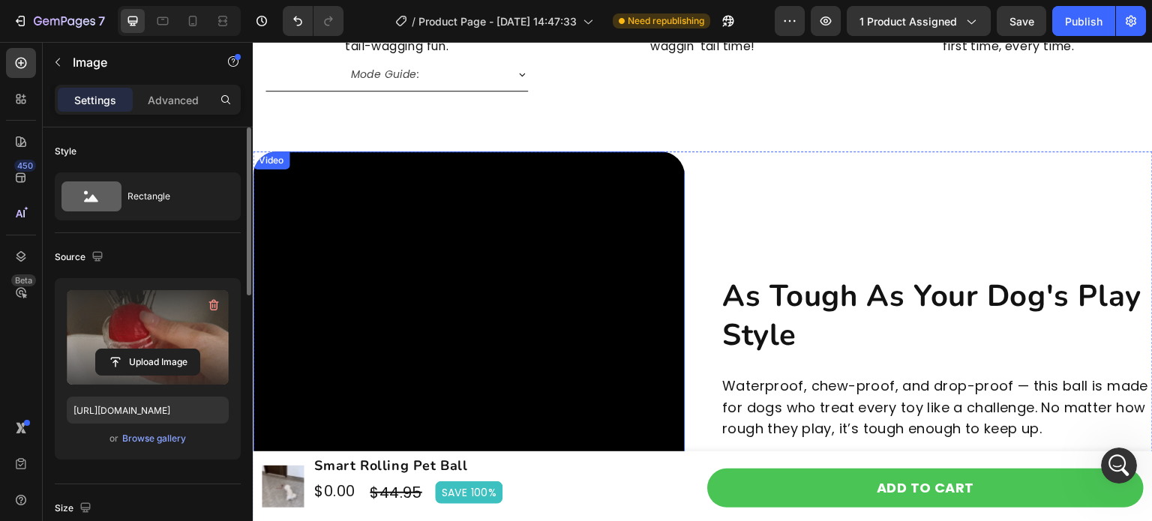
click at [574, 287] on video at bounding box center [469, 367] width 432 height 432
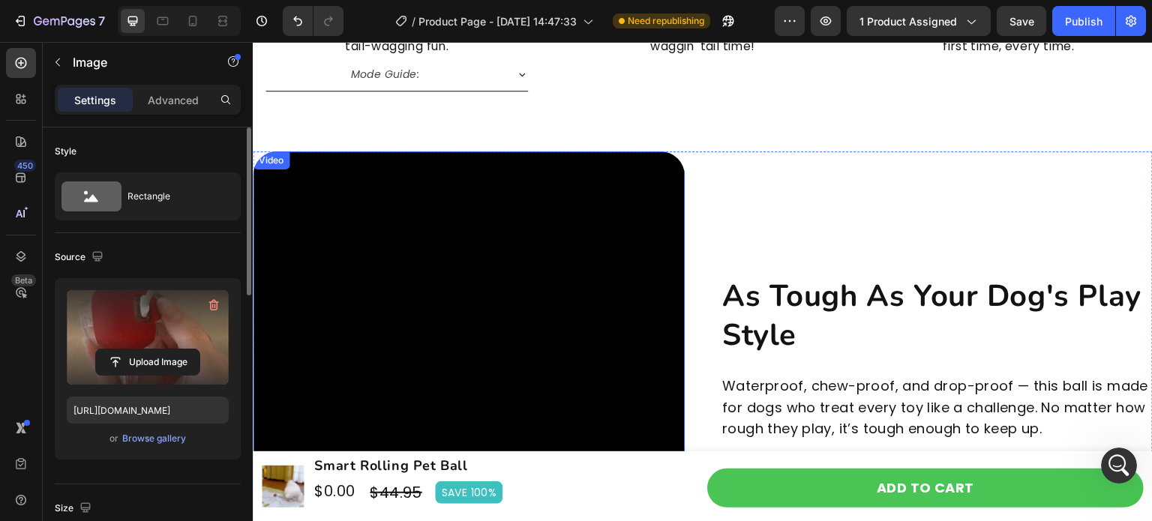
click at [574, 287] on video at bounding box center [469, 367] width 432 height 432
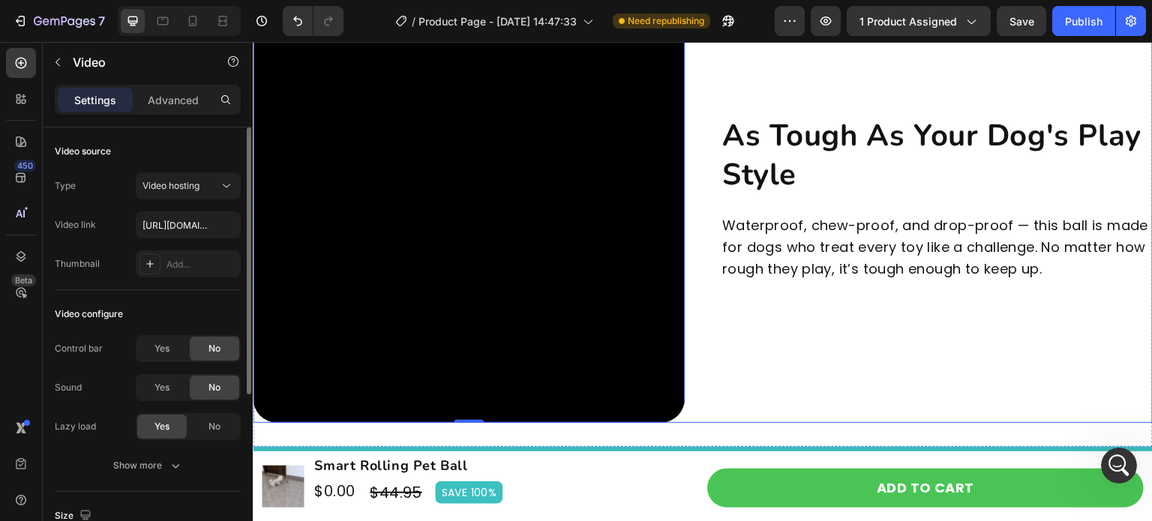
scroll to position [4432, 0]
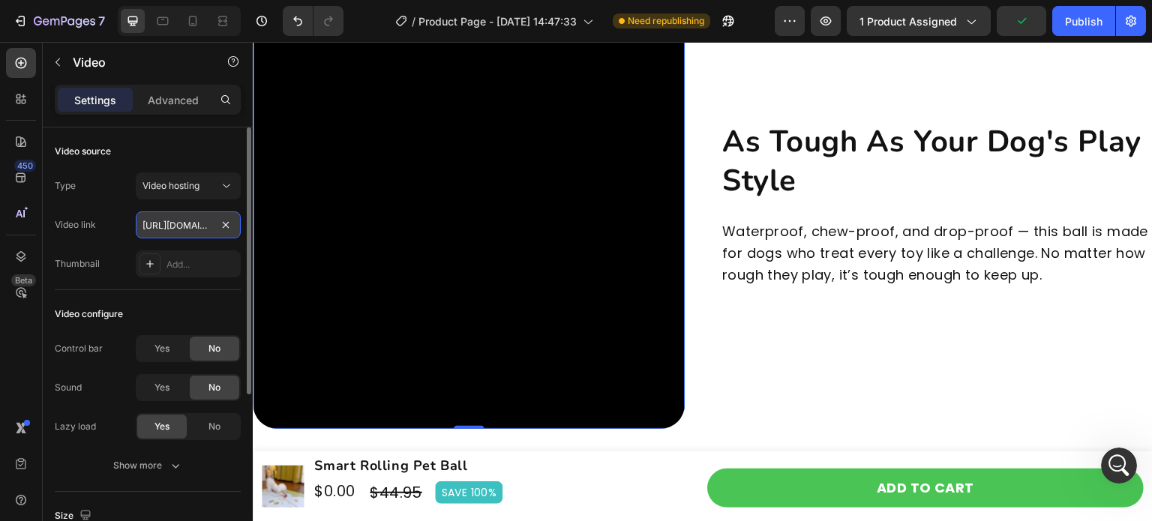
click at [192, 236] on input "[URL][DOMAIN_NAME]" at bounding box center [188, 224] width 105 height 27
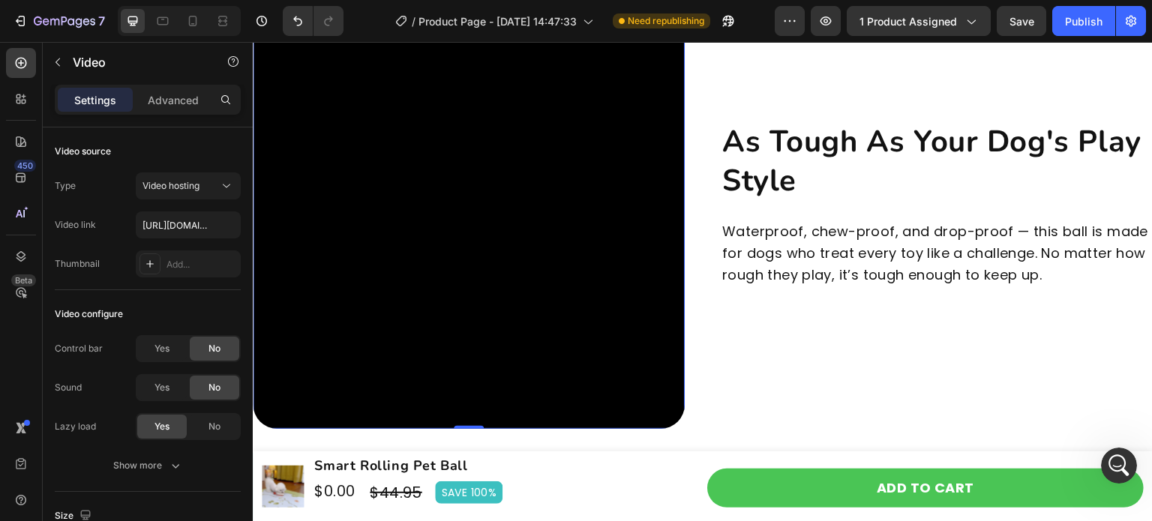
click at [512, 209] on video at bounding box center [469, 213] width 432 height 432
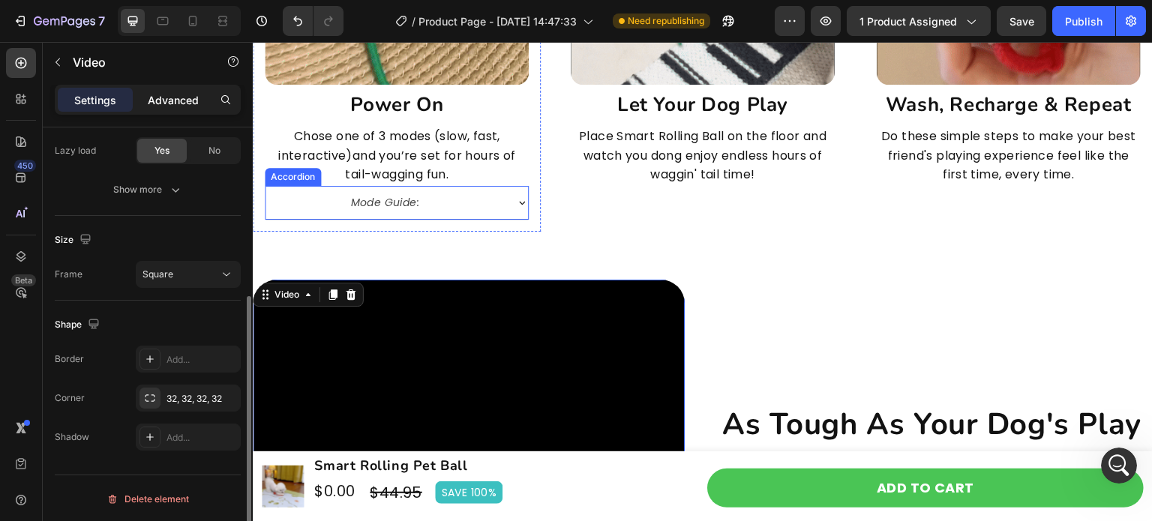
scroll to position [4132, 0]
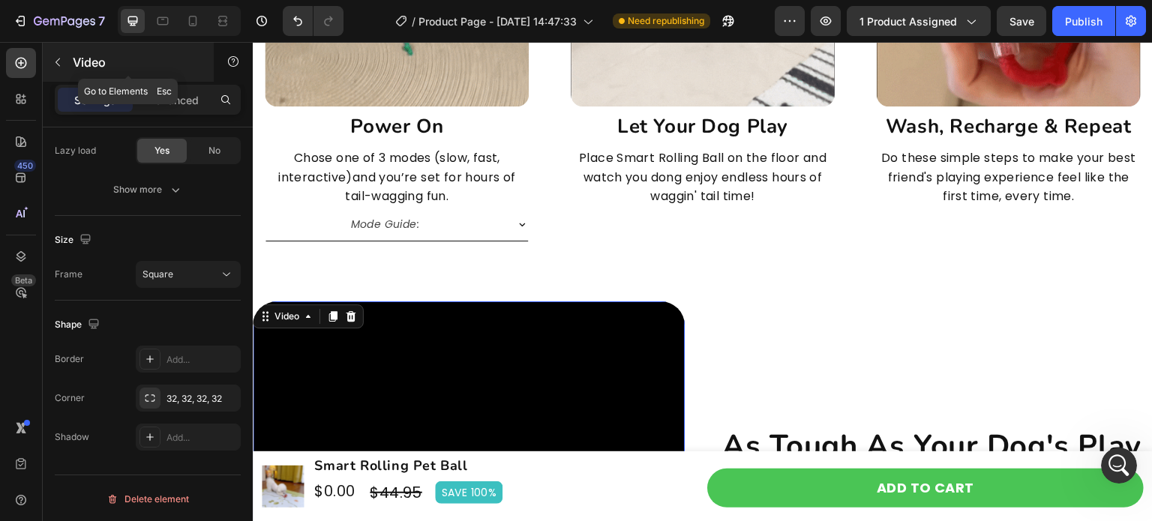
click at [103, 65] on p "Video" at bounding box center [136, 62] width 127 height 18
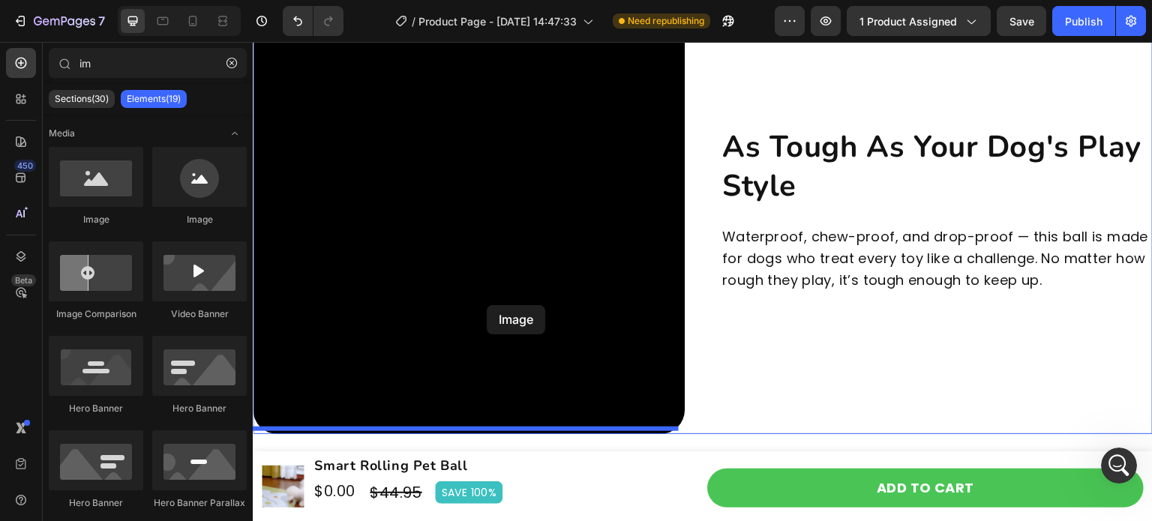
scroll to position [4432, 0]
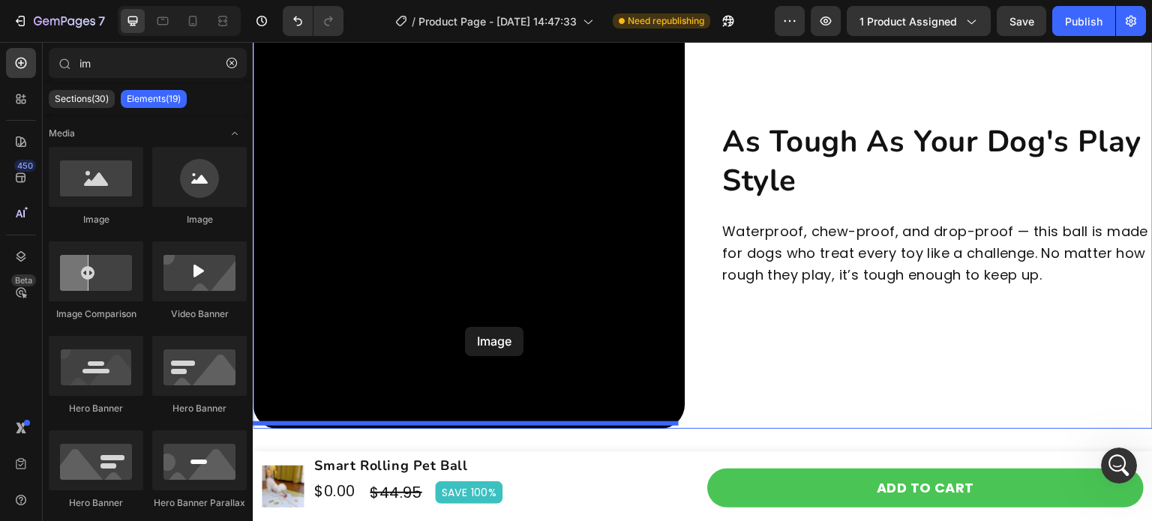
drag, startPoint x: 346, startPoint y: 238, endPoint x: 465, endPoint y: 327, distance: 148.9
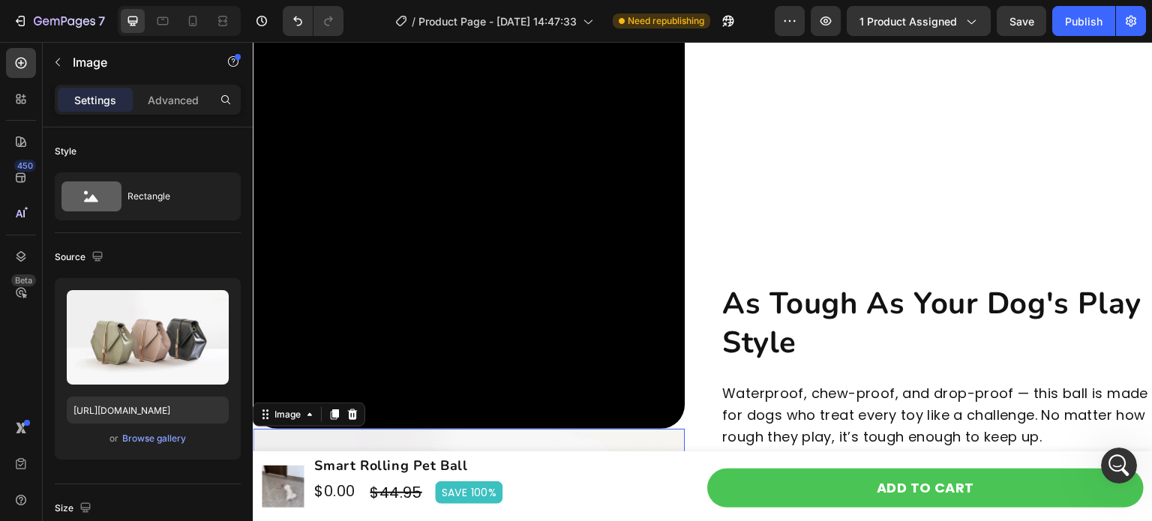
scroll to position [300, 0]
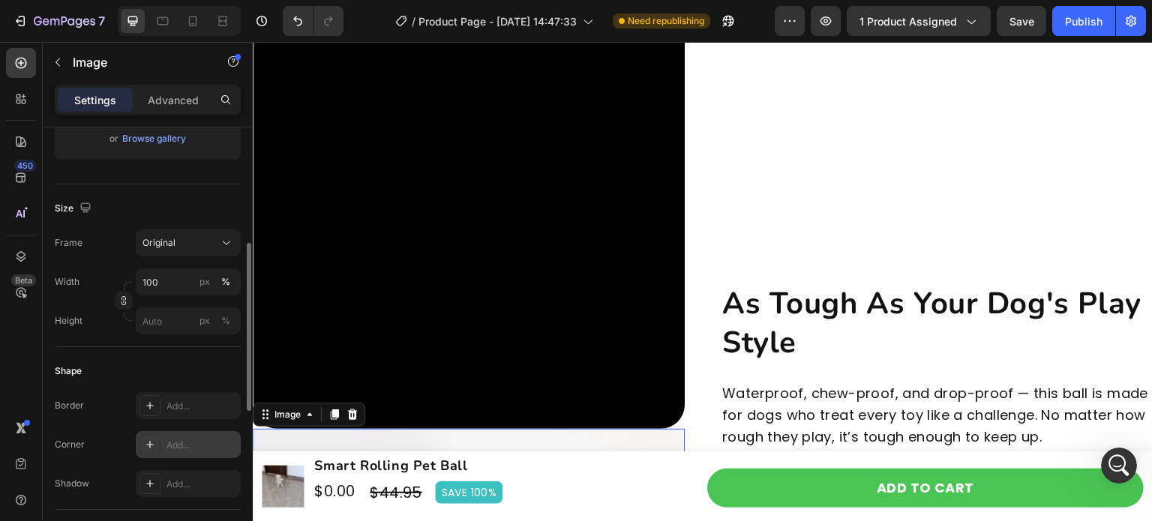
click at [195, 440] on div "Add..." at bounding box center [201, 445] width 70 height 13
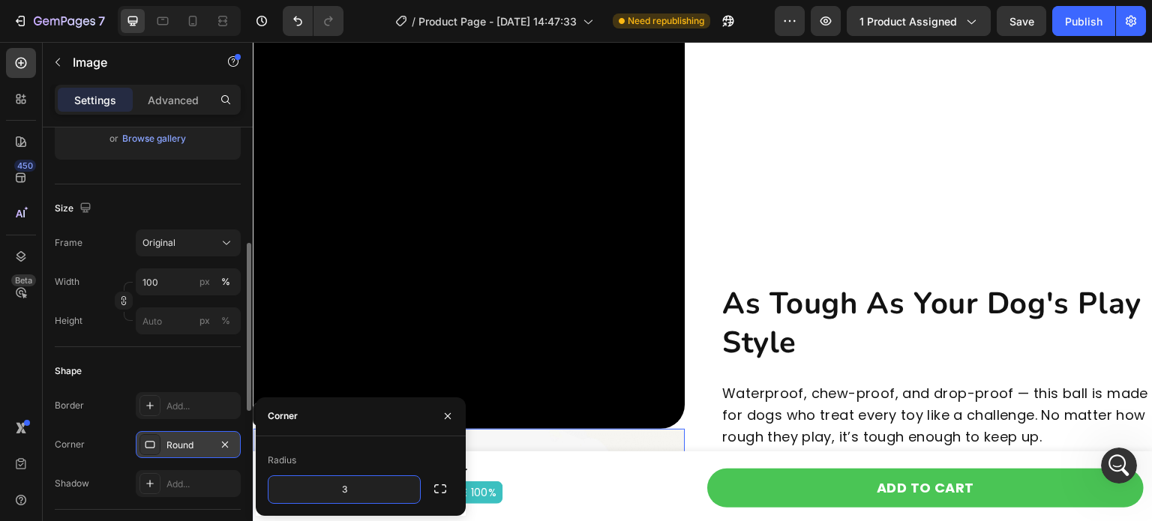
type input "32"
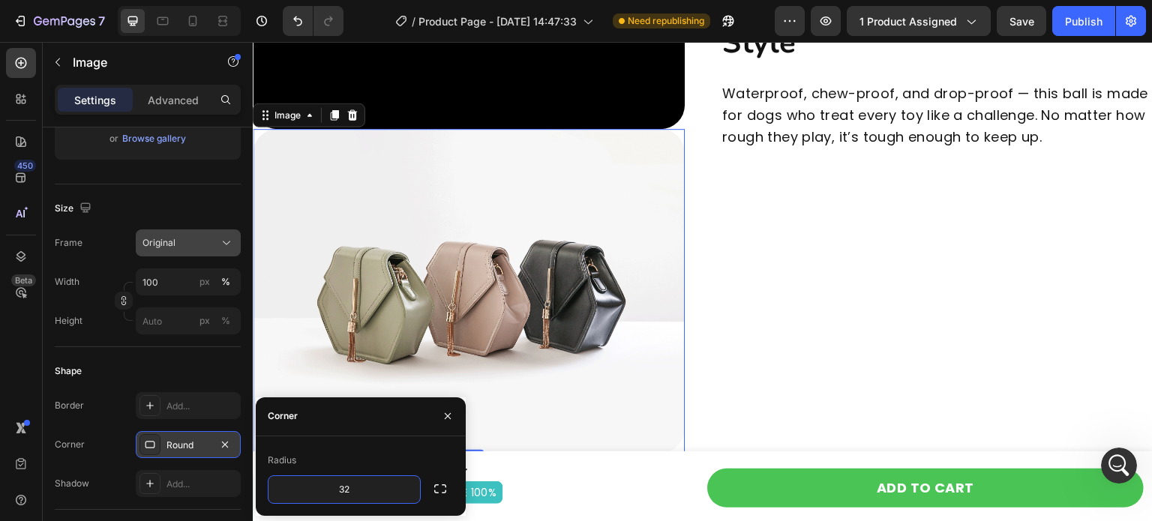
scroll to position [0, 0]
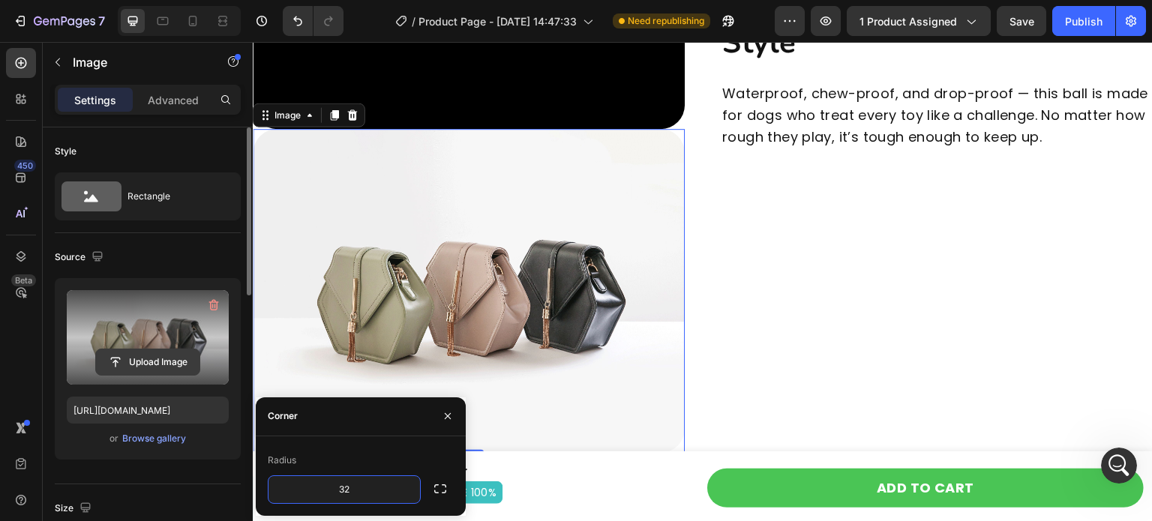
click at [157, 349] on input "file" at bounding box center [147, 361] width 103 height 25
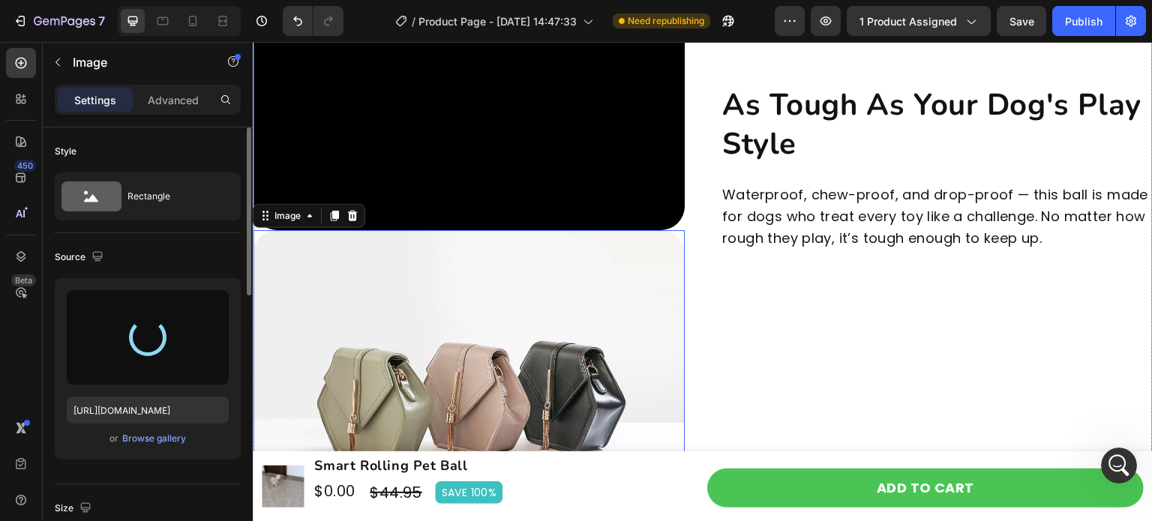
scroll to position [4807, 0]
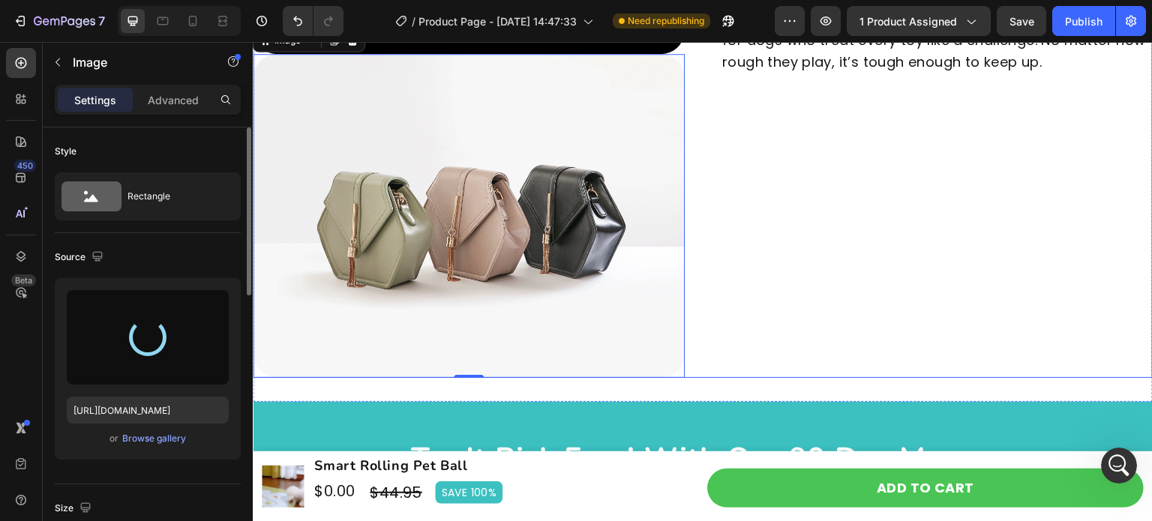
type input "[URL][DOMAIN_NAME]"
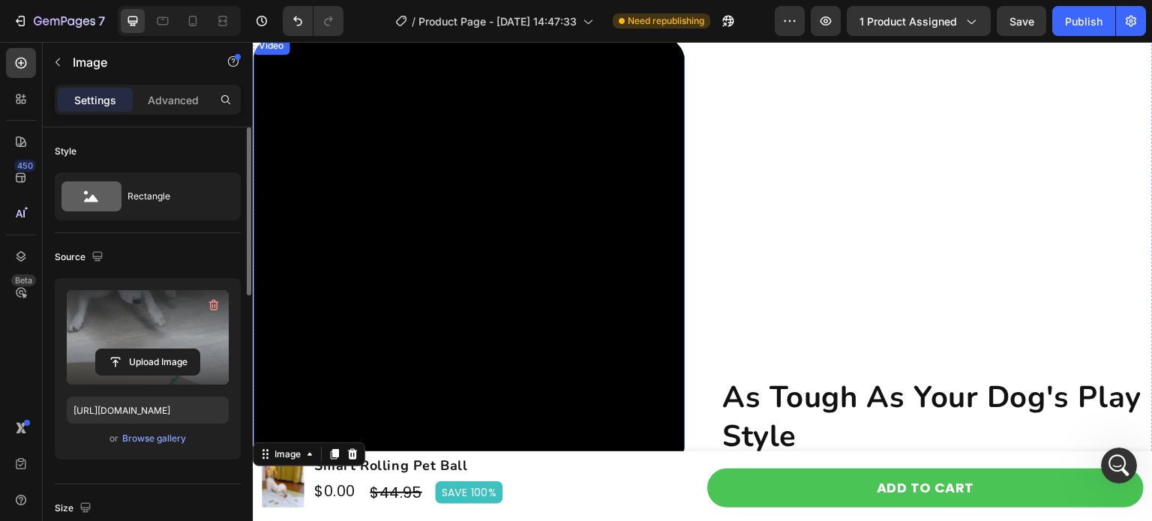
scroll to position [4357, 0]
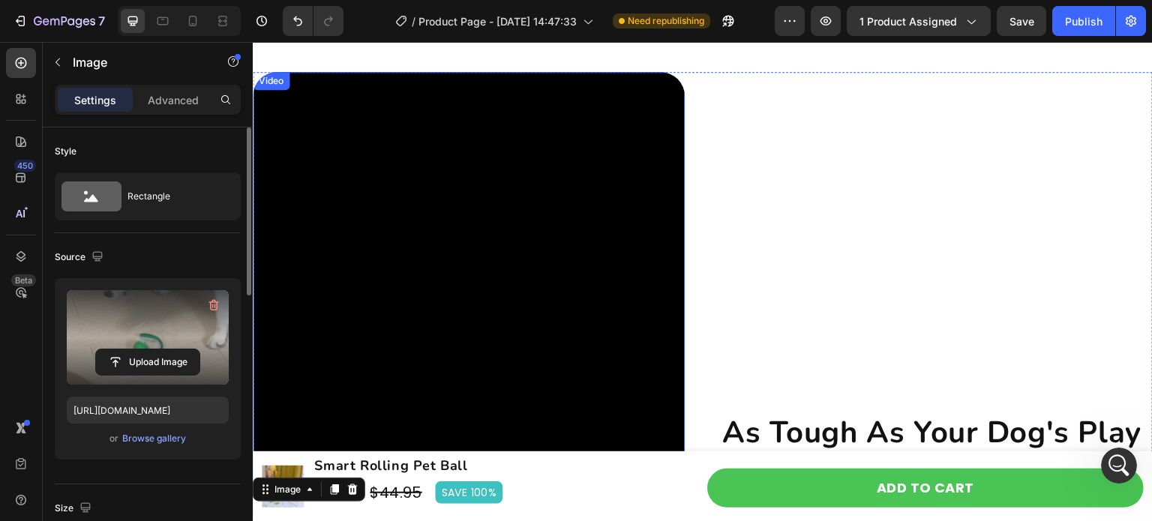
click at [554, 273] on video at bounding box center [469, 288] width 432 height 432
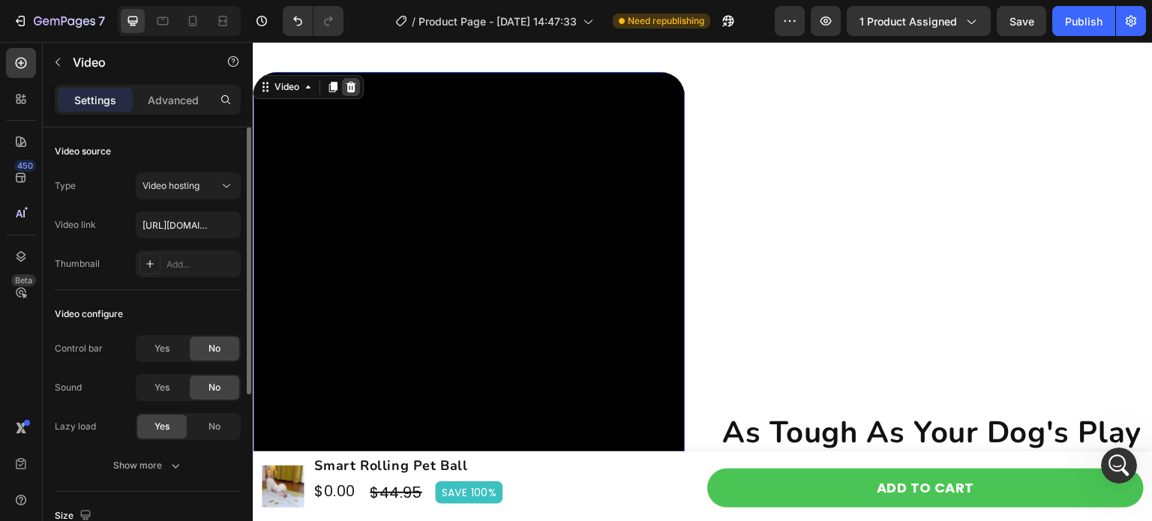
click at [350, 83] on icon at bounding box center [351, 87] width 10 height 10
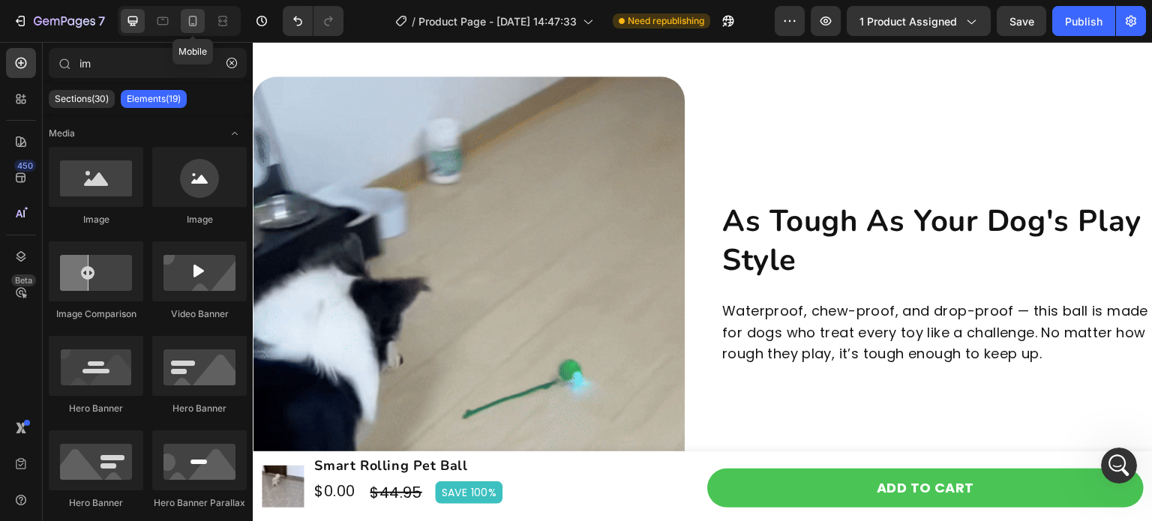
click at [189, 20] on icon at bounding box center [193, 21] width 8 height 10
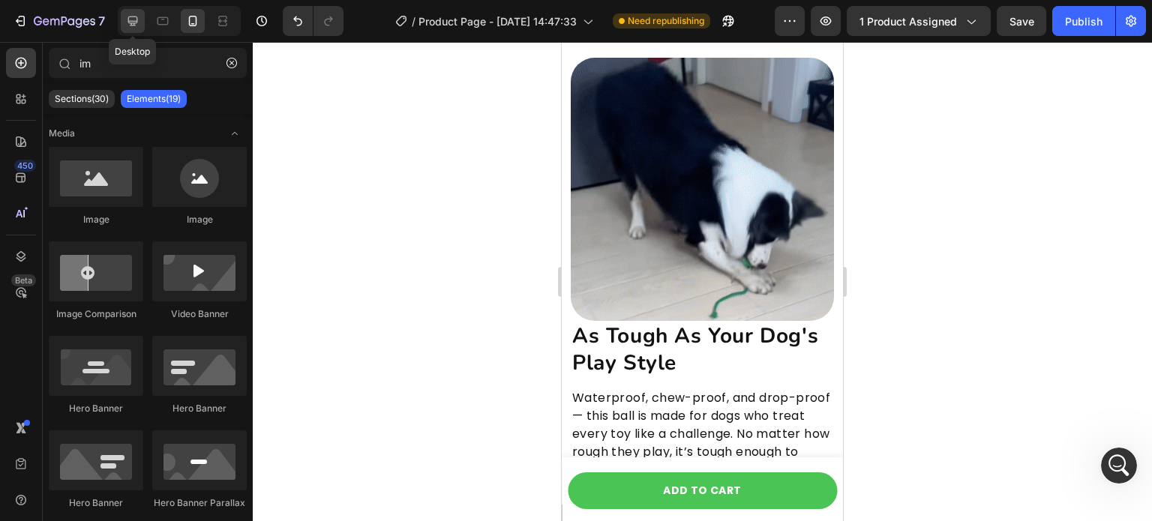
click at [131, 23] on icon at bounding box center [133, 21] width 10 height 10
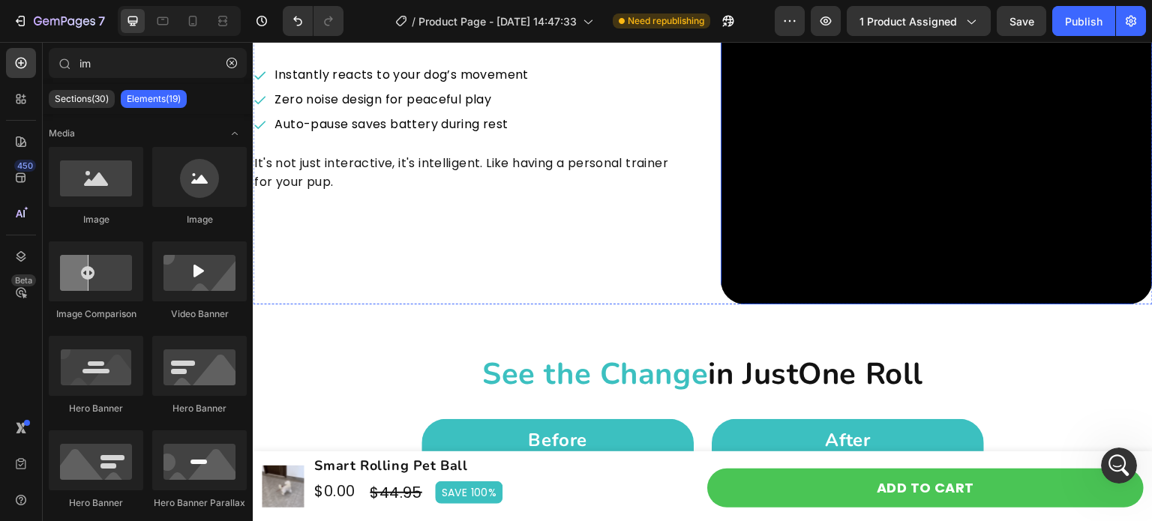
scroll to position [2407, 0]
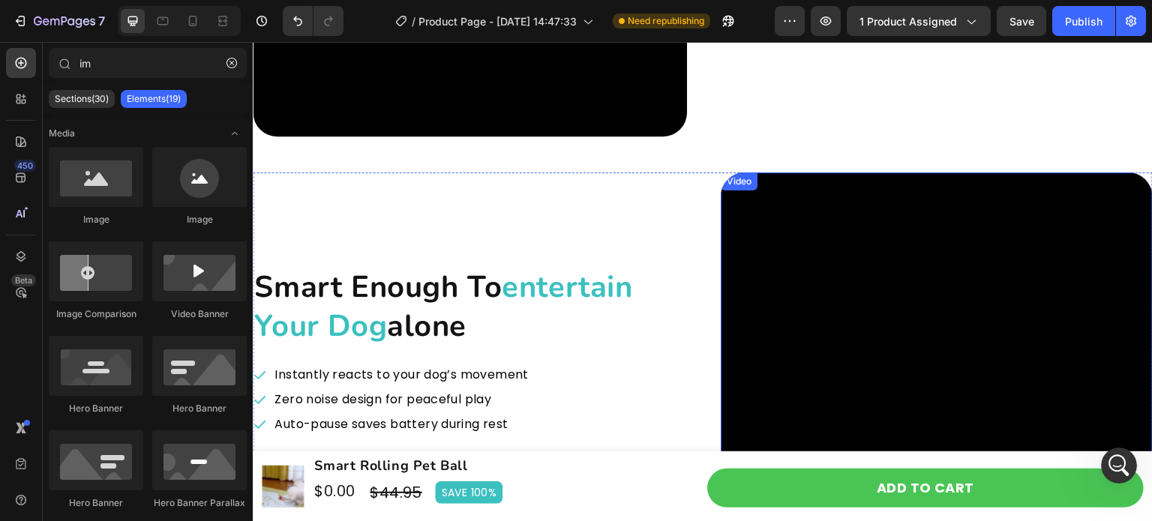
click at [914, 304] on video at bounding box center [937, 388] width 432 height 432
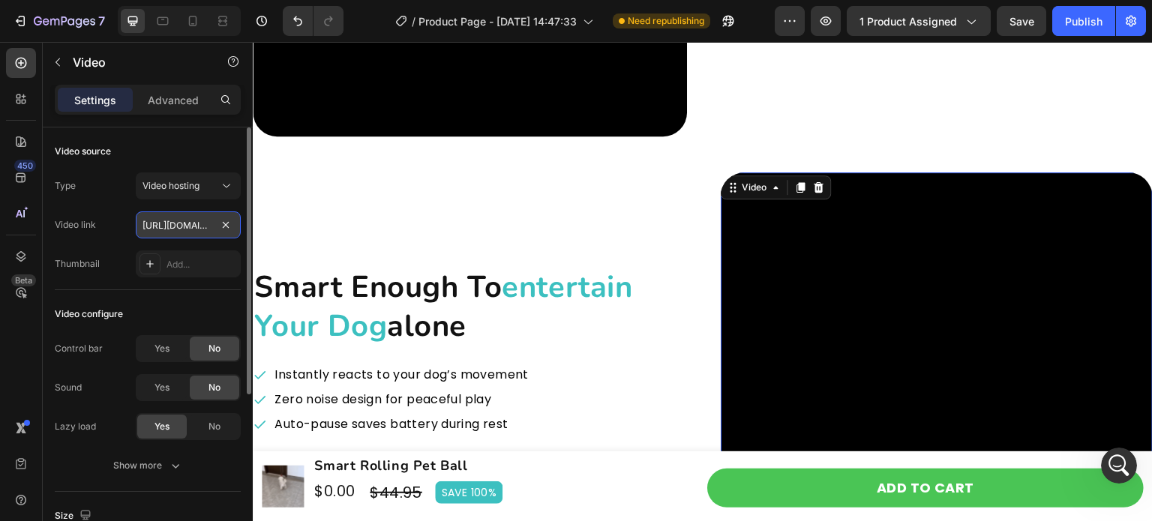
click at [184, 234] on input "[URL][DOMAIN_NAME]" at bounding box center [188, 224] width 105 height 27
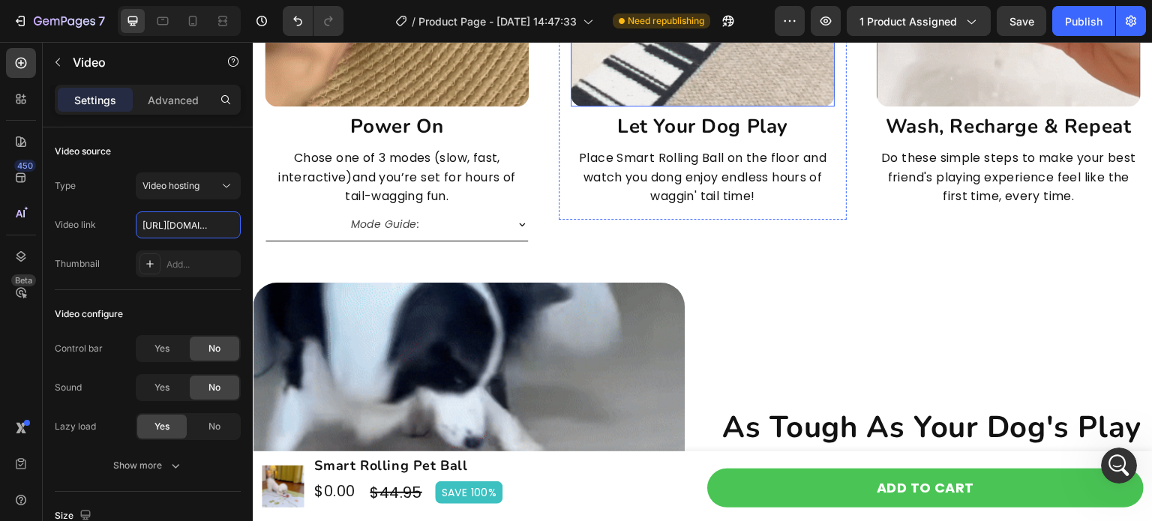
scroll to position [4357, 0]
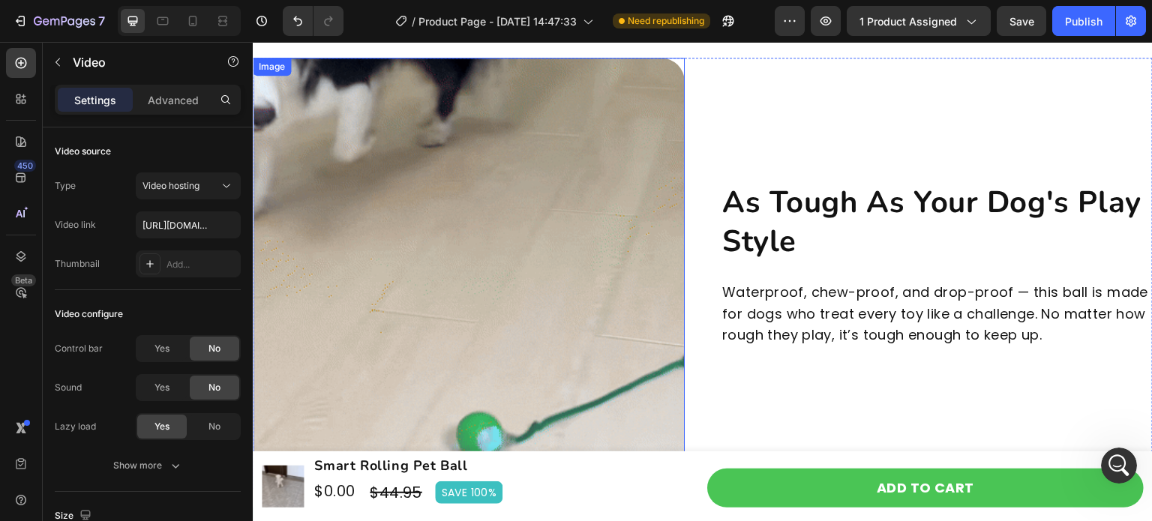
click at [566, 291] on img at bounding box center [469, 274] width 432 height 432
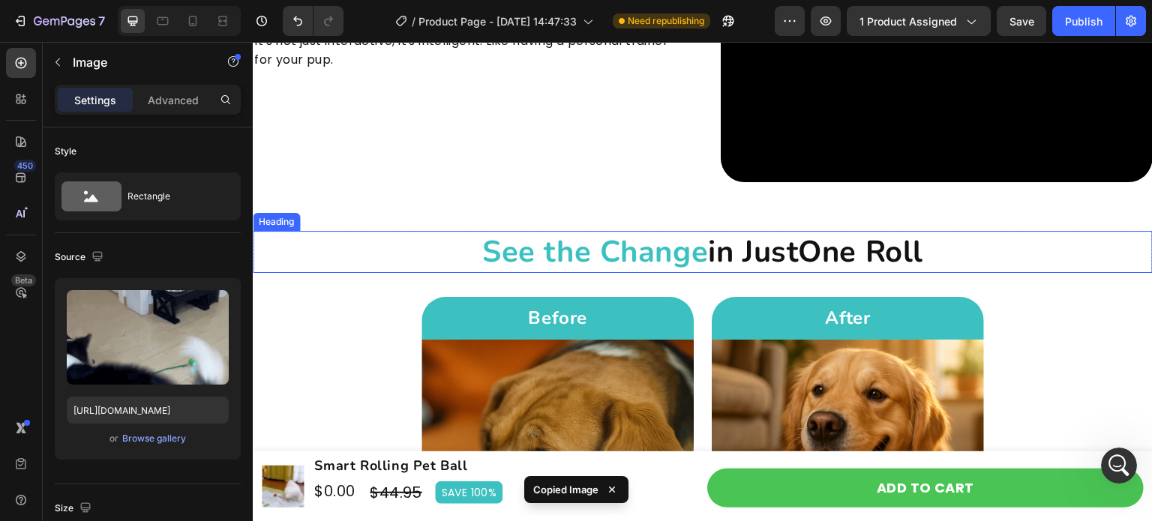
scroll to position [2530, 0]
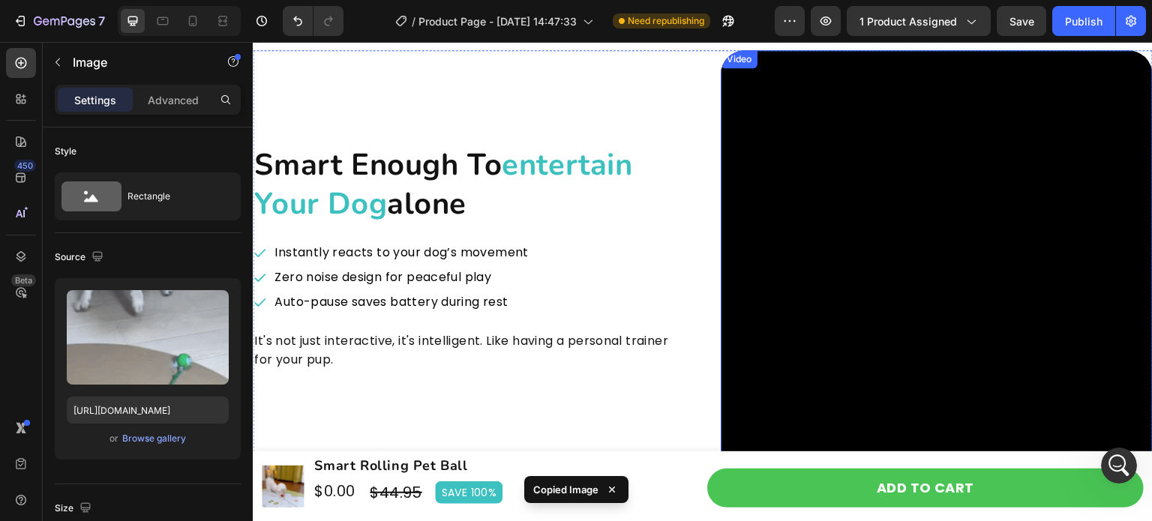
click at [889, 240] on video at bounding box center [937, 266] width 432 height 432
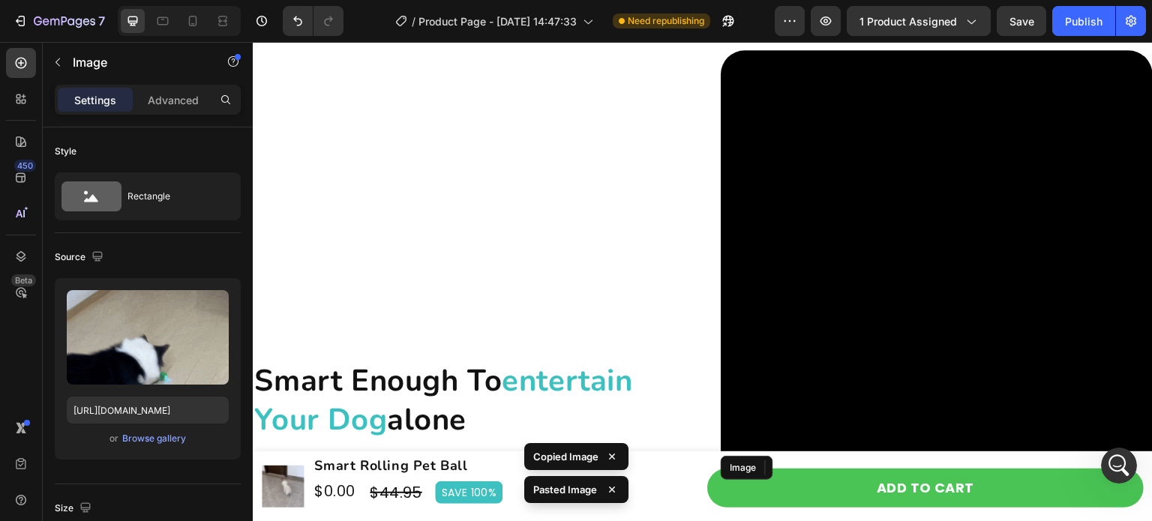
scroll to position [2906, 0]
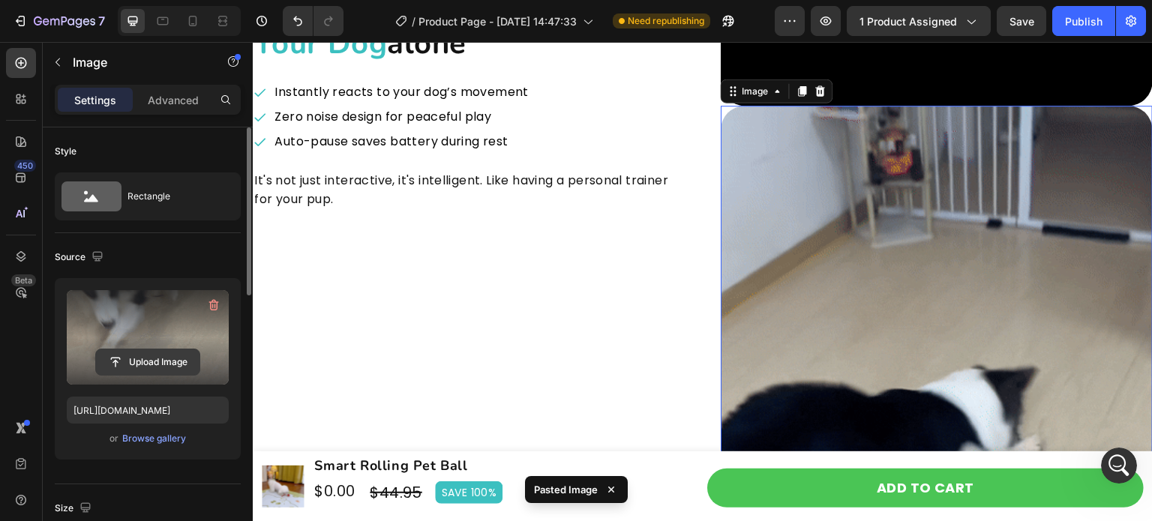
click at [149, 357] on input "file" at bounding box center [147, 361] width 103 height 25
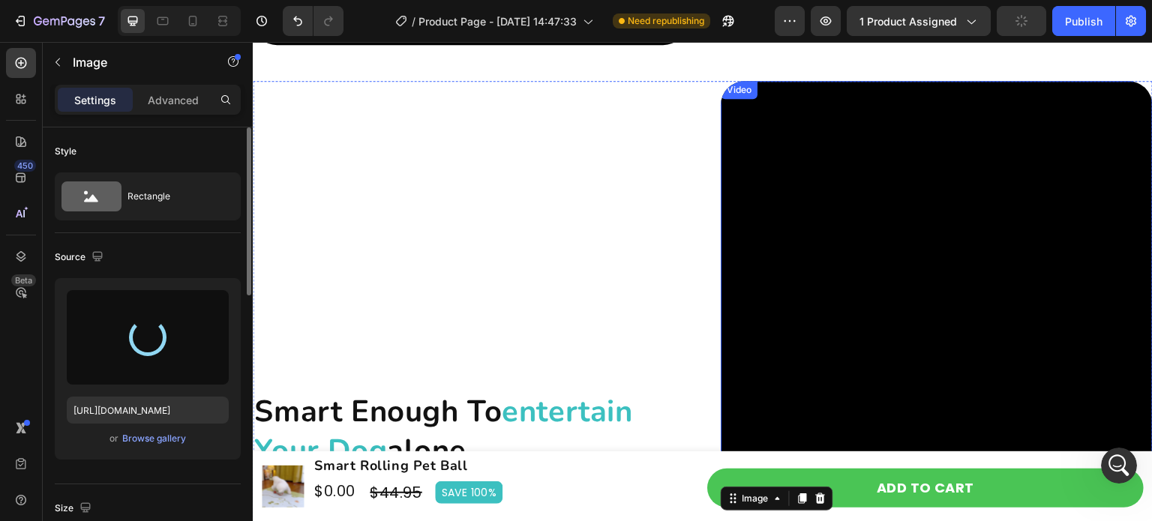
scroll to position [2456, 0]
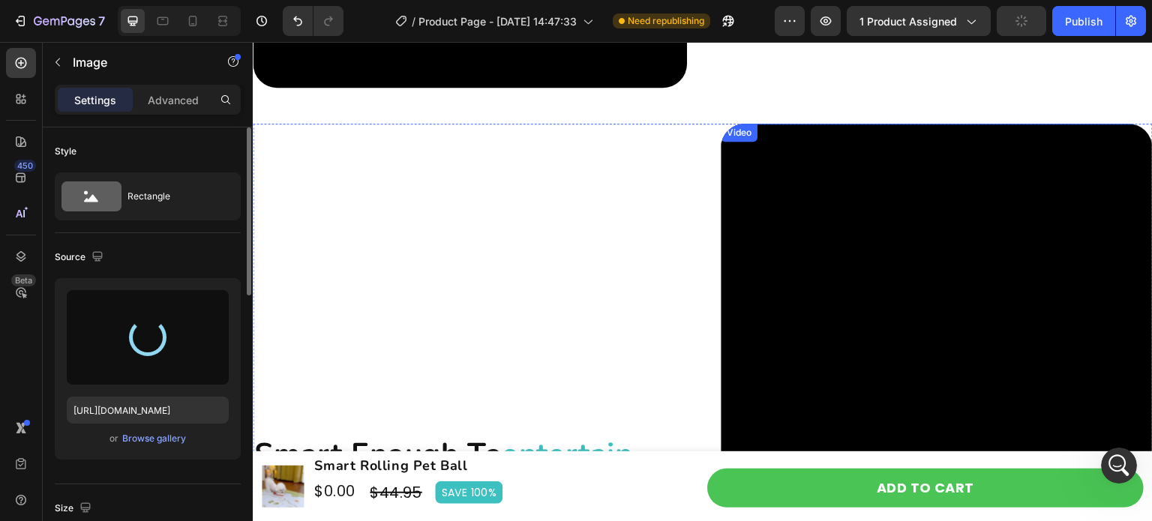
click at [856, 284] on video at bounding box center [937, 340] width 432 height 432
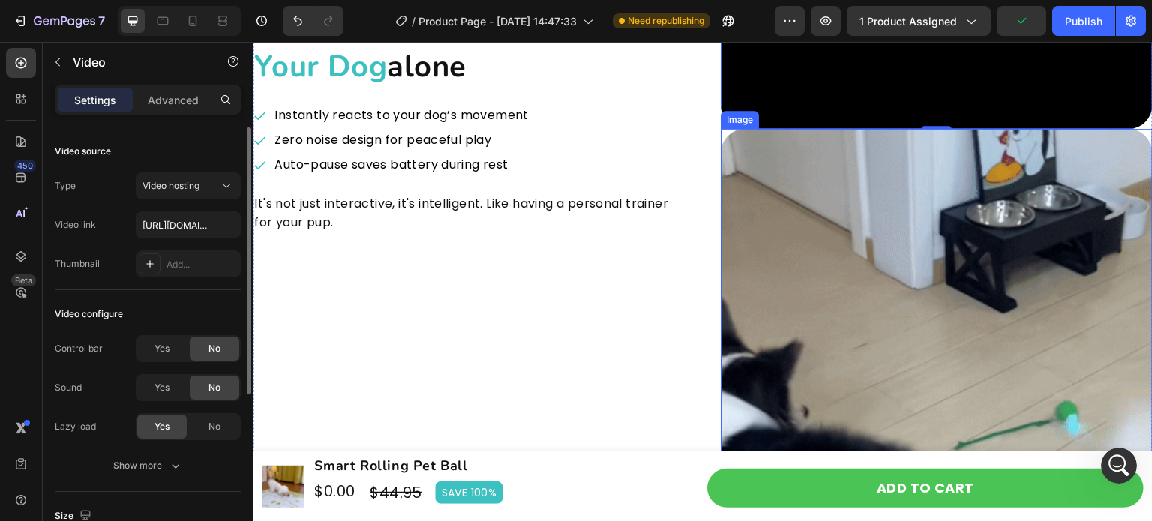
click at [854, 279] on img at bounding box center [937, 345] width 432 height 432
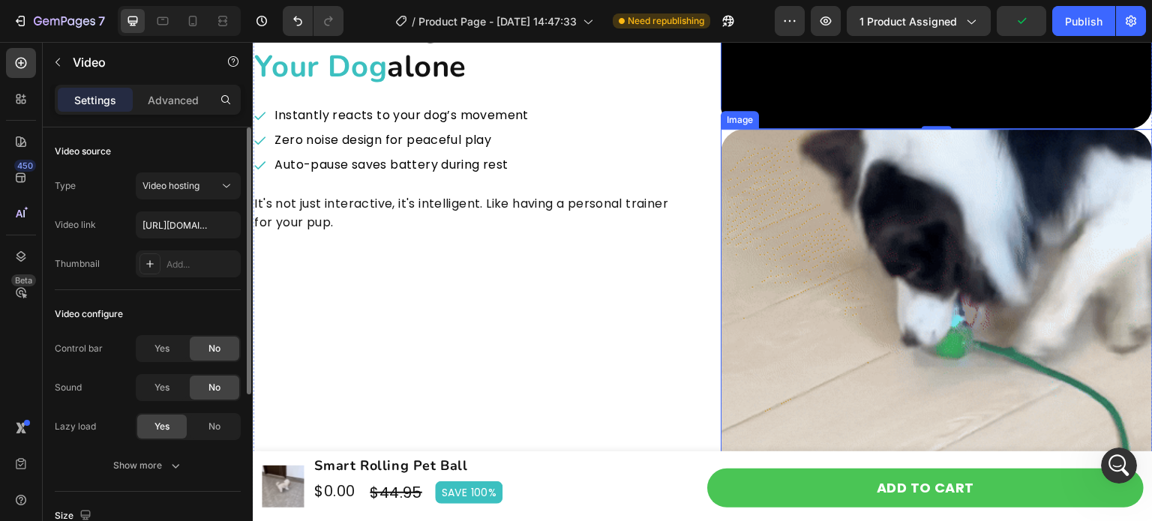
scroll to position [2981, 0]
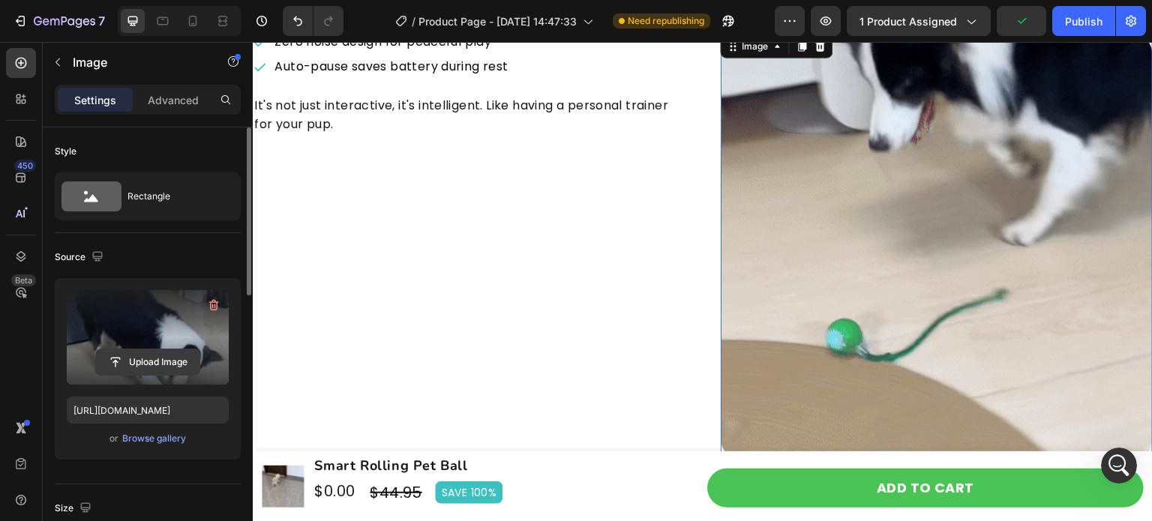
click at [169, 354] on input "file" at bounding box center [147, 361] width 103 height 25
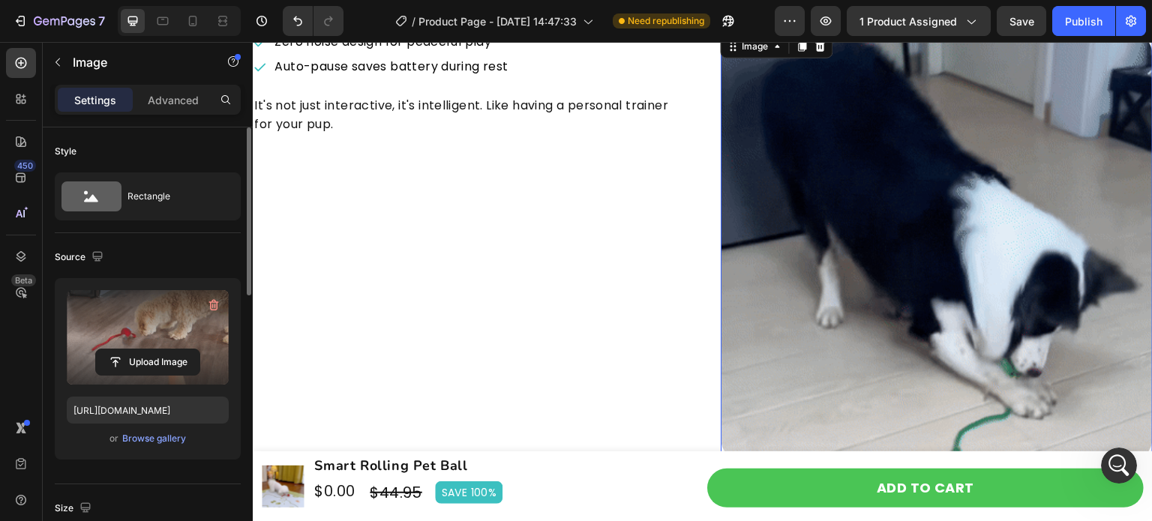
type input "[URL][DOMAIN_NAME]"
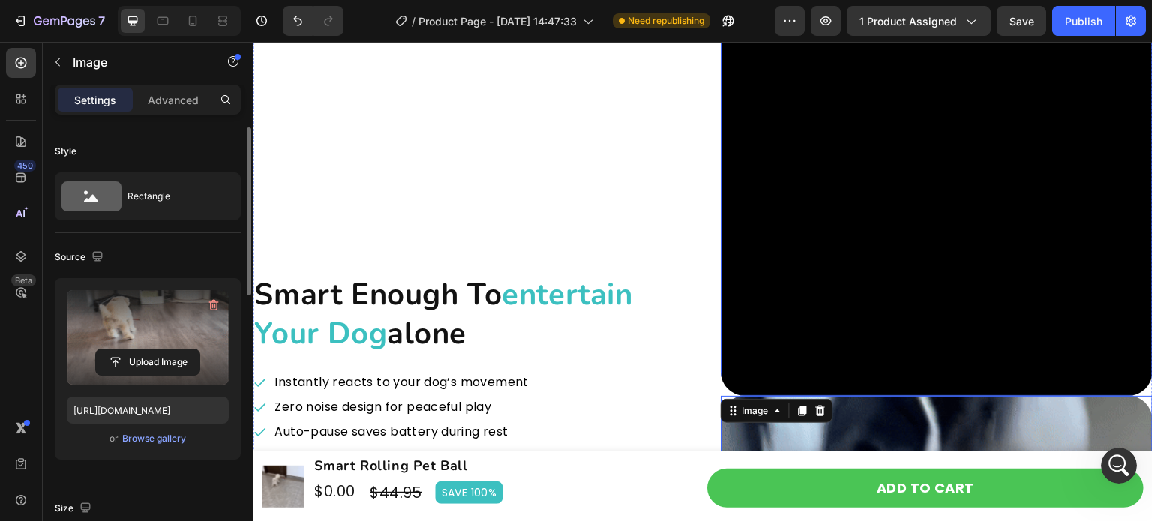
scroll to position [2531, 0]
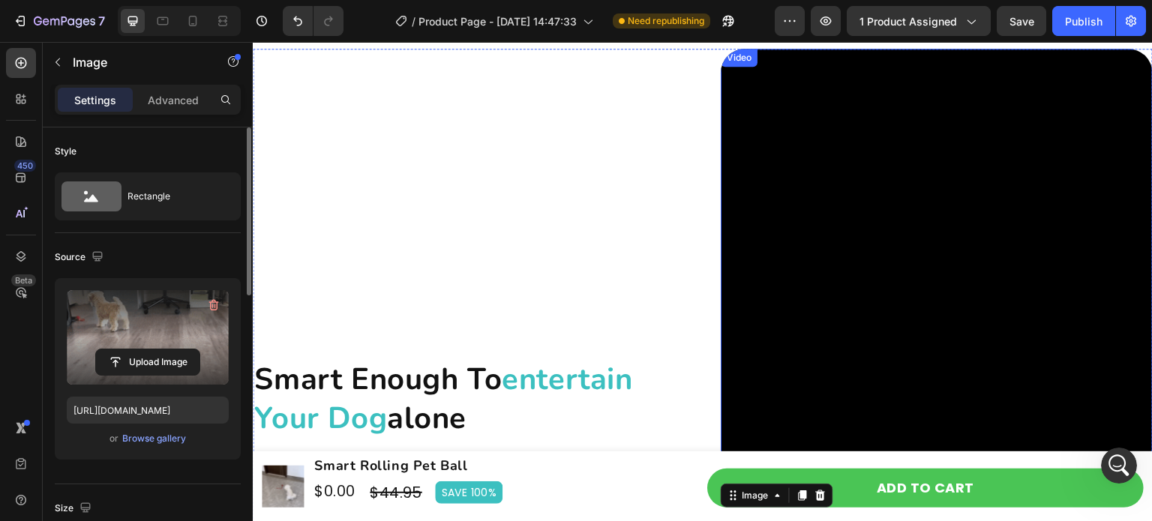
click at [883, 262] on video at bounding box center [937, 265] width 432 height 432
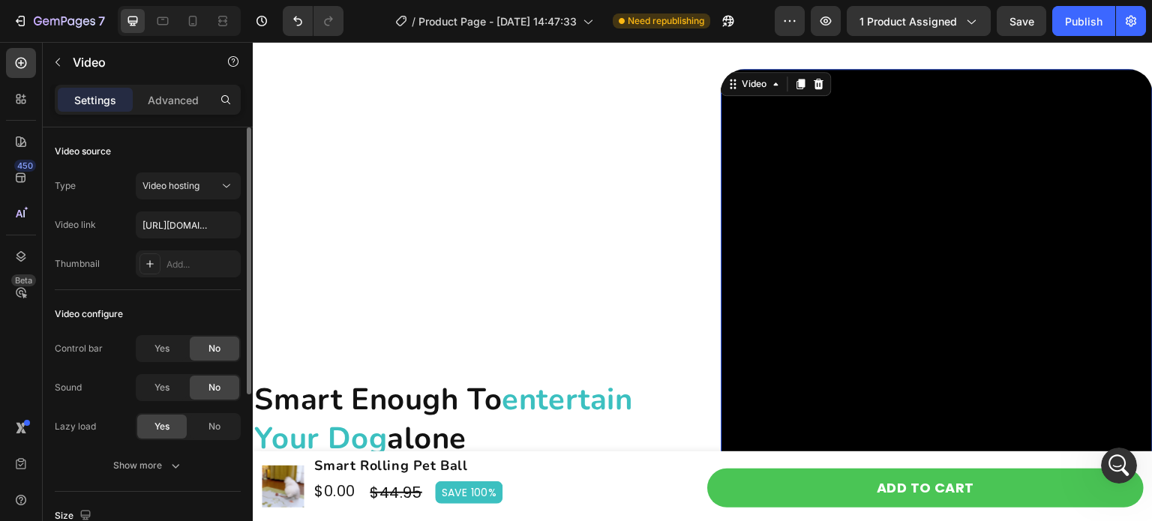
scroll to position [2381, 0]
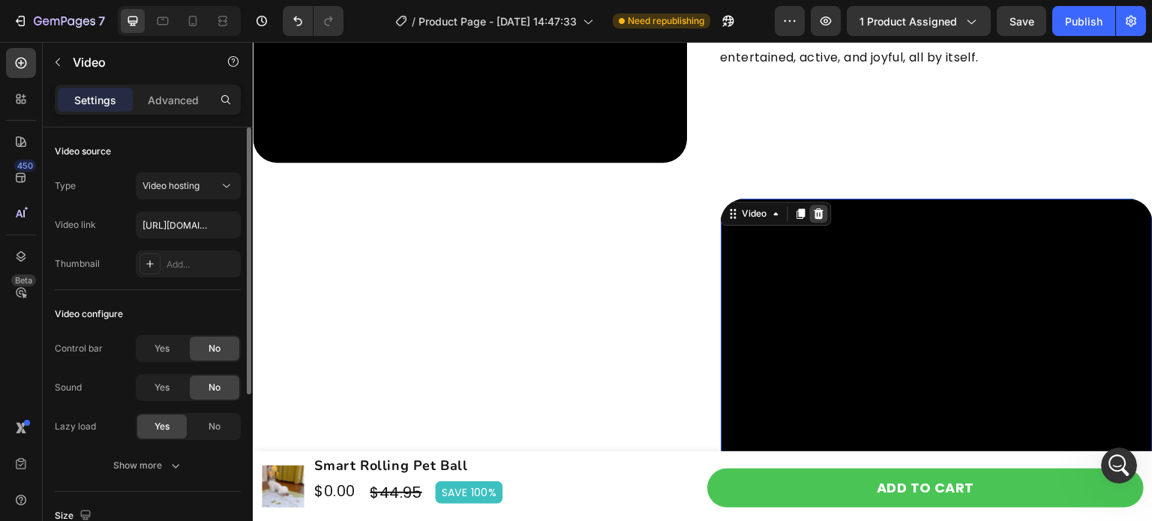
click at [815, 212] on icon at bounding box center [819, 213] width 10 height 10
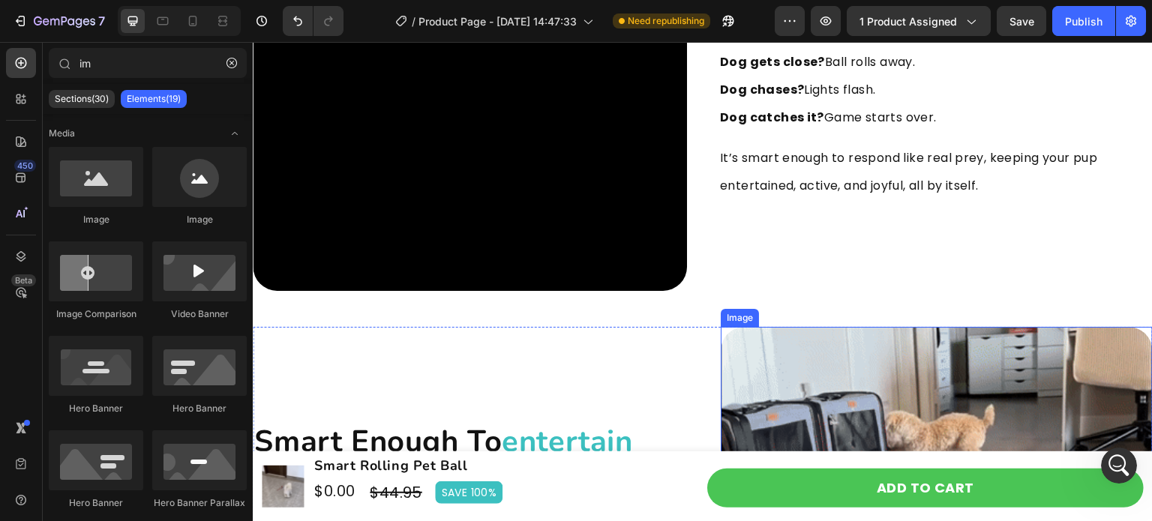
scroll to position [2081, 0]
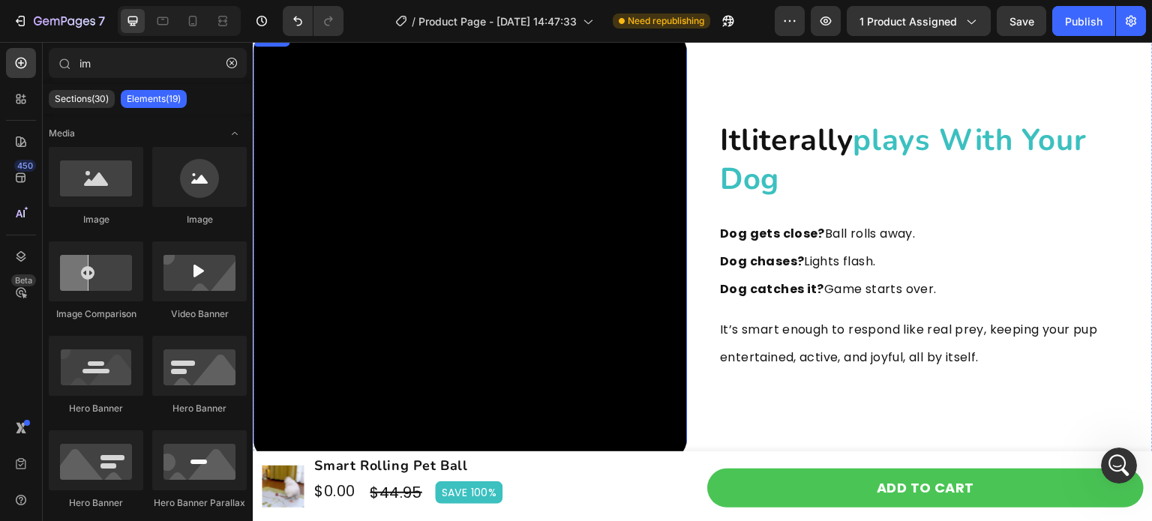
click at [572, 265] on video at bounding box center [470, 245] width 434 height 434
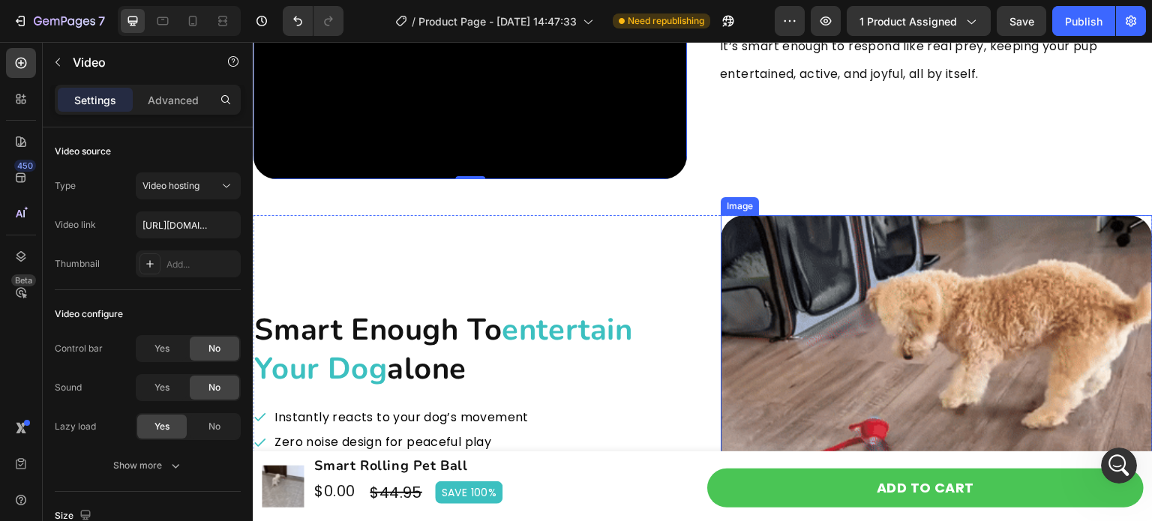
scroll to position [2386, 0]
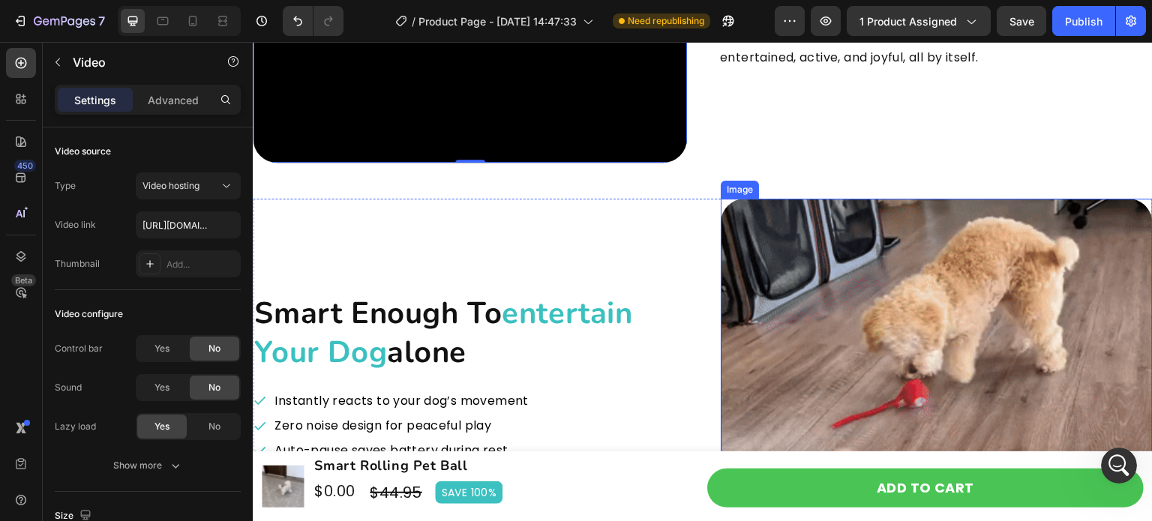
click at [854, 333] on img at bounding box center [937, 415] width 432 height 432
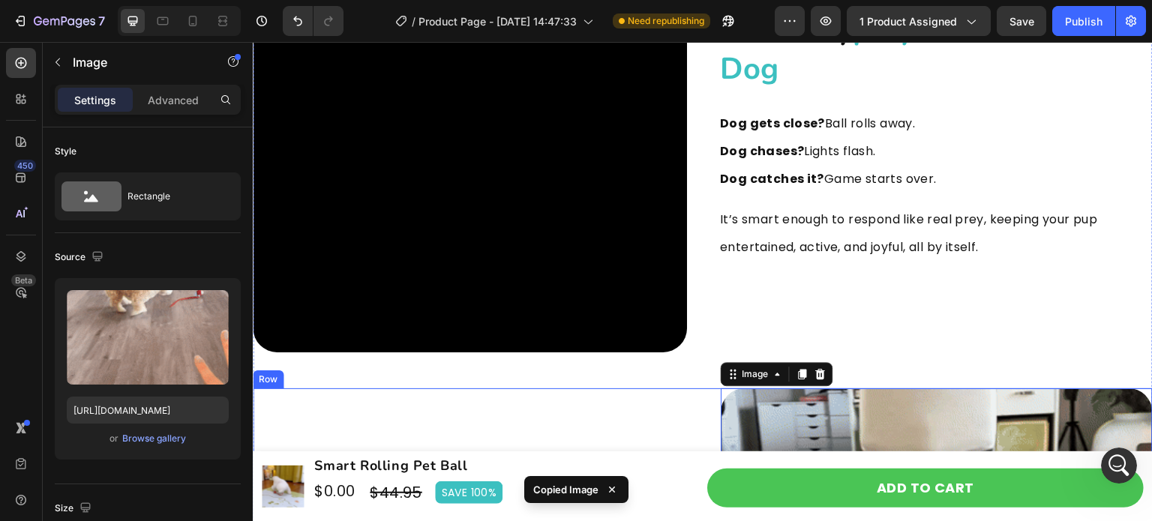
scroll to position [2161, 0]
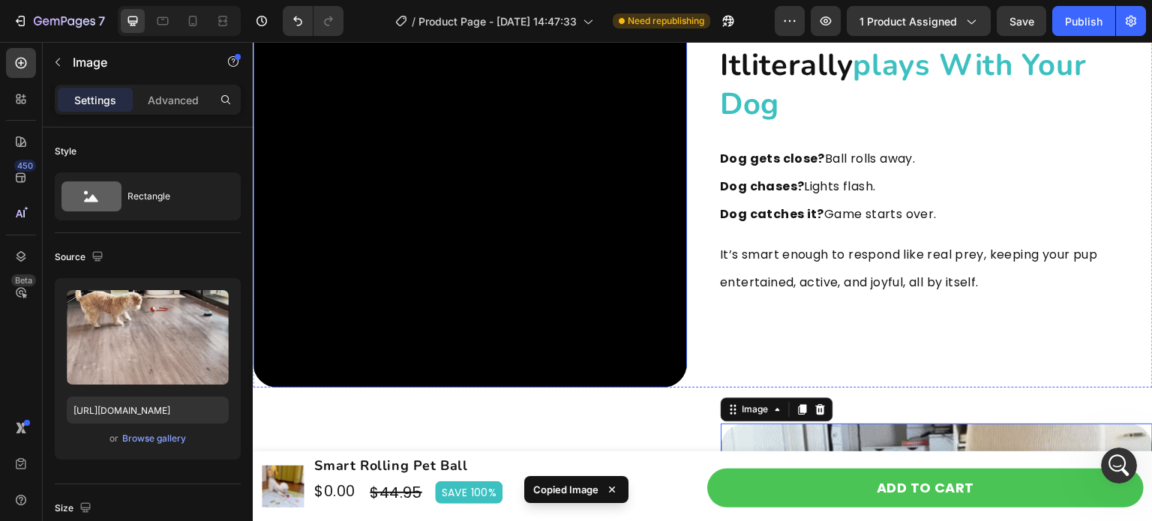
click at [532, 234] on video at bounding box center [470, 171] width 434 height 434
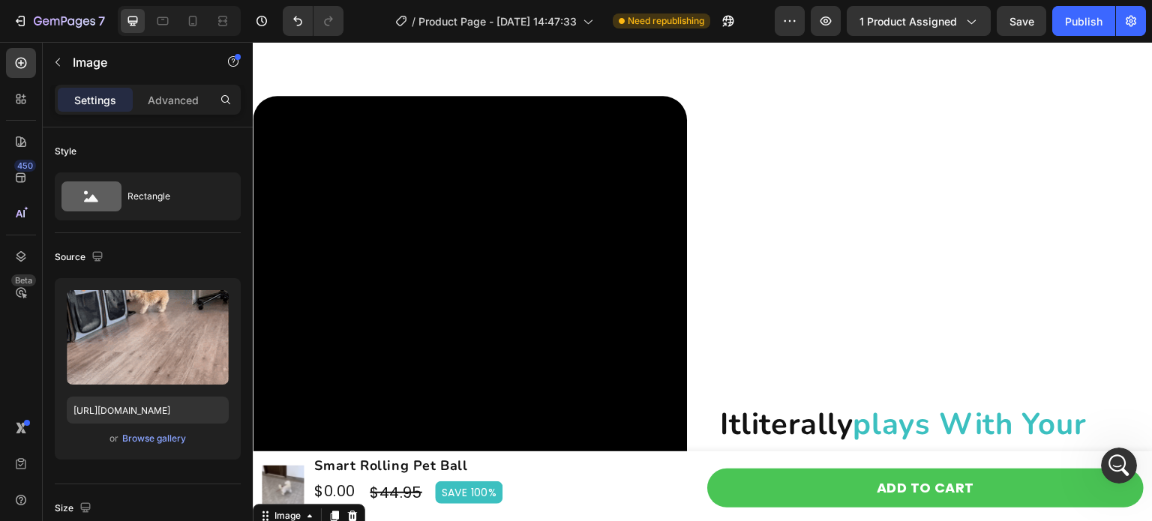
scroll to position [2224, 0]
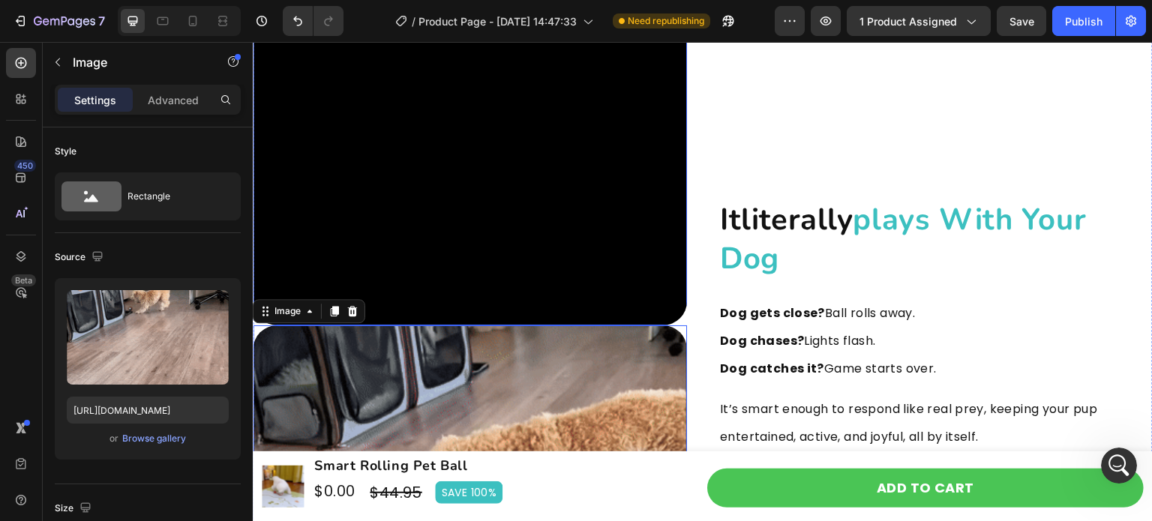
click at [517, 229] on video at bounding box center [470, 108] width 434 height 434
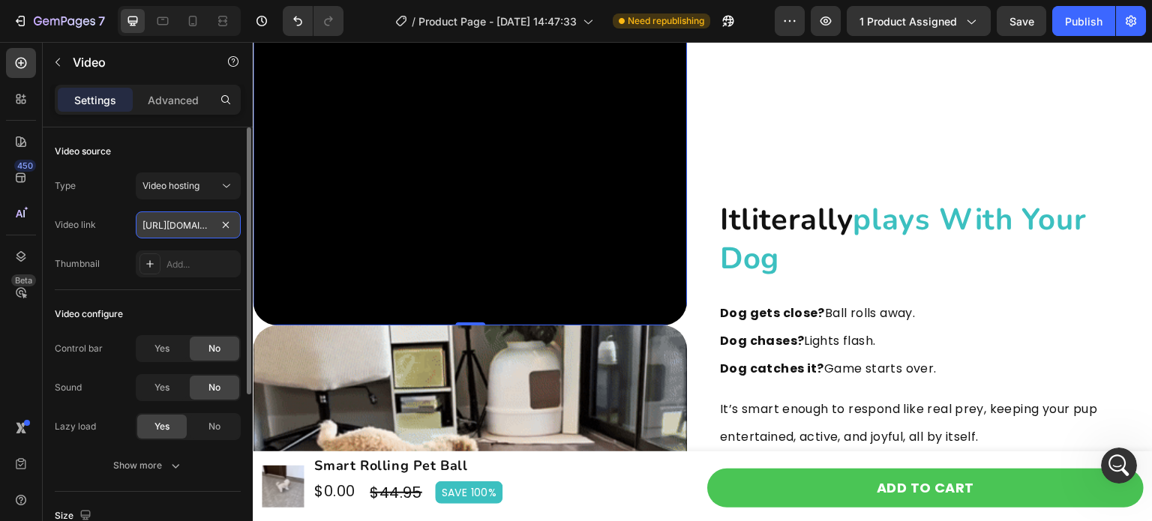
click at [196, 232] on input "[URL][DOMAIN_NAME]" at bounding box center [188, 224] width 105 height 27
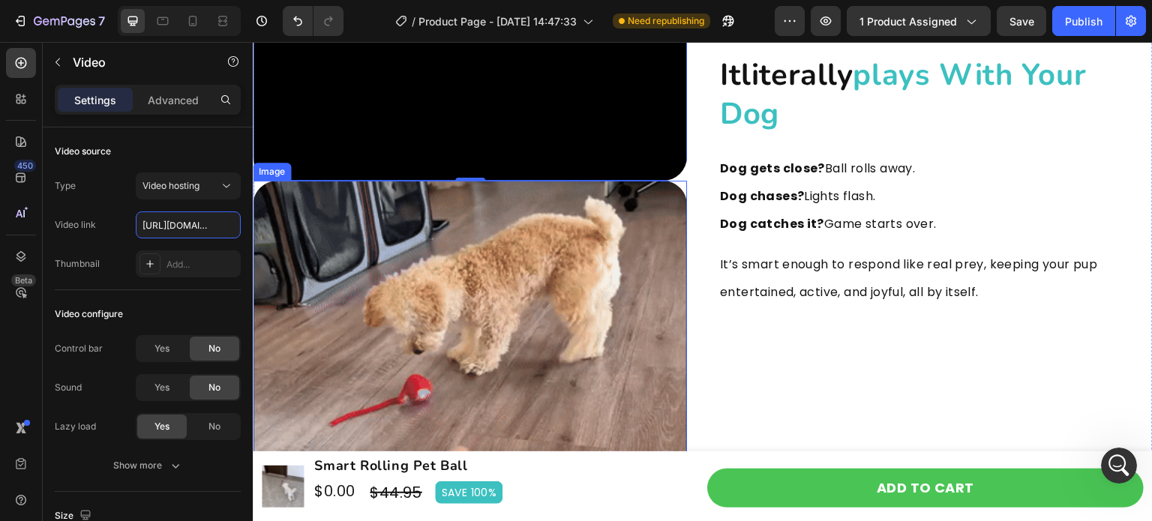
scroll to position [2374, 0]
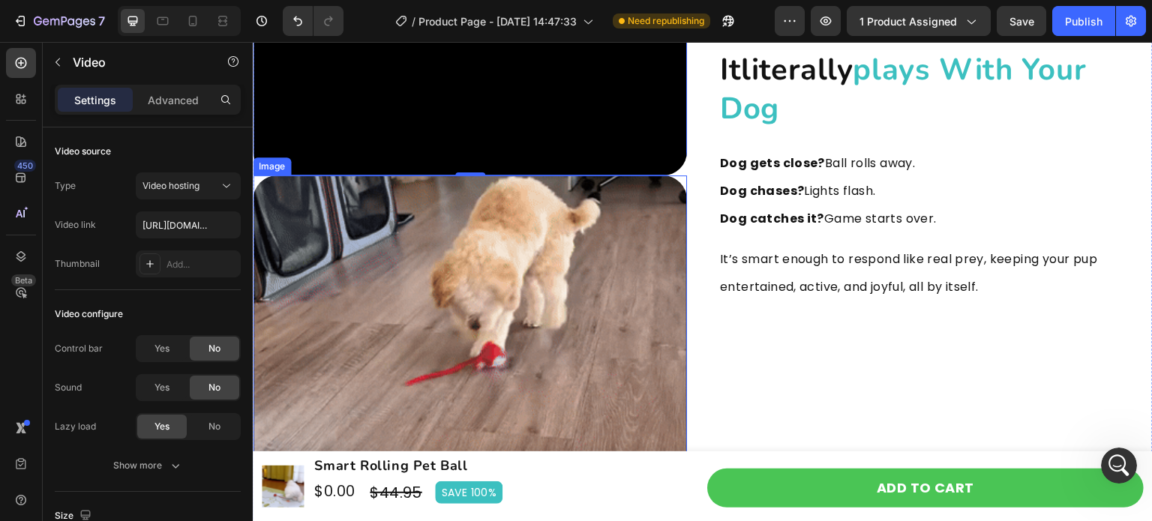
click at [528, 294] on img at bounding box center [470, 392] width 434 height 434
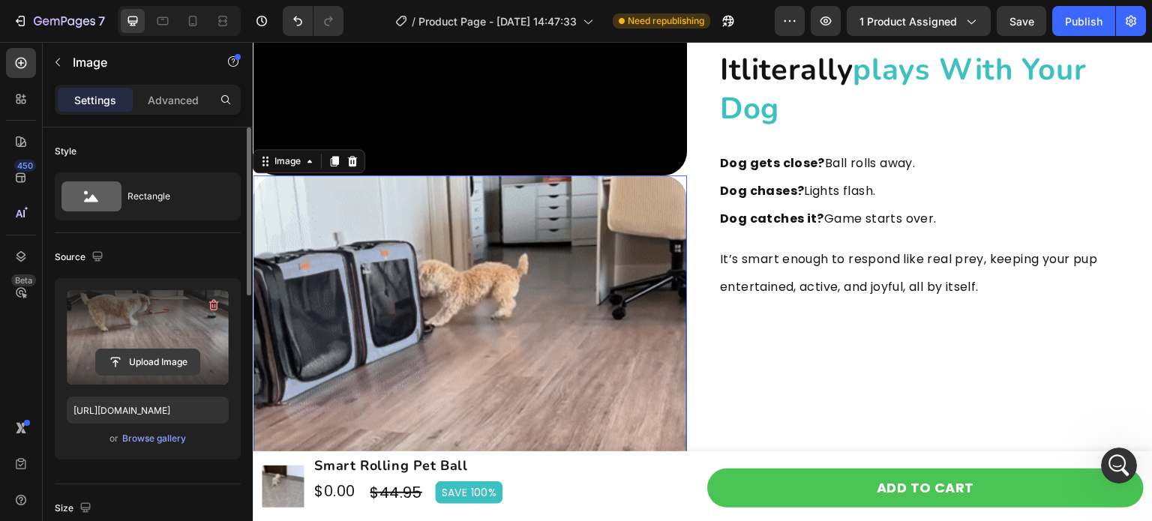
click at [165, 362] on input "file" at bounding box center [147, 361] width 103 height 25
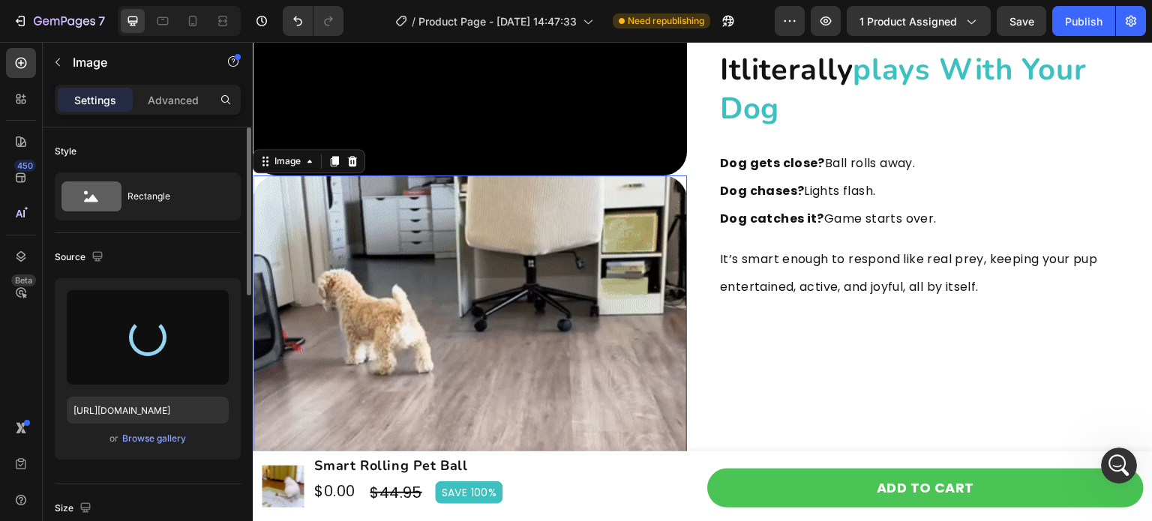
type input "[URL][DOMAIN_NAME]"
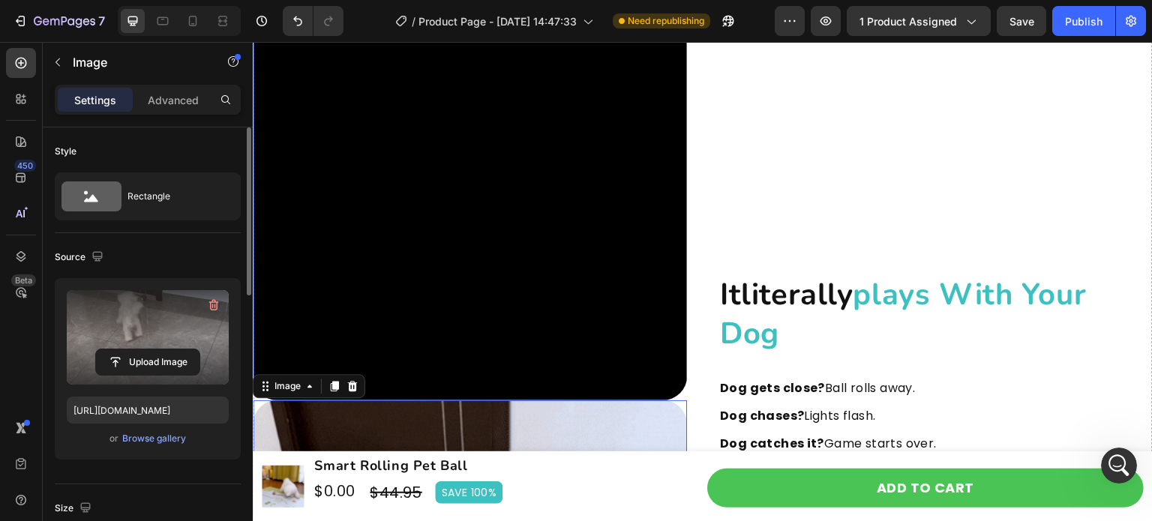
click at [518, 270] on video at bounding box center [470, 183] width 434 height 434
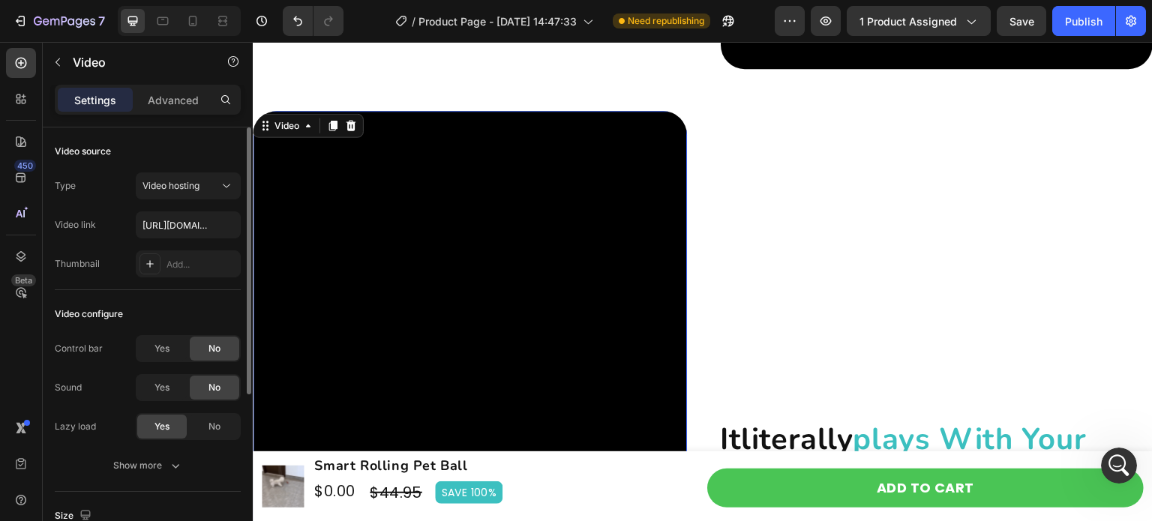
scroll to position [1999, 0]
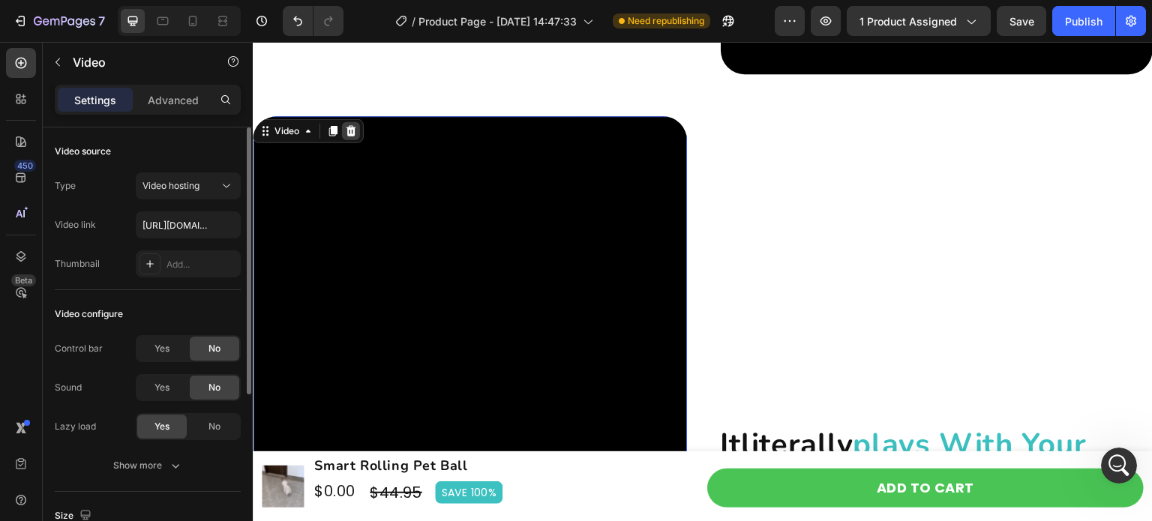
click at [352, 136] on icon at bounding box center [351, 131] width 12 height 12
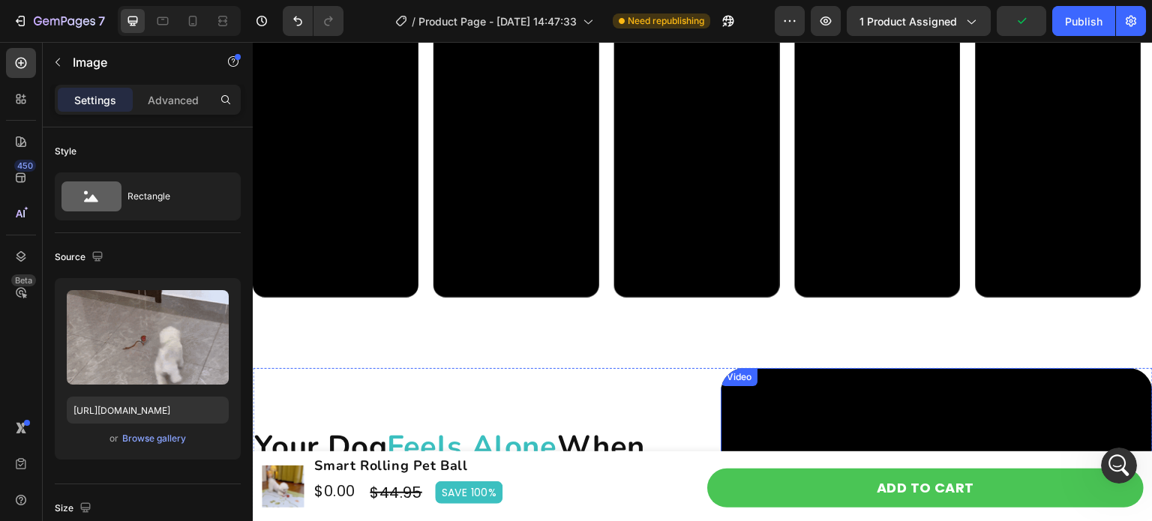
scroll to position [1399, 0]
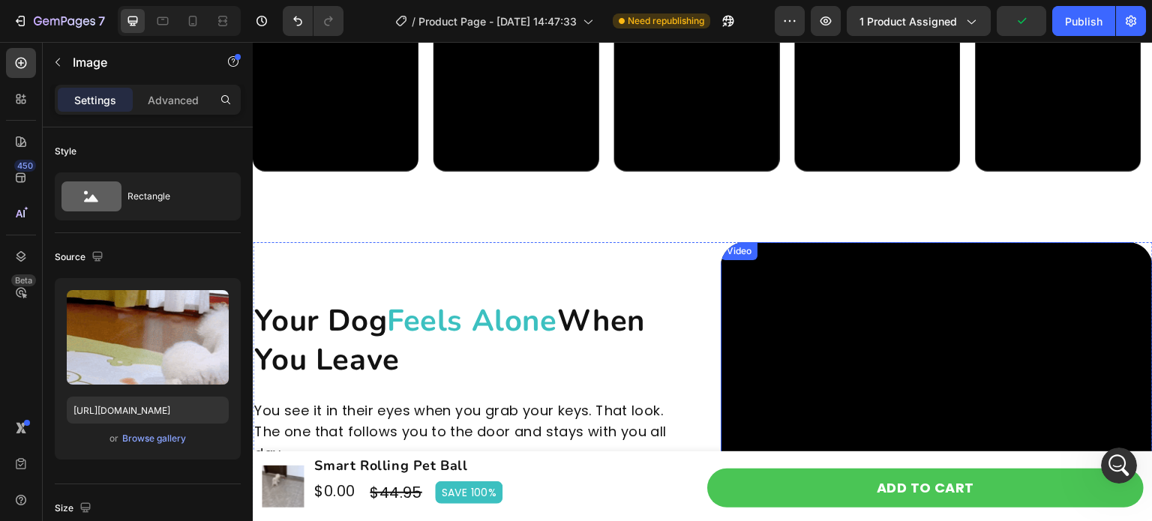
click at [855, 343] on video at bounding box center [937, 458] width 432 height 432
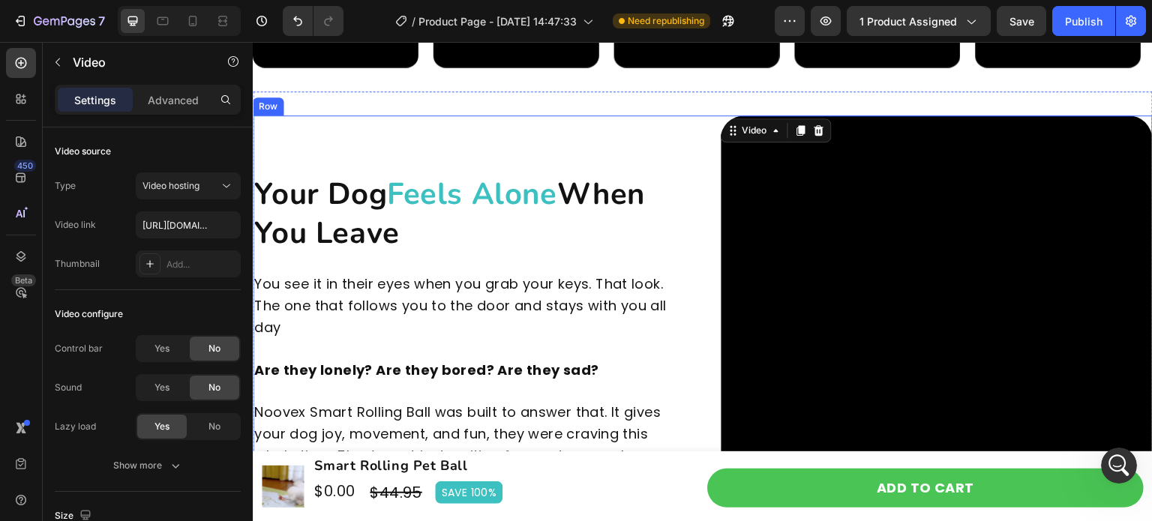
scroll to position [1549, 0]
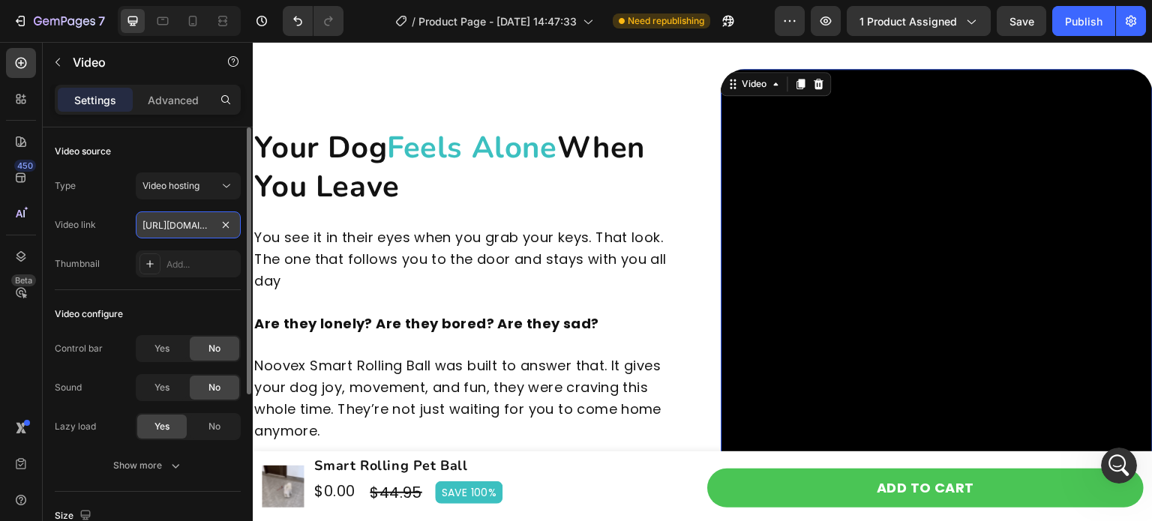
click at [189, 232] on input "[URL][DOMAIN_NAME]" at bounding box center [188, 224] width 105 height 27
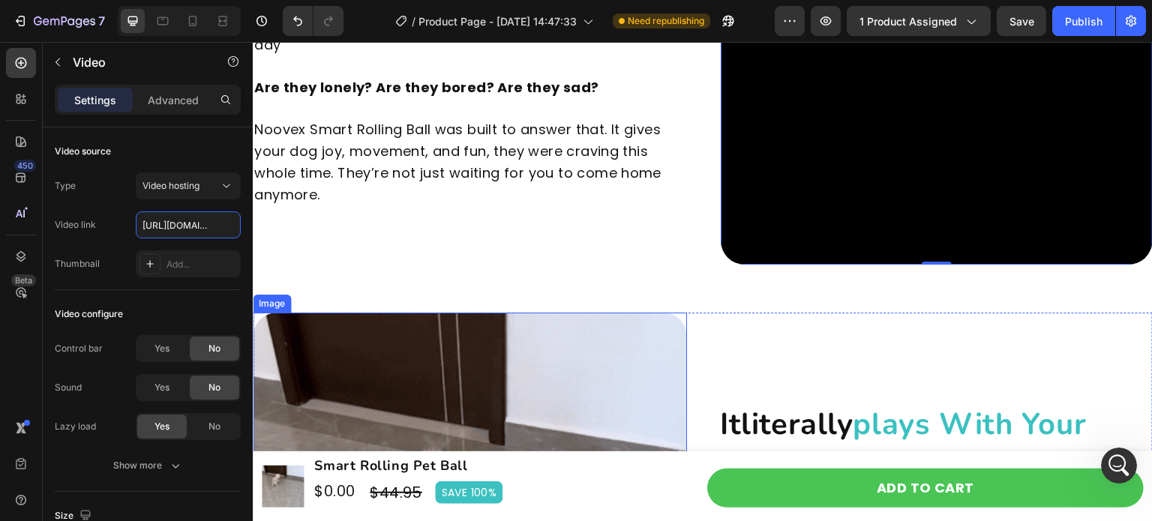
scroll to position [1849, 0]
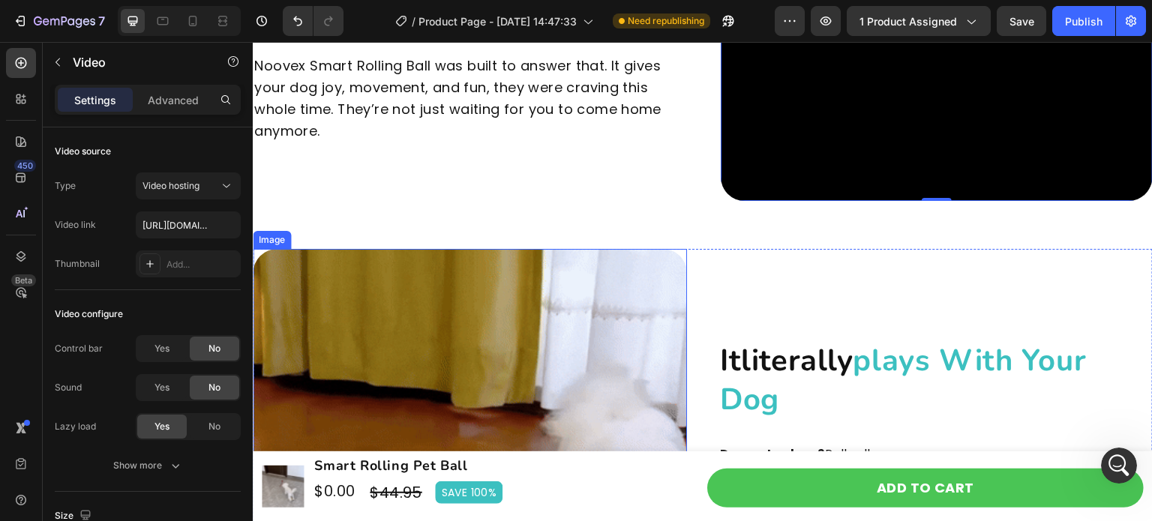
click at [445, 348] on img at bounding box center [470, 466] width 434 height 434
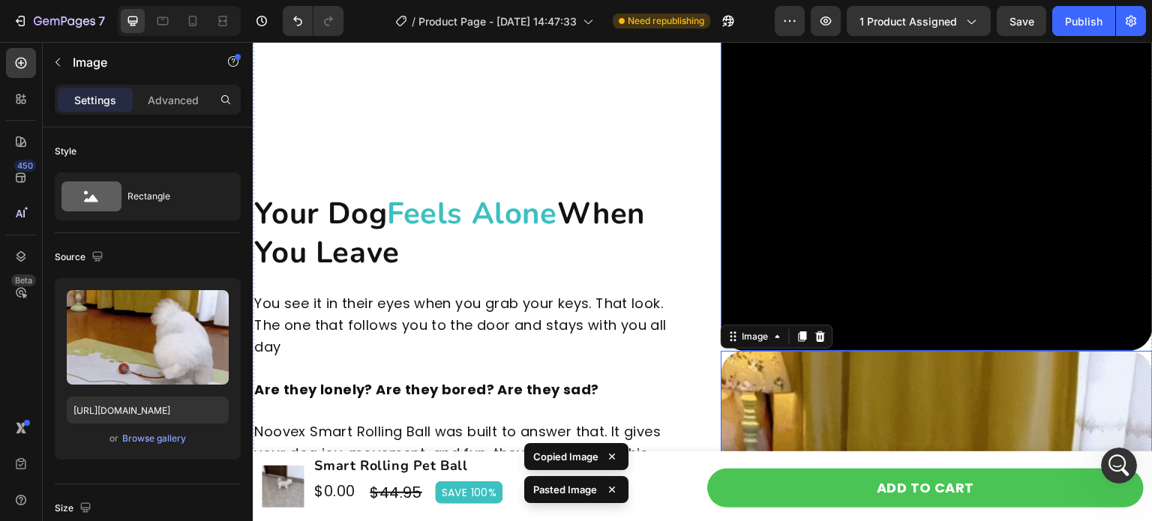
click at [883, 221] on video at bounding box center [937, 135] width 432 height 432
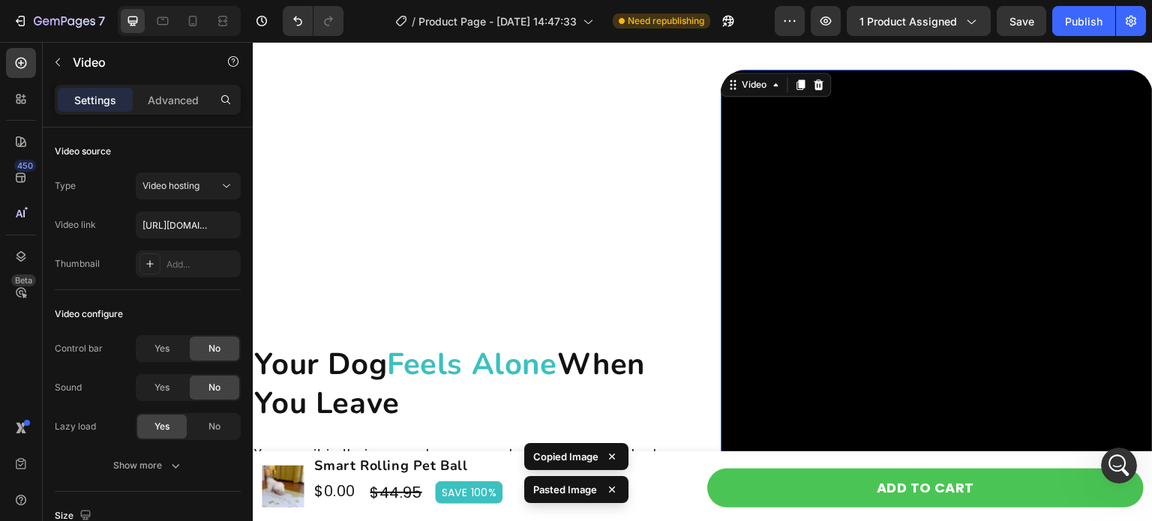
scroll to position [1474, 0]
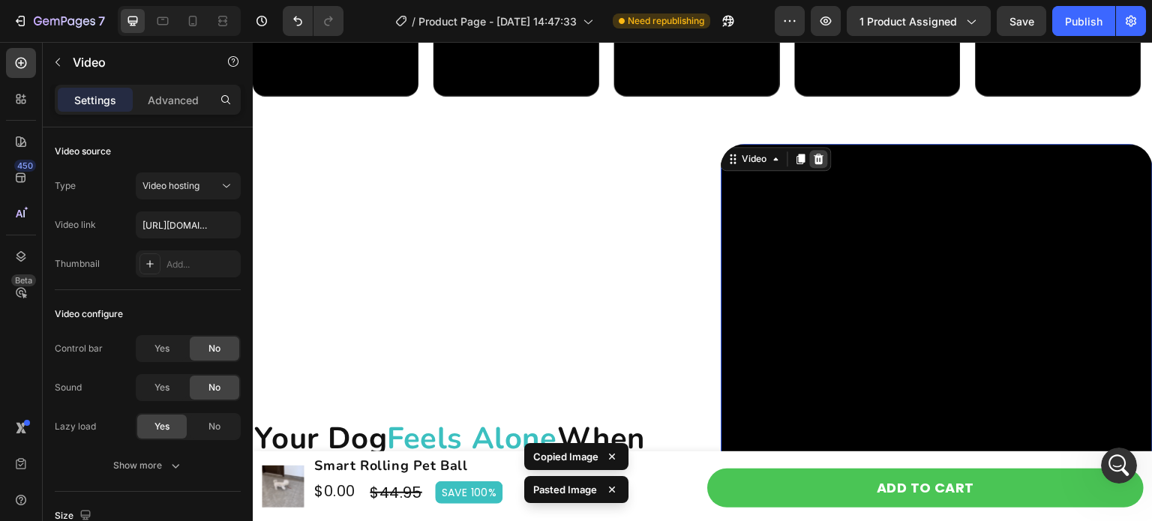
click at [817, 161] on icon at bounding box center [819, 159] width 10 height 10
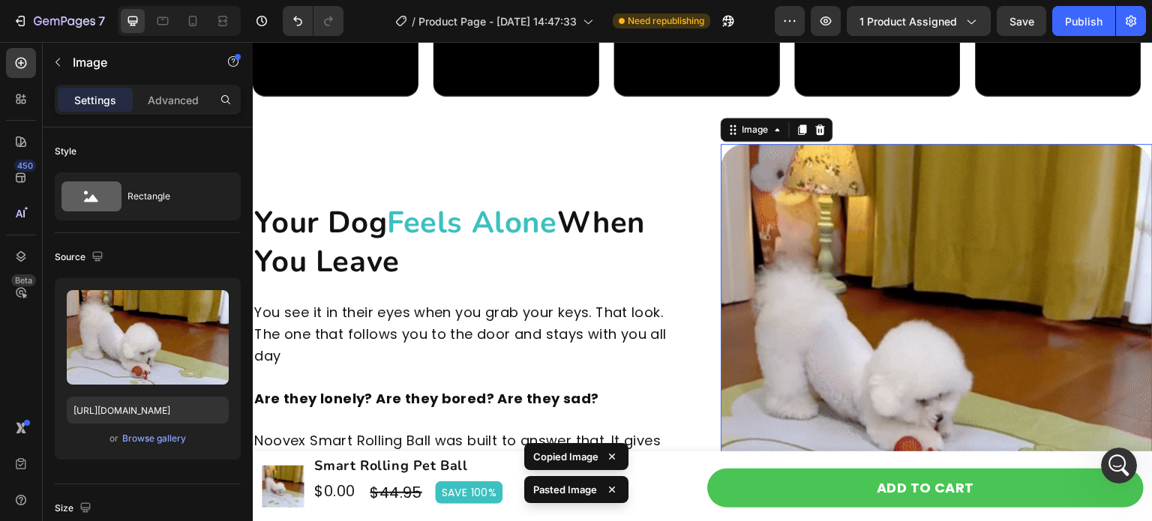
click at [857, 288] on img at bounding box center [937, 360] width 432 height 432
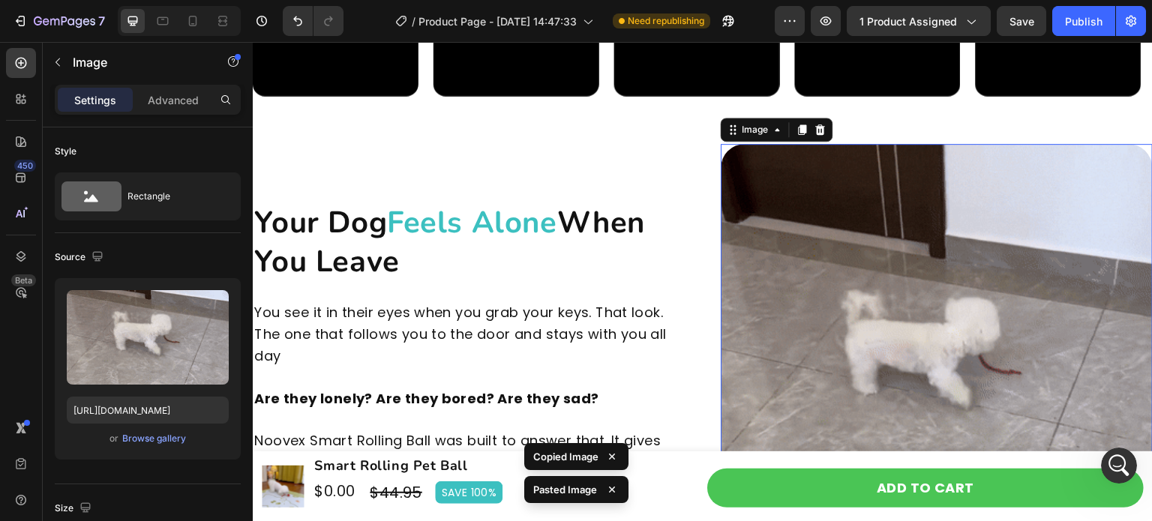
click at [857, 288] on img at bounding box center [937, 360] width 432 height 432
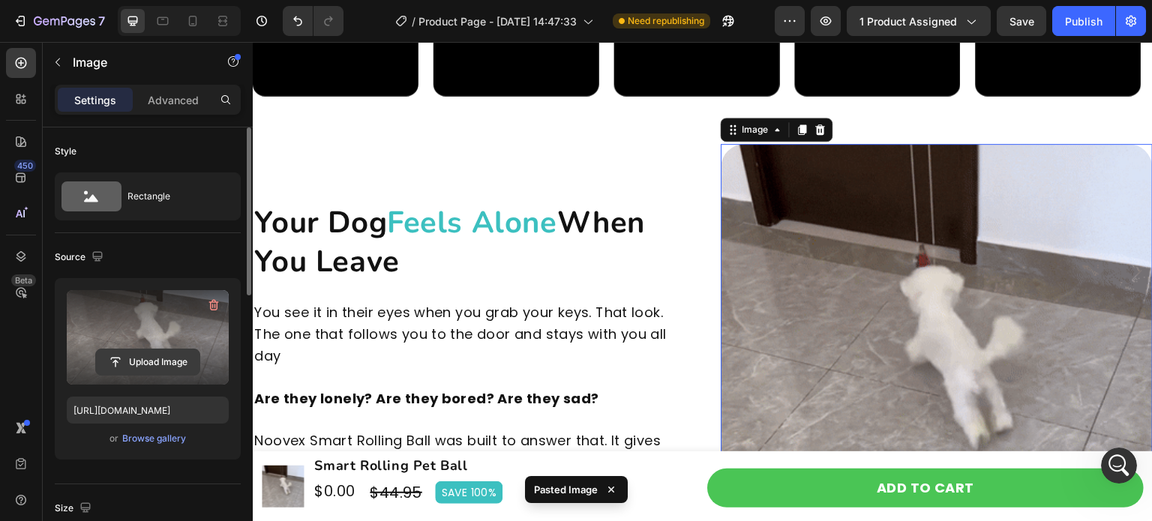
click at [153, 355] on input "file" at bounding box center [147, 361] width 103 height 25
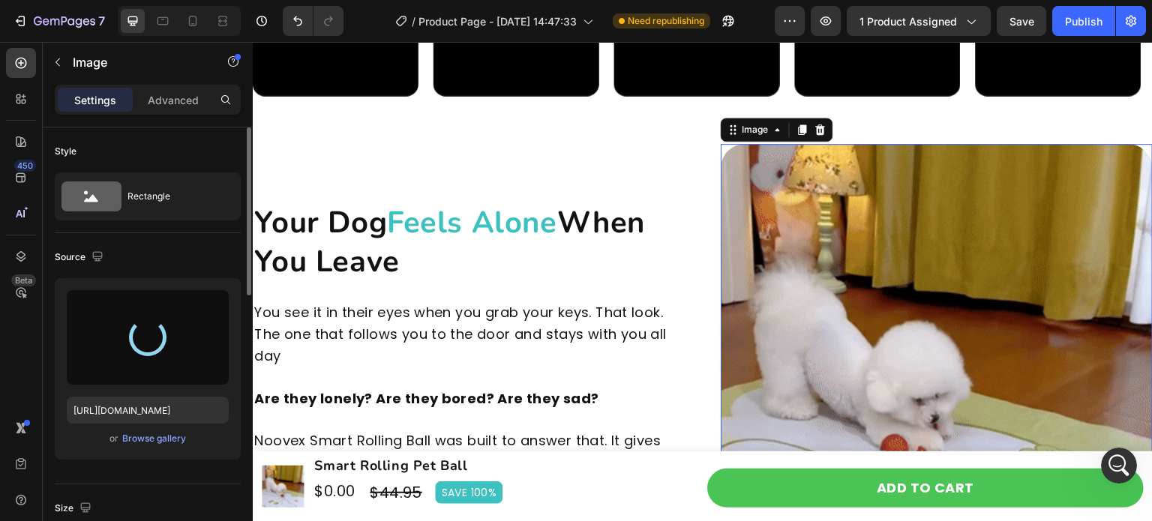
type input "[URL][DOMAIN_NAME]"
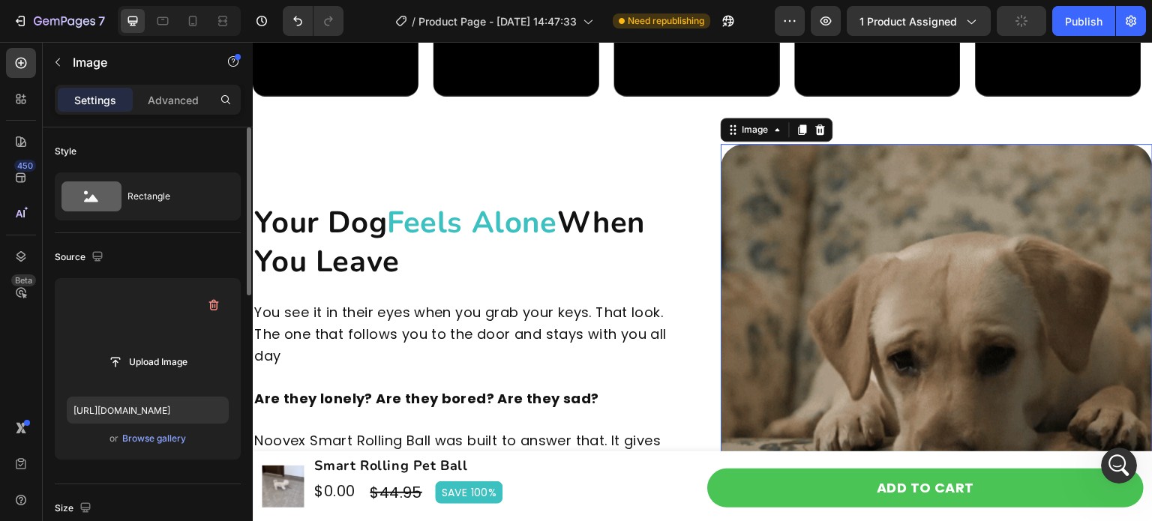
scroll to position [1624, 0]
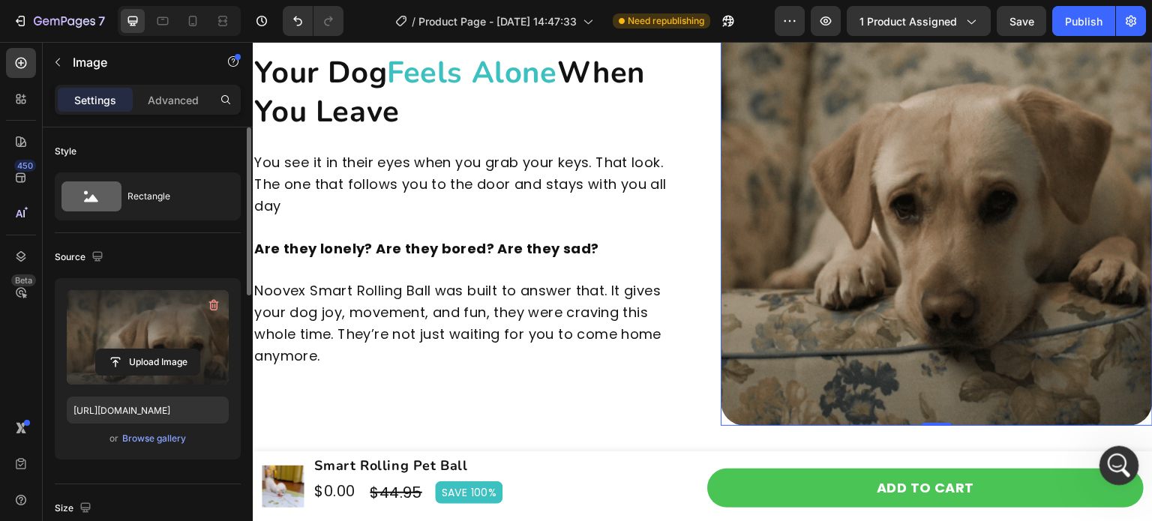
click at [1120, 467] on icon "Open Intercom Messenger" at bounding box center [1117, 463] width 25 height 25
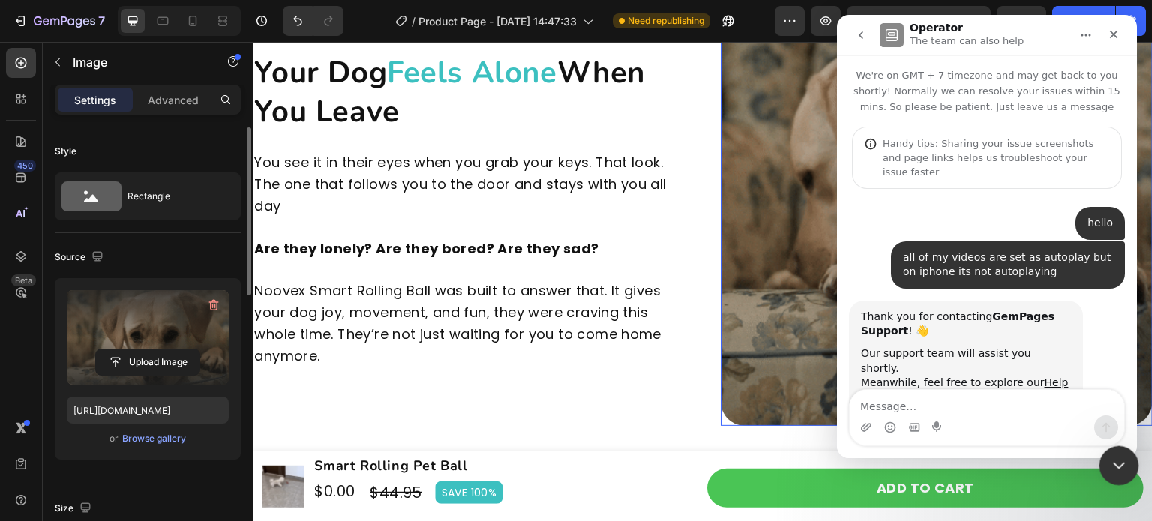
scroll to position [100, 0]
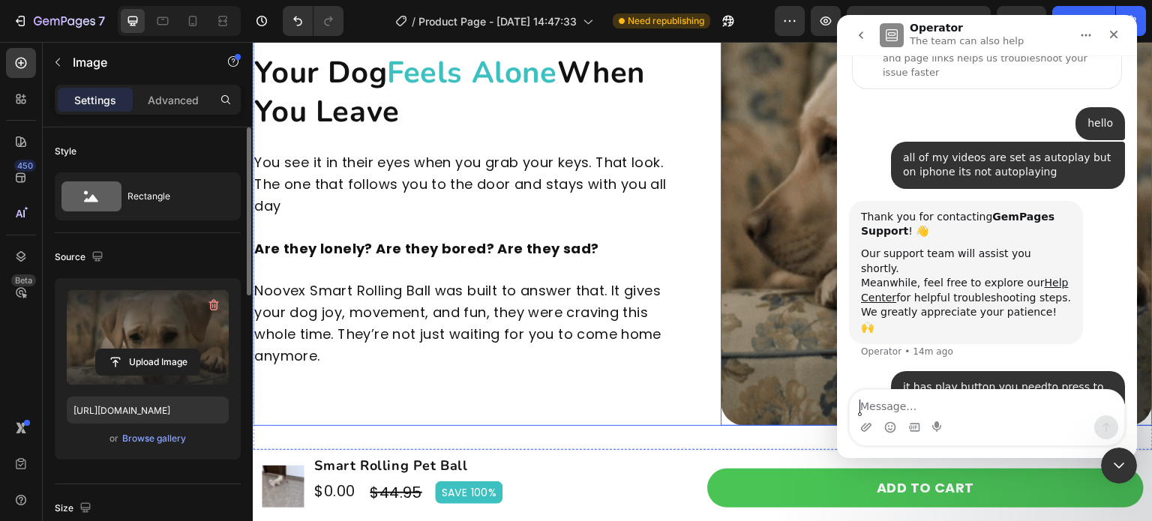
click at [626, 362] on p "Noovex Smart Rolling Ball was built to answer that. It gives your dog joy, move…" at bounding box center [468, 323] width 429 height 86
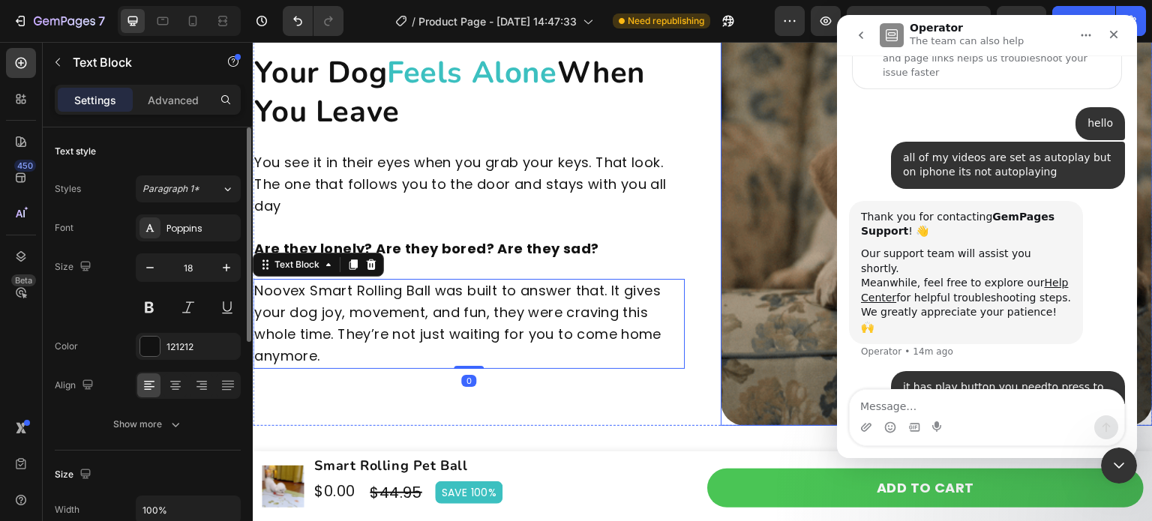
click at [688, 64] on div "Image Your Dog Feels Alone When You Leave Heading You see it in their eyes when…" at bounding box center [703, 210] width 900 height 432
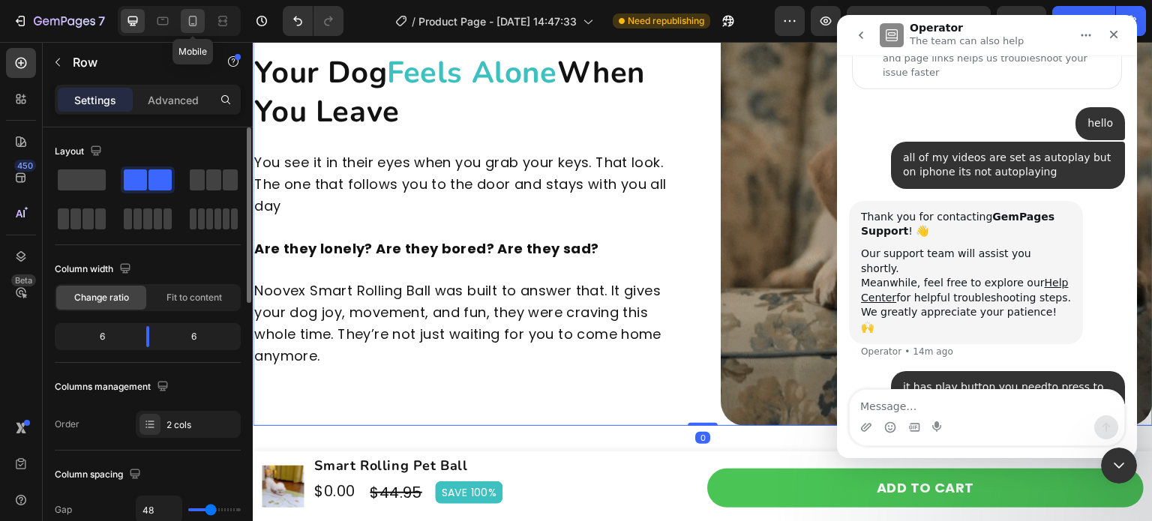
click at [198, 25] on icon at bounding box center [192, 20] width 15 height 15
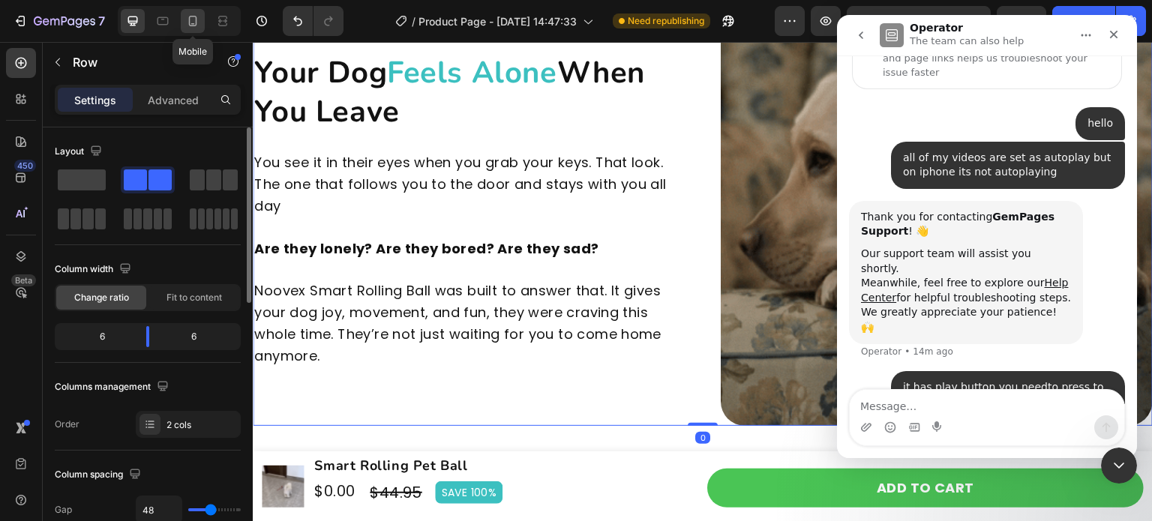
type input "0"
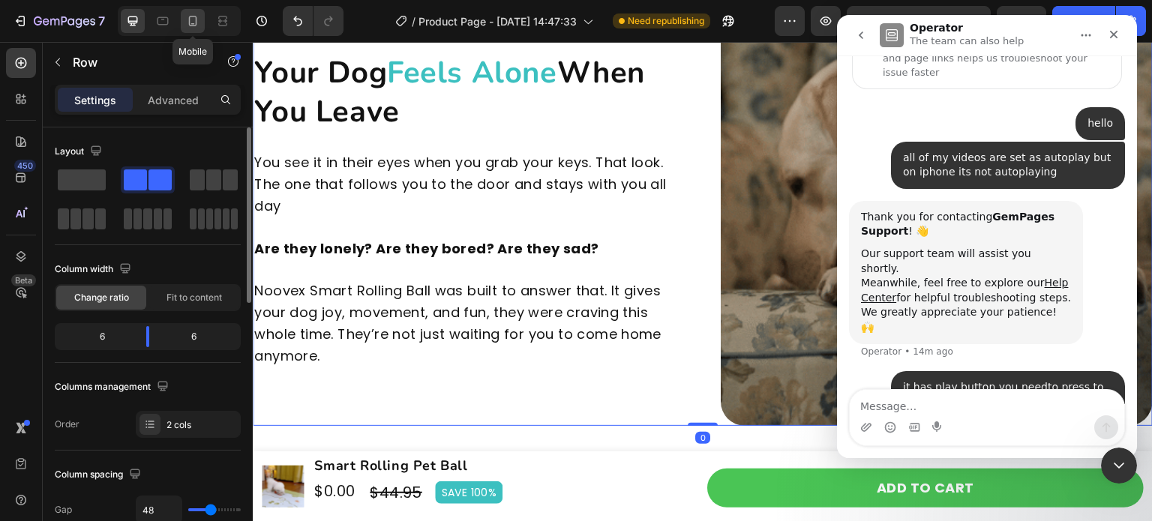
type input "0"
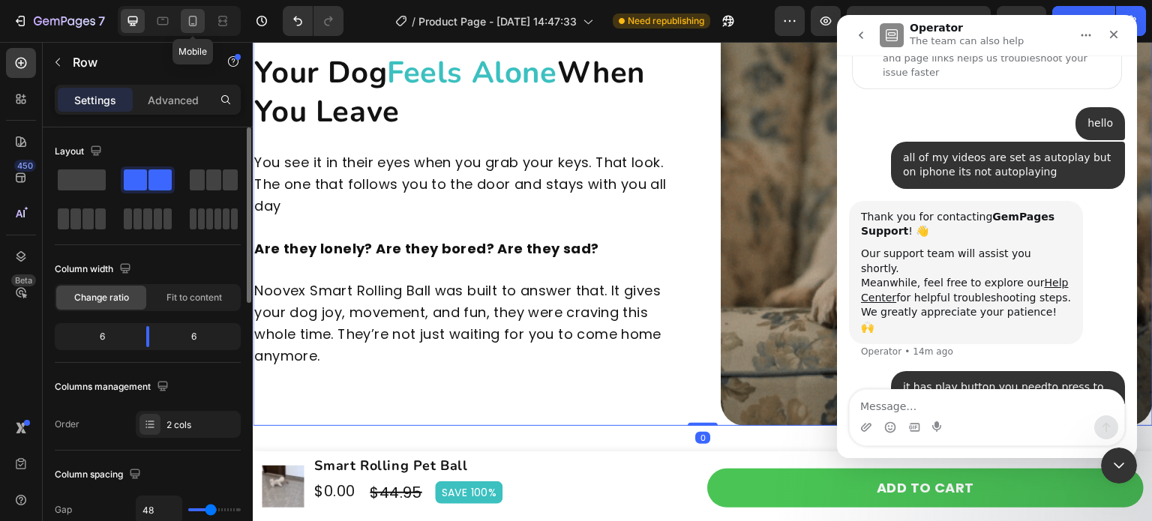
type input "100%"
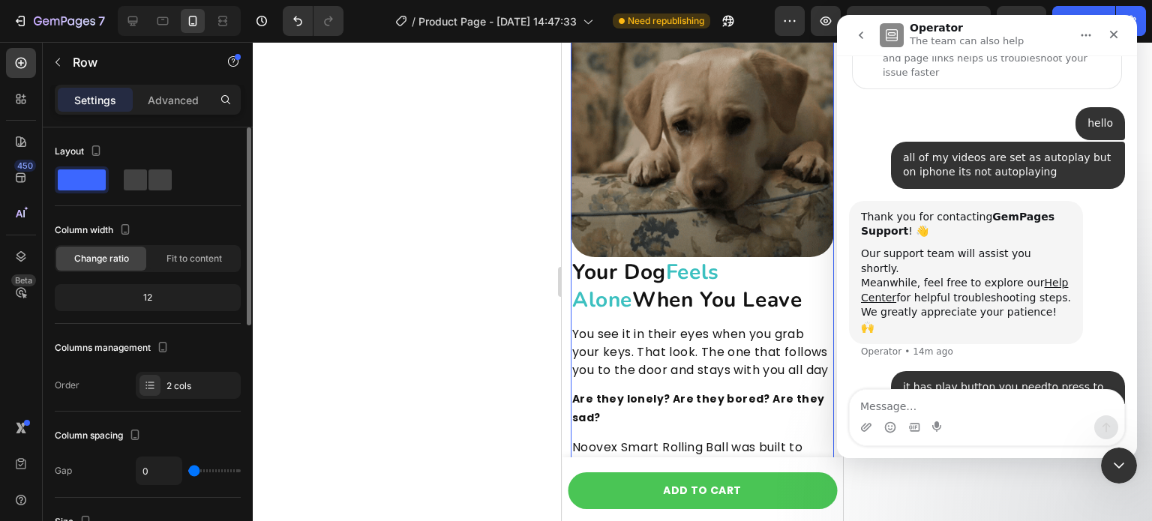
scroll to position [1523, 0]
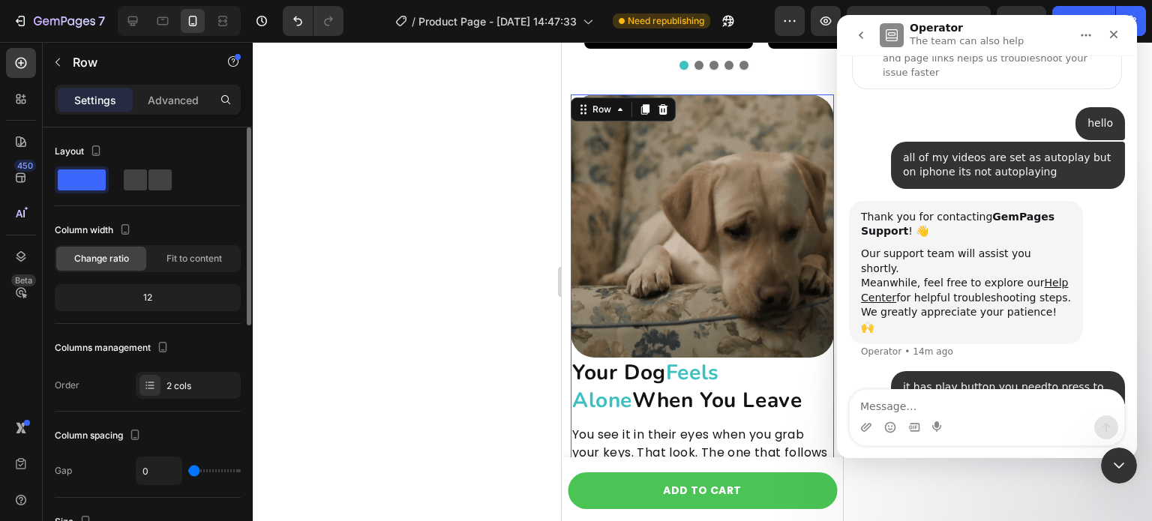
click at [449, 358] on div at bounding box center [702, 281] width 899 height 479
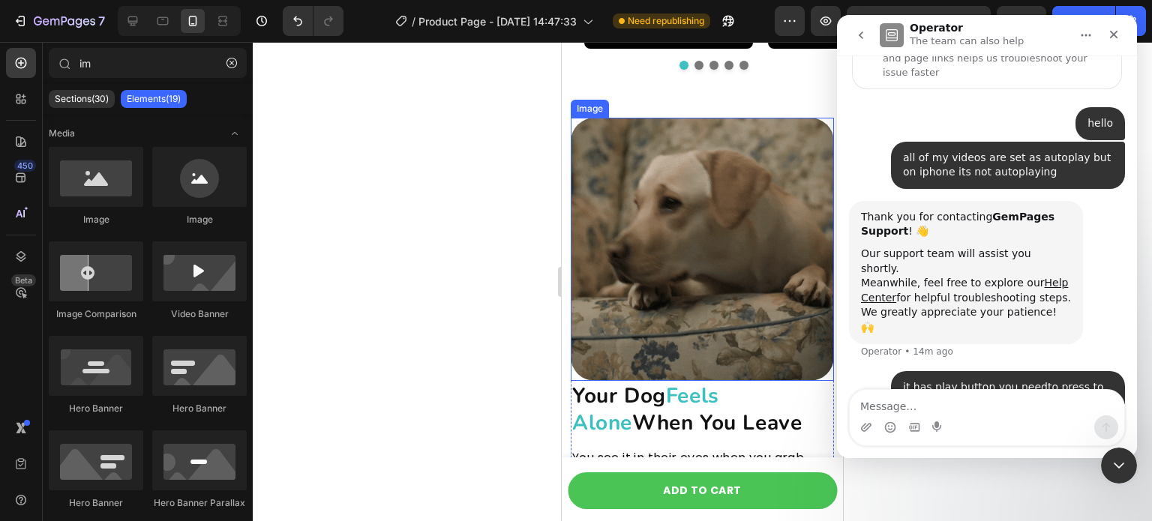
click at [691, 278] on img at bounding box center [702, 249] width 263 height 263
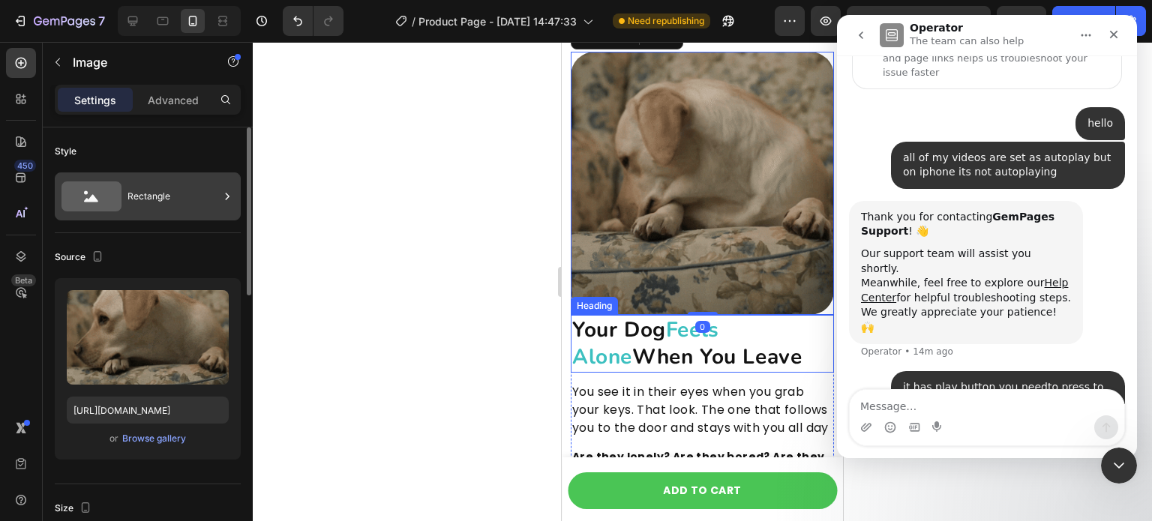
scroll to position [1598, 0]
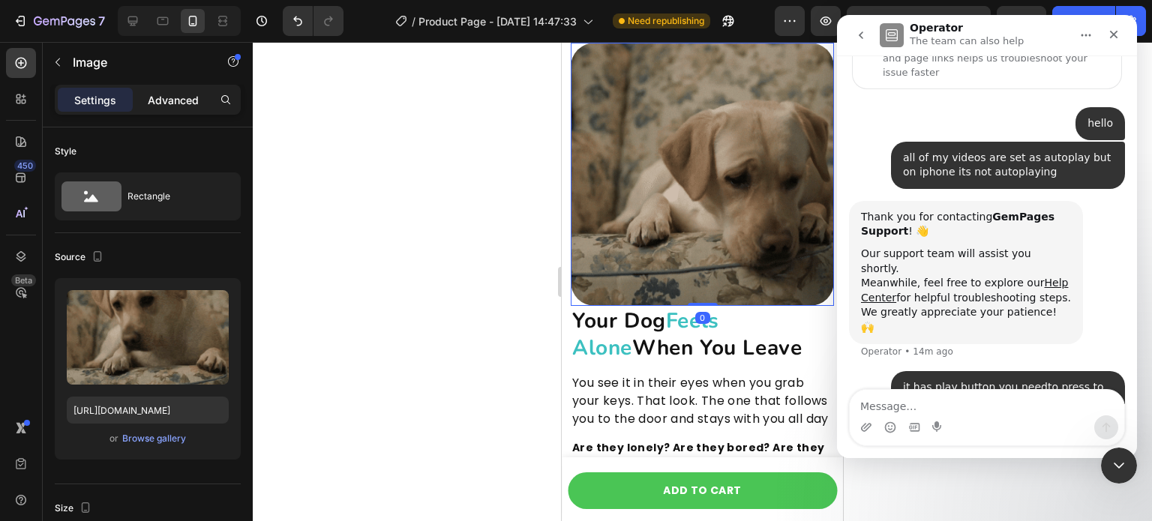
click at [186, 103] on p "Advanced" at bounding box center [173, 100] width 51 height 16
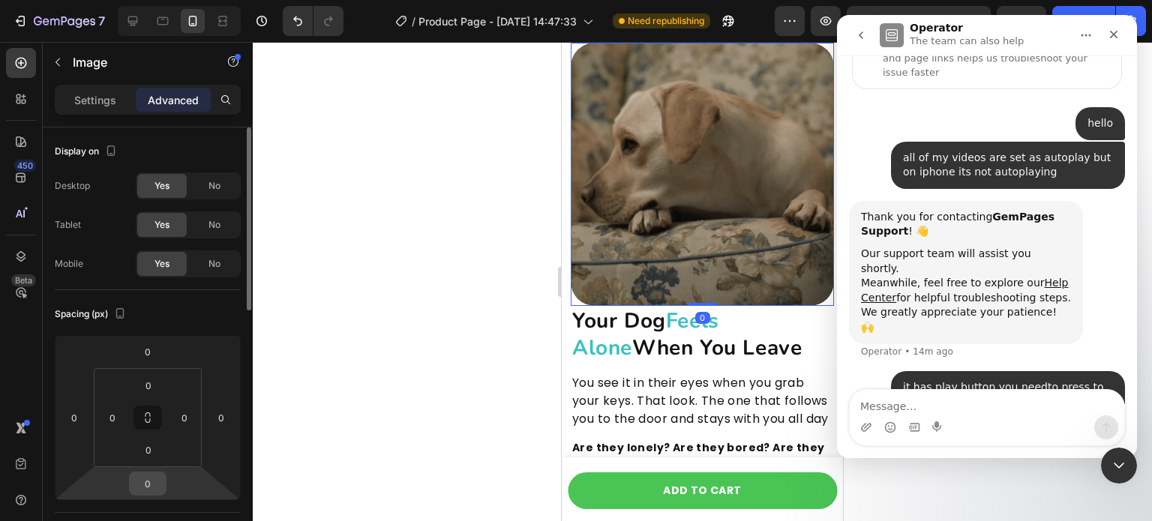
click at [153, 490] on input "0" at bounding box center [148, 483] width 30 height 22
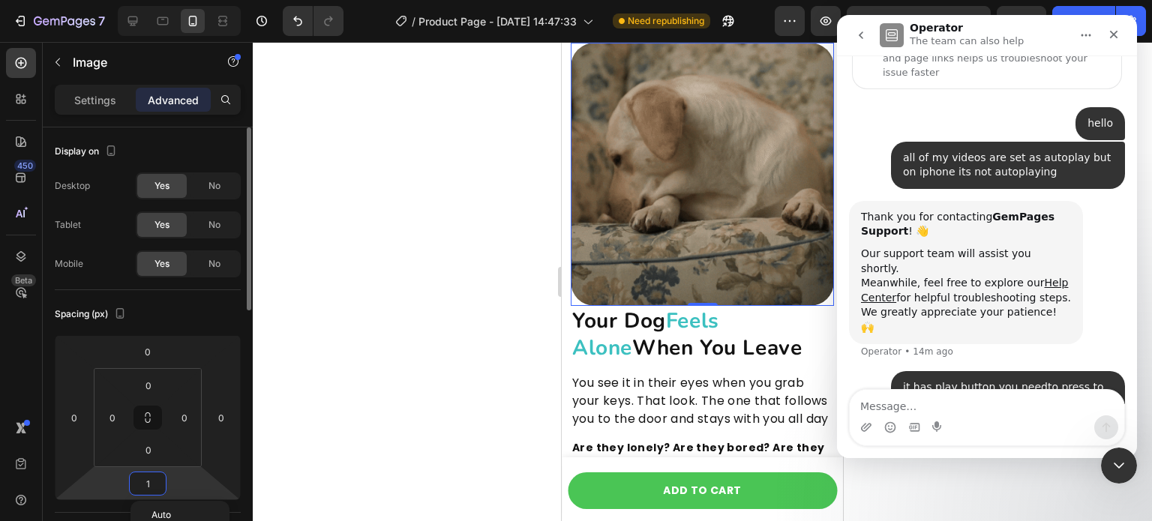
type input "10"
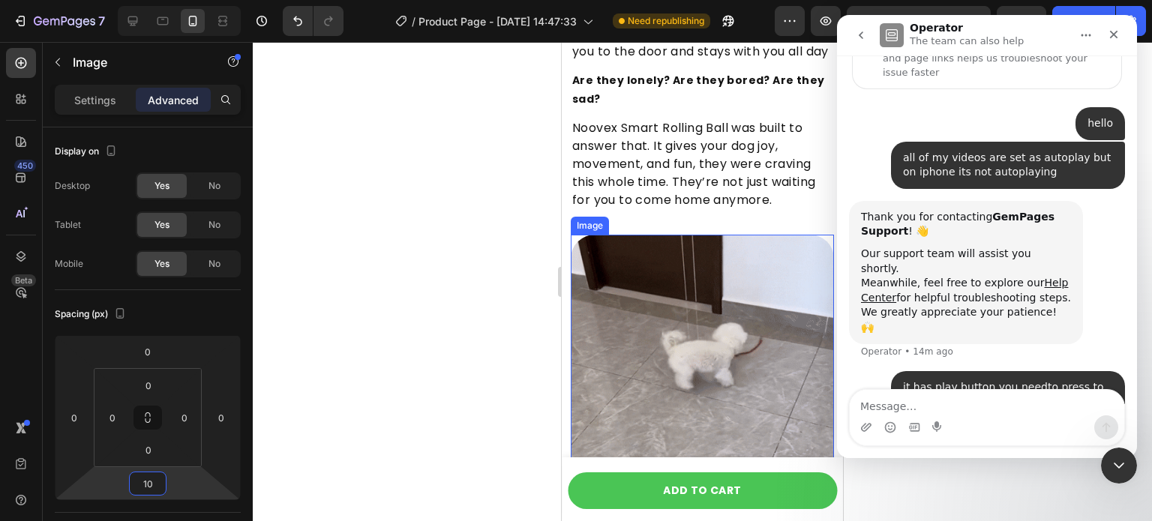
scroll to position [2123, 0]
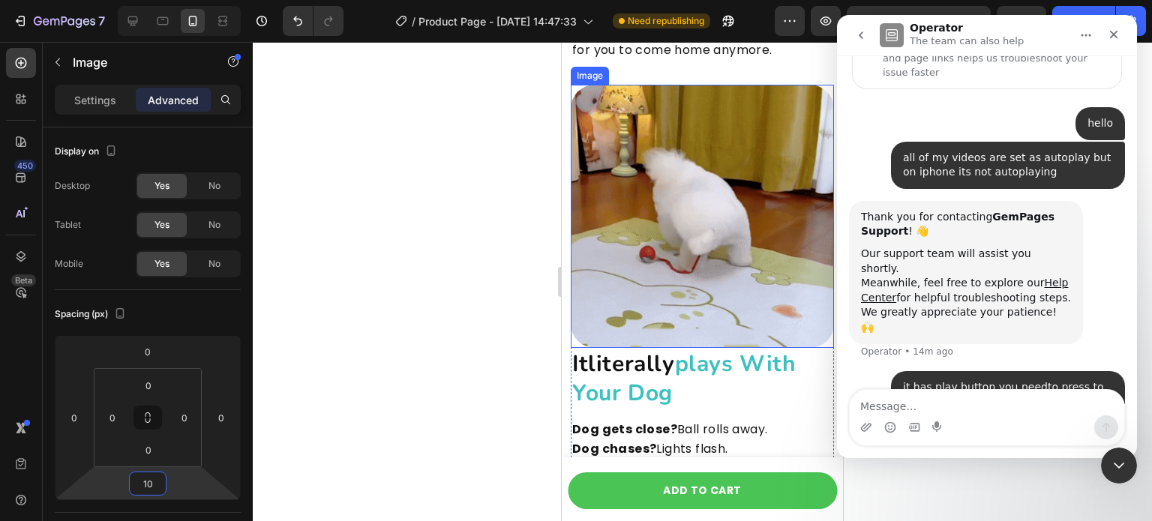
click at [714, 271] on img at bounding box center [702, 216] width 263 height 263
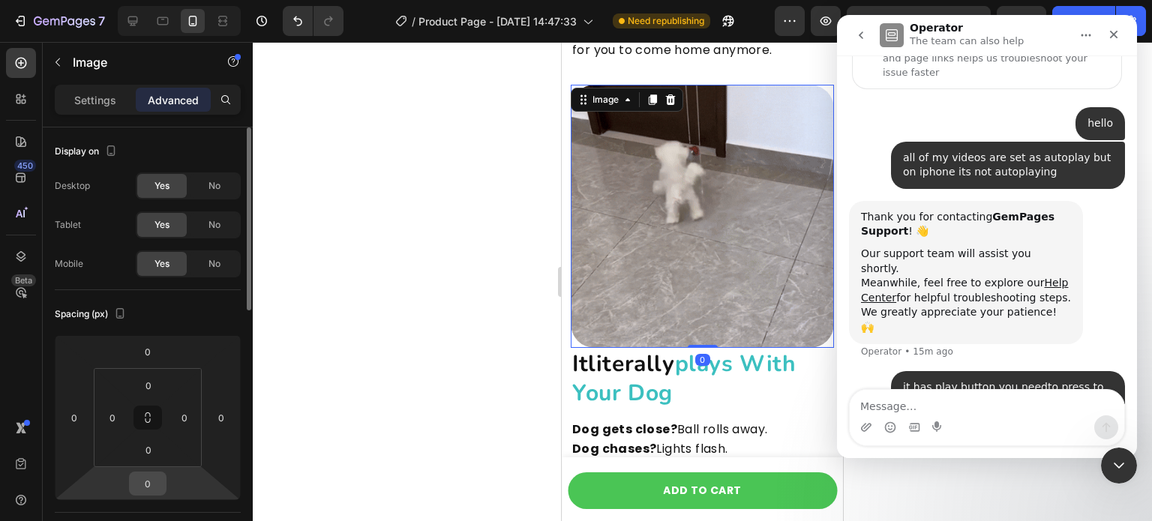
click at [153, 487] on input "0" at bounding box center [148, 483] width 30 height 22
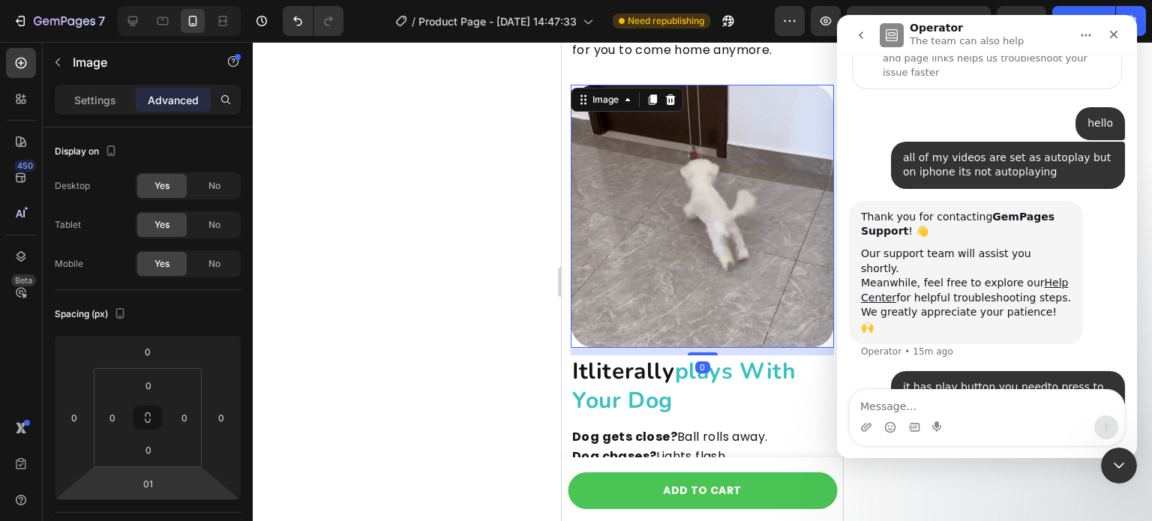
type input "010"
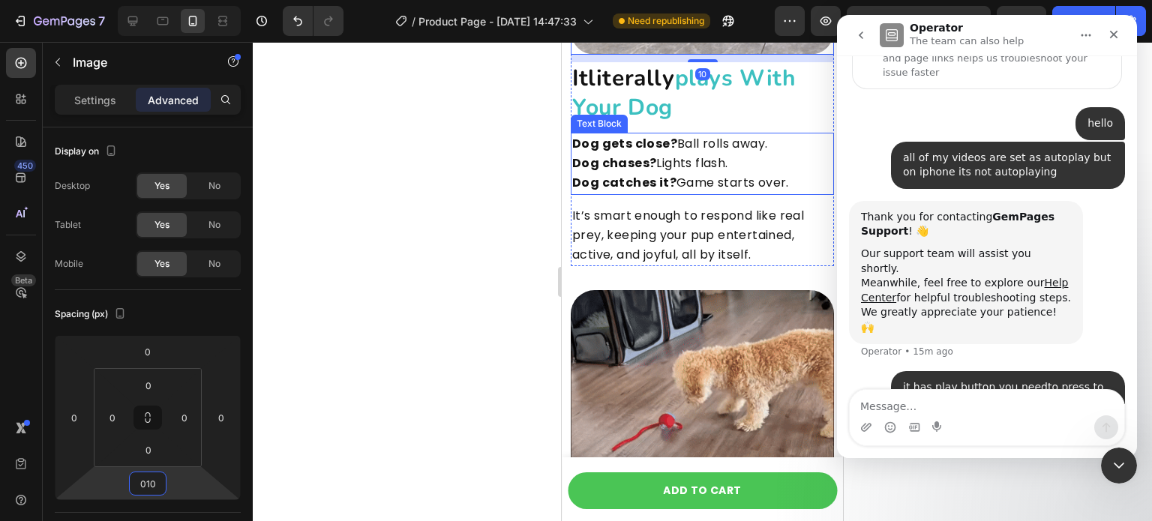
scroll to position [2648, 0]
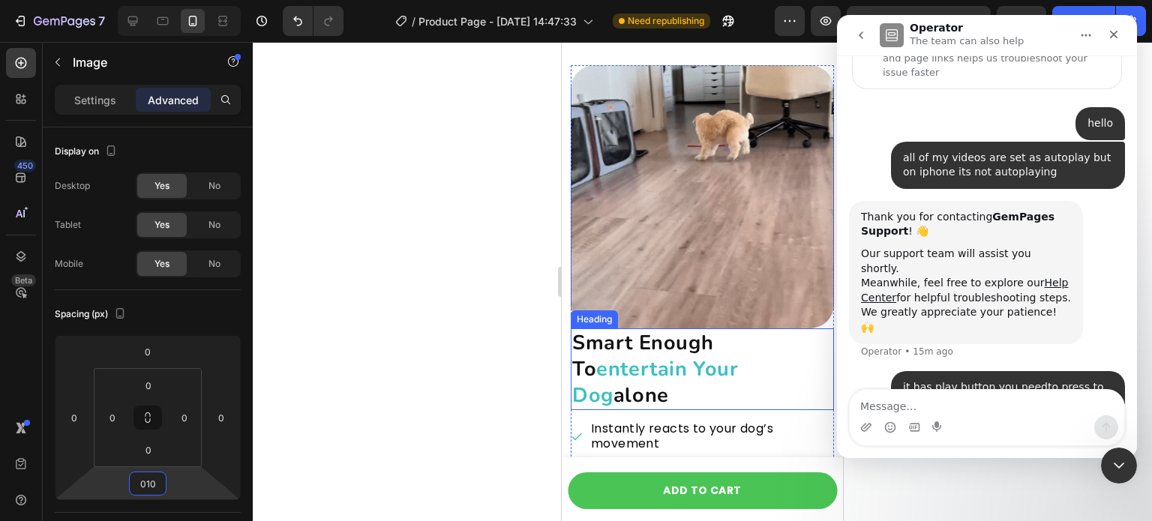
click at [693, 274] on img at bounding box center [702, 196] width 263 height 263
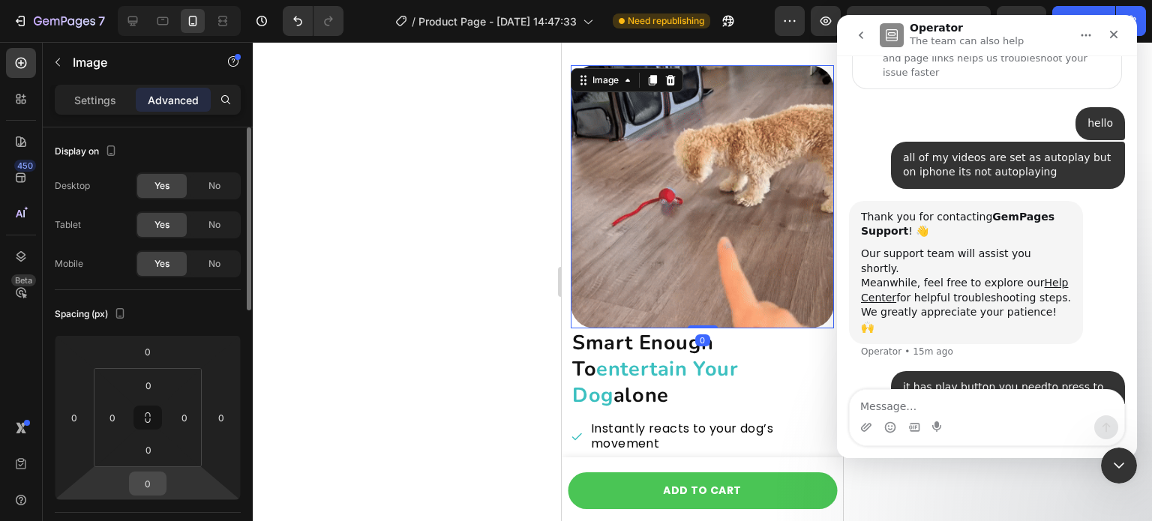
click at [153, 486] on input "0" at bounding box center [148, 483] width 30 height 22
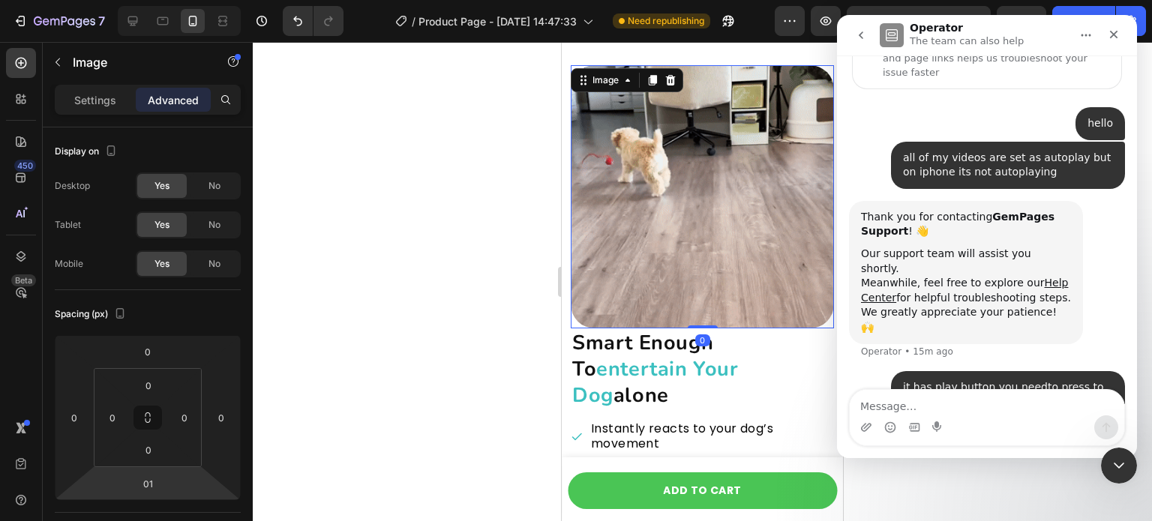
type input "010"
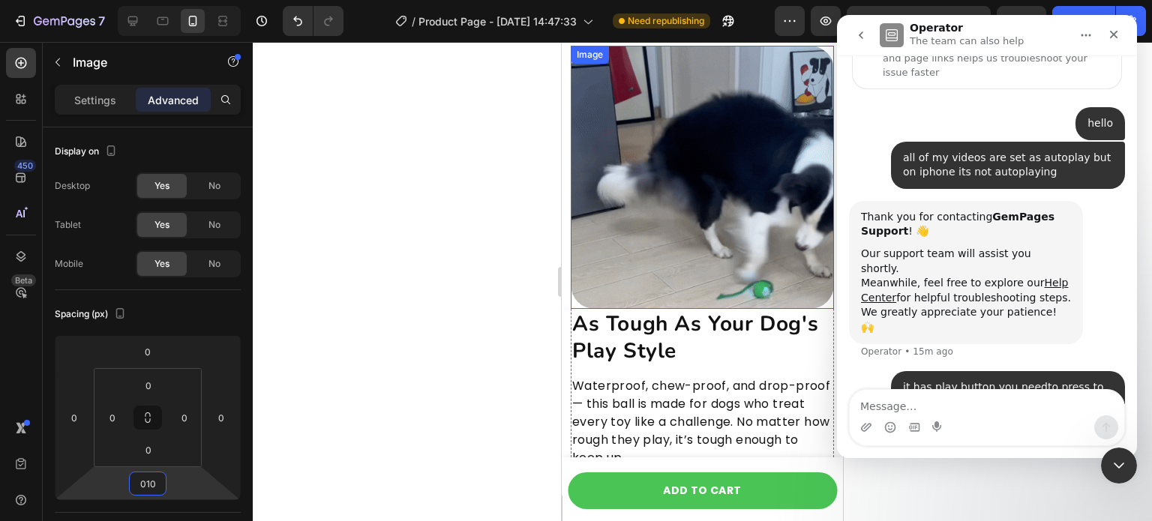
scroll to position [5382, 0]
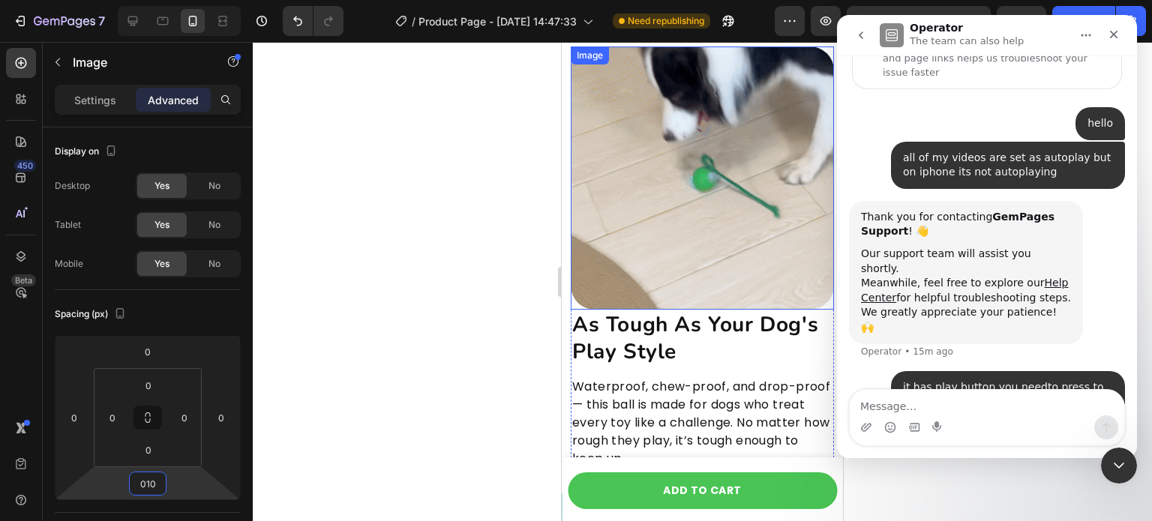
click at [695, 235] on img at bounding box center [702, 177] width 263 height 263
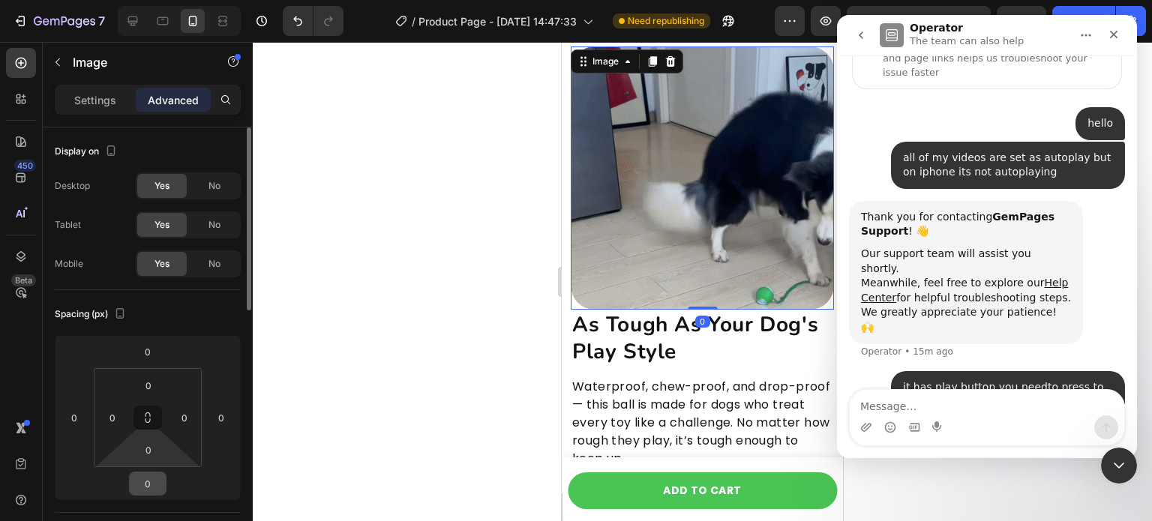
click at [154, 493] on input "0" at bounding box center [148, 483] width 30 height 22
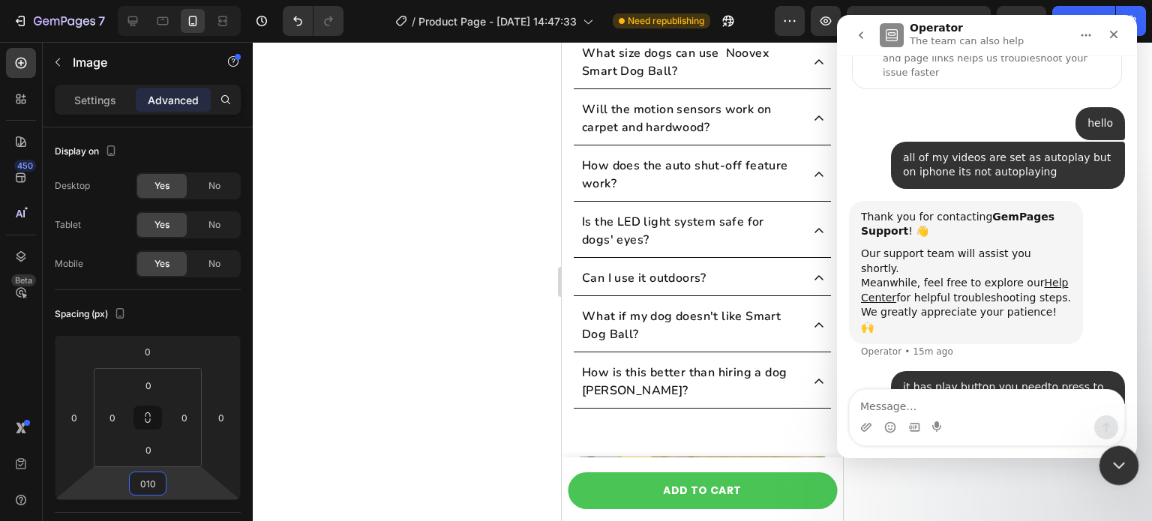
scroll to position [6882, 0]
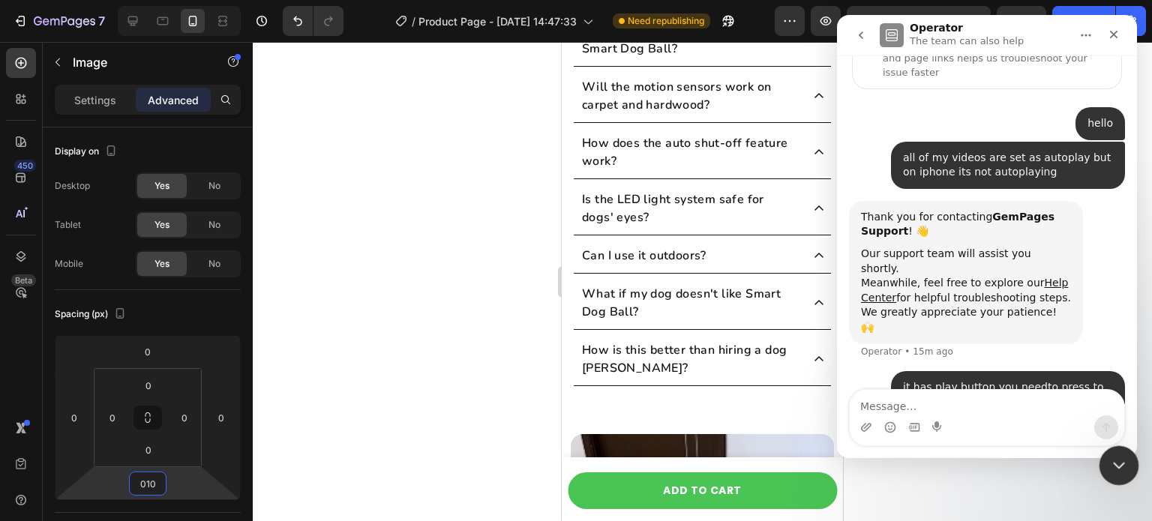
click at [1123, 457] on icon "Close Intercom Messenger" at bounding box center [1117, 463] width 18 height 18
type input "10"
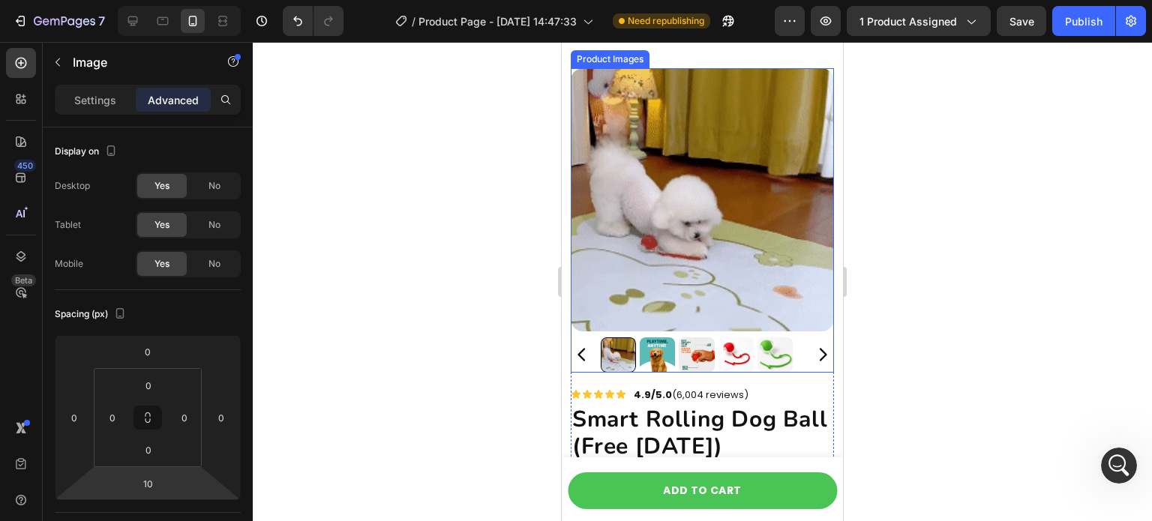
scroll to position [7257, 0]
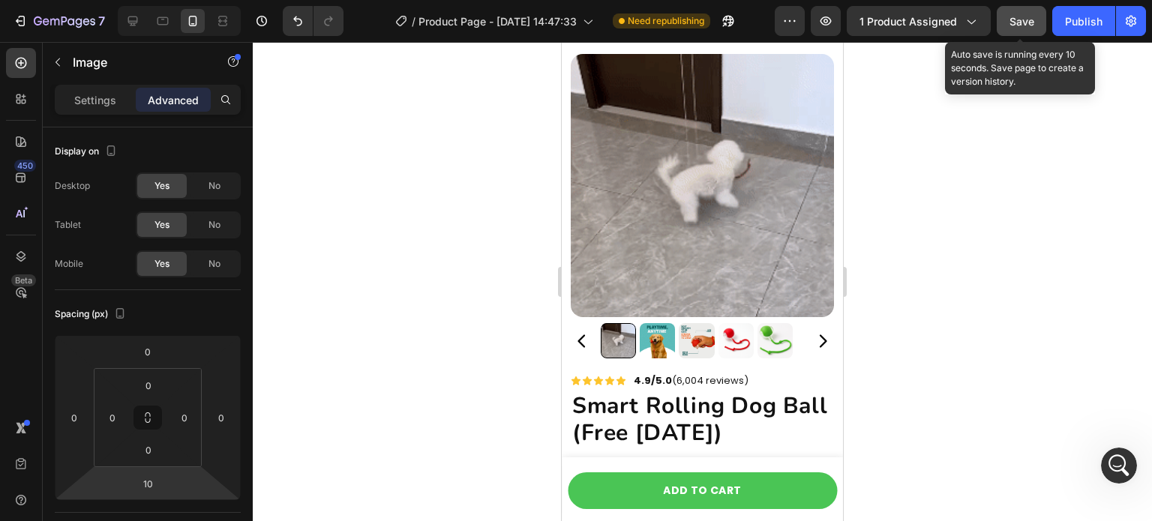
click at [1035, 17] on button "Save" at bounding box center [1021, 21] width 49 height 30
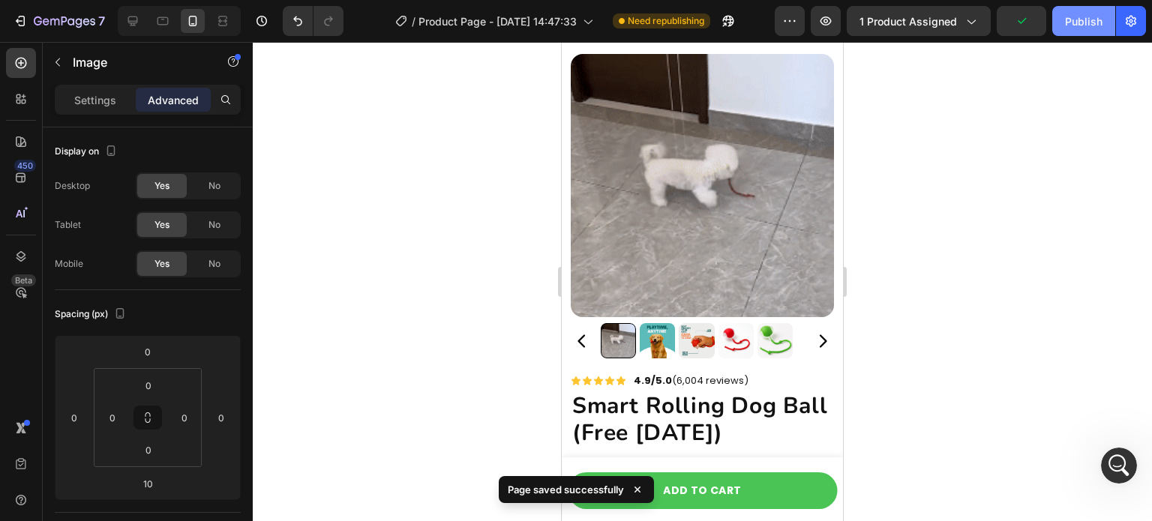
click at [1075, 24] on div "Publish" at bounding box center [1083, 21] width 37 height 16
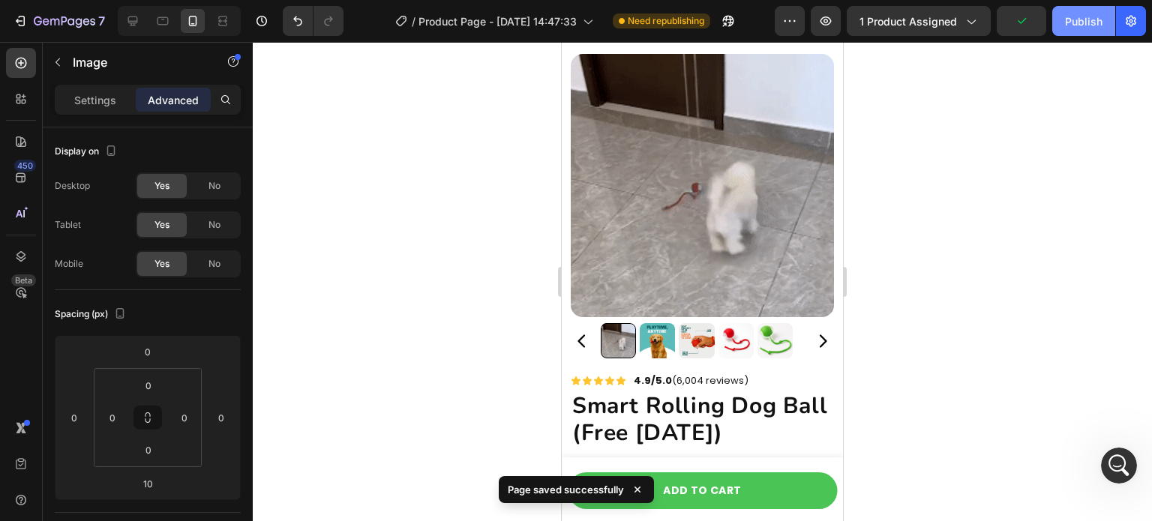
click at [1075, 24] on button "Publish" at bounding box center [1083, 21] width 63 height 30
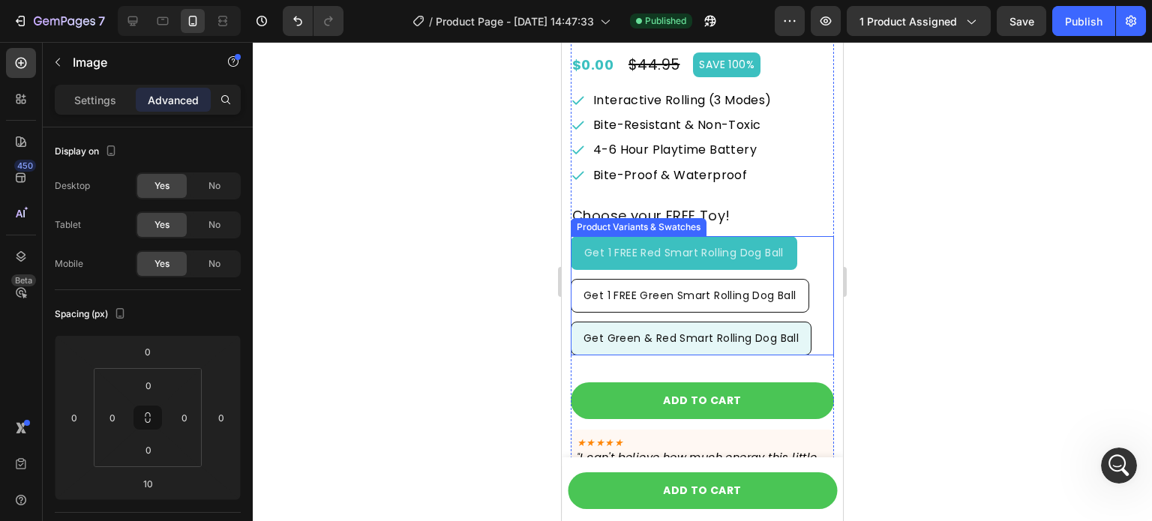
scroll to position [7707, 0]
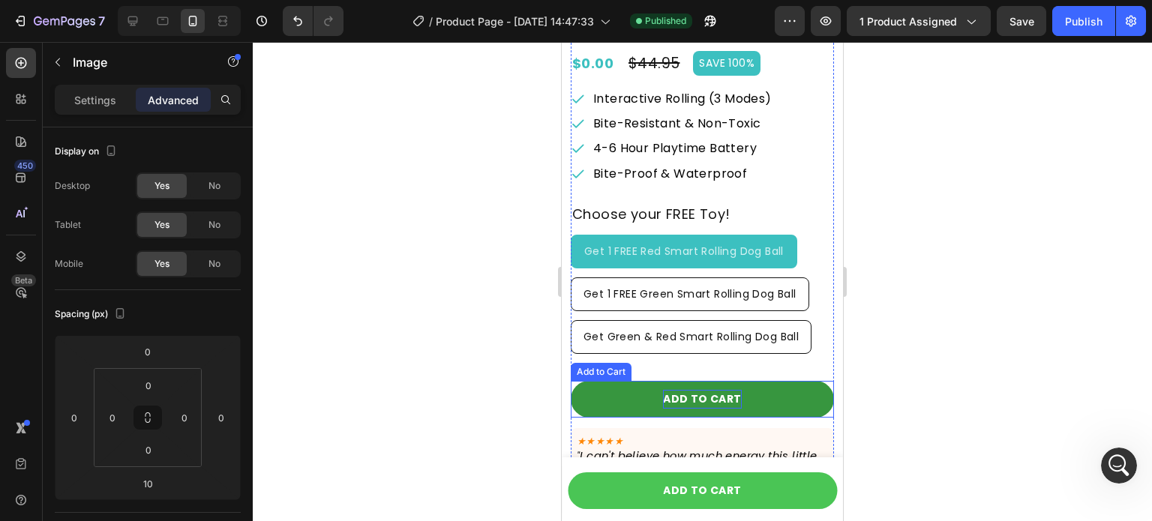
click at [703, 390] on div "Add to cart" at bounding box center [702, 399] width 78 height 19
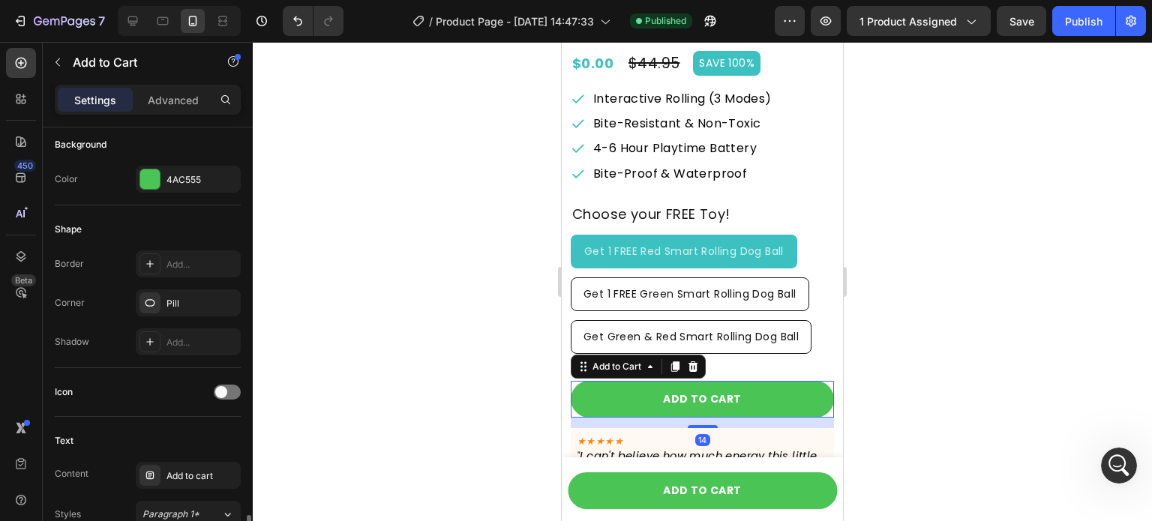
scroll to position [600, 0]
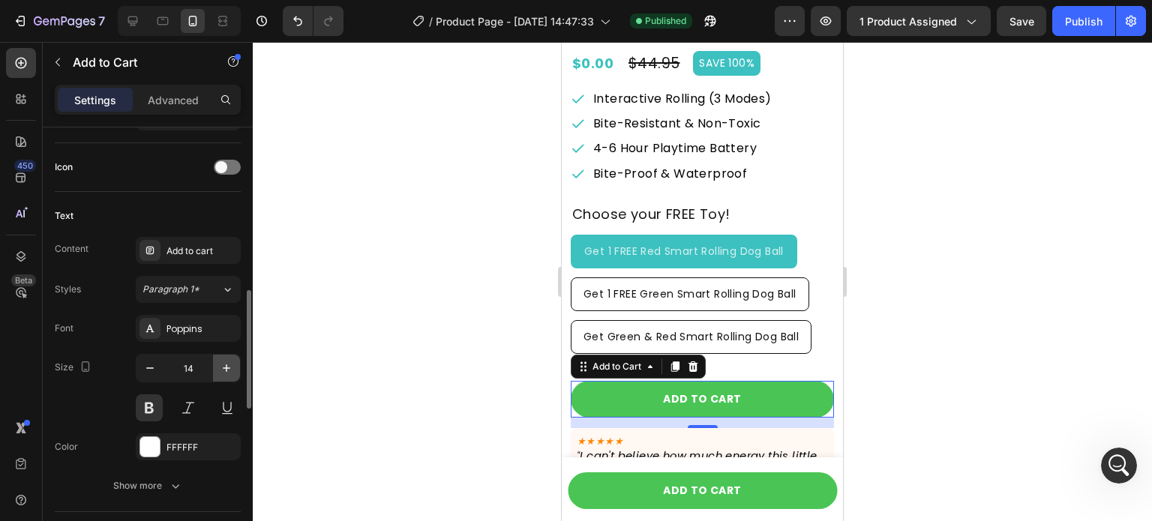
click at [228, 368] on icon "button" at bounding box center [226, 368] width 15 height 15
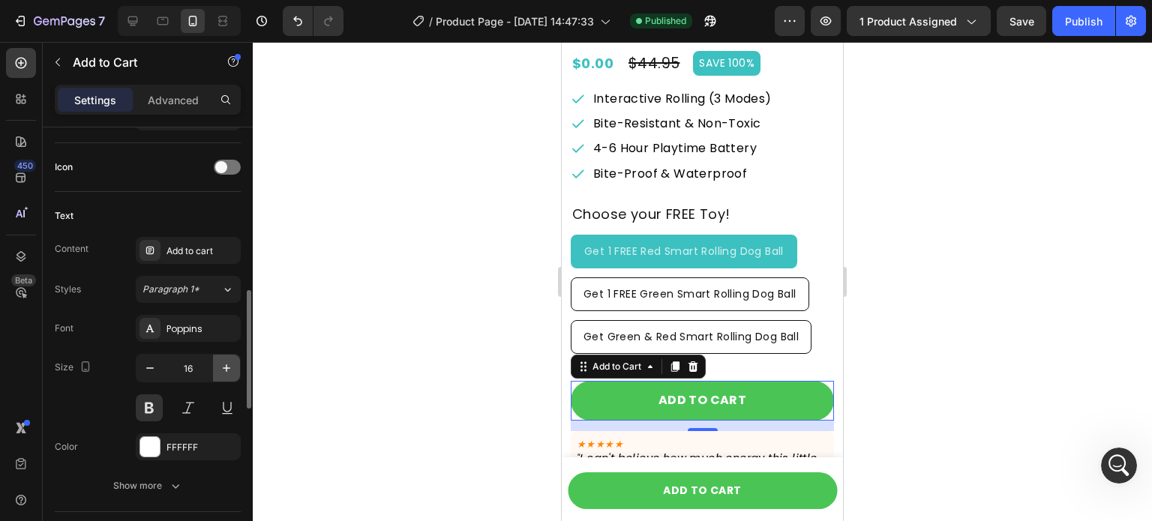
click at [228, 368] on icon "button" at bounding box center [226, 368] width 15 height 15
type input "17"
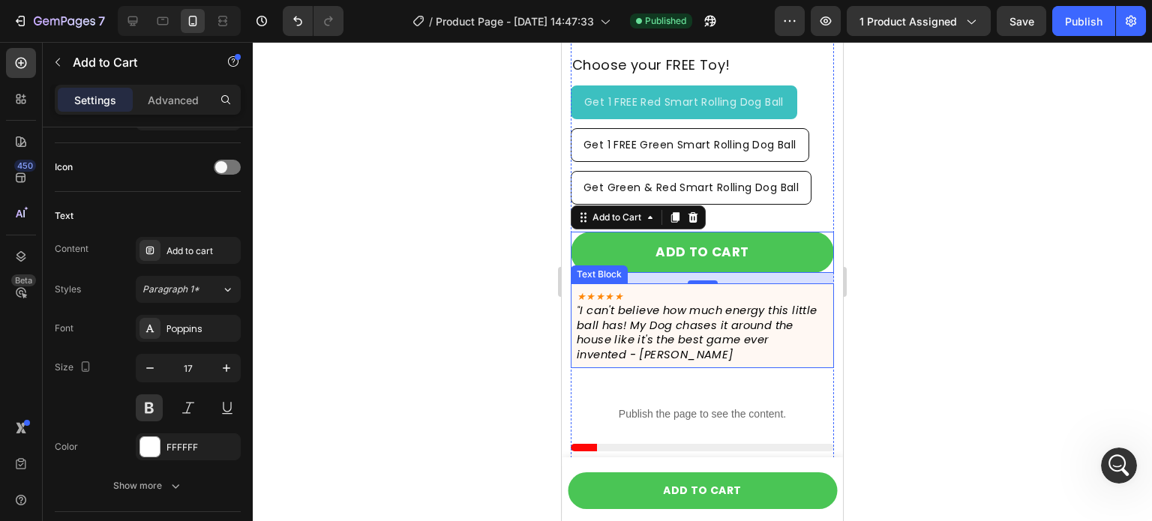
scroll to position [7857, 0]
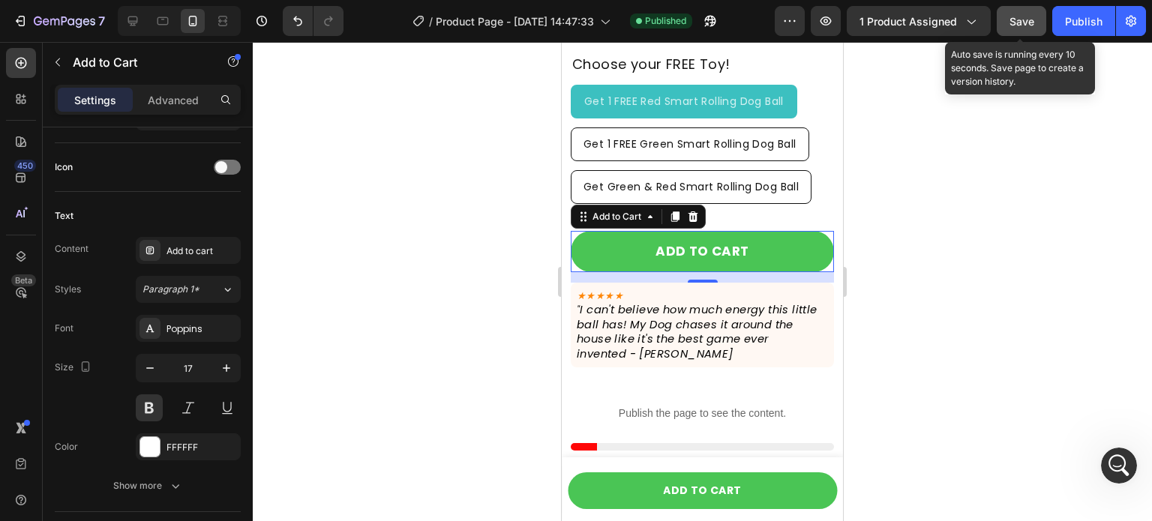
click at [1040, 26] on button "Save" at bounding box center [1021, 21] width 49 height 30
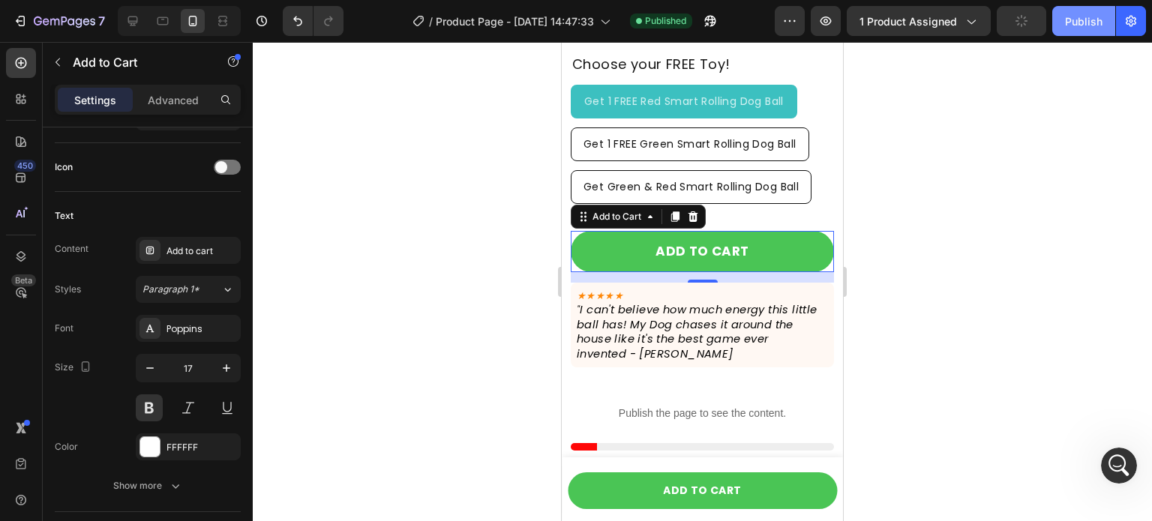
click at [1060, 12] on button "Publish" at bounding box center [1083, 21] width 63 height 30
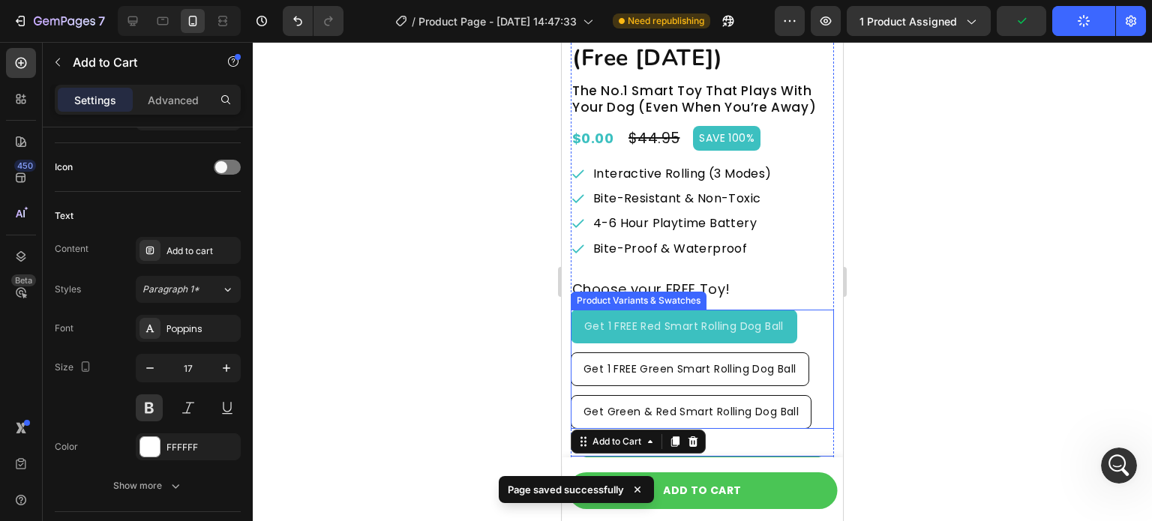
scroll to position [7482, 0]
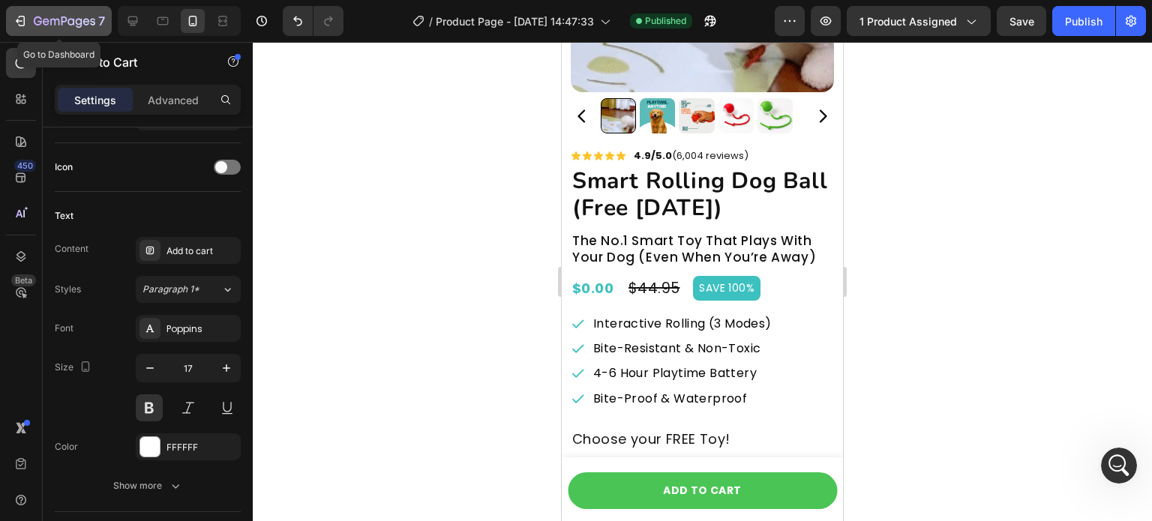
click at [83, 23] on icon "button" at bounding box center [86, 21] width 7 height 7
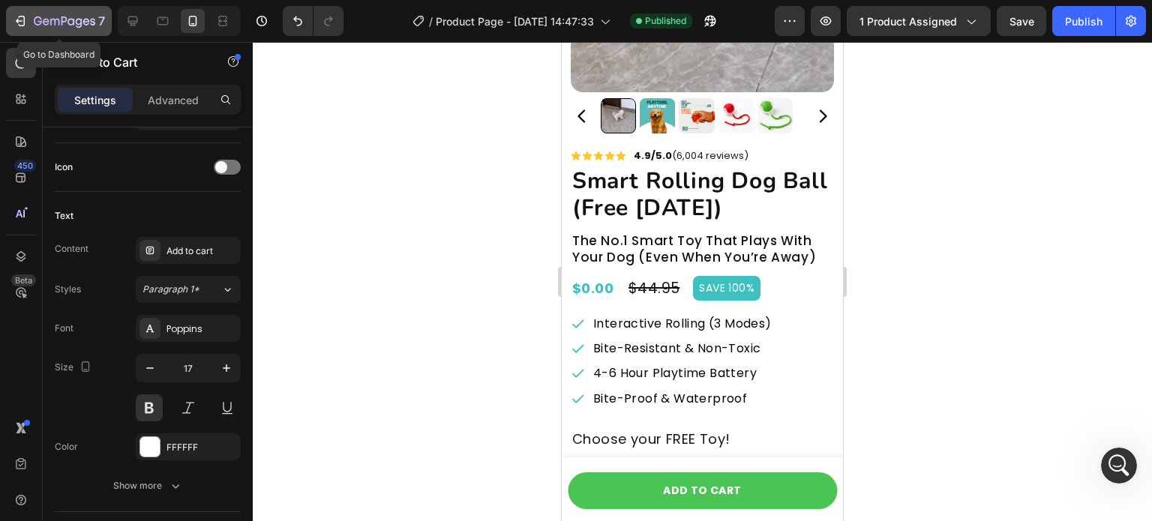
click at [83, 23] on icon "button" at bounding box center [86, 21] width 7 height 7
